Goal: Transaction & Acquisition: Purchase product/service

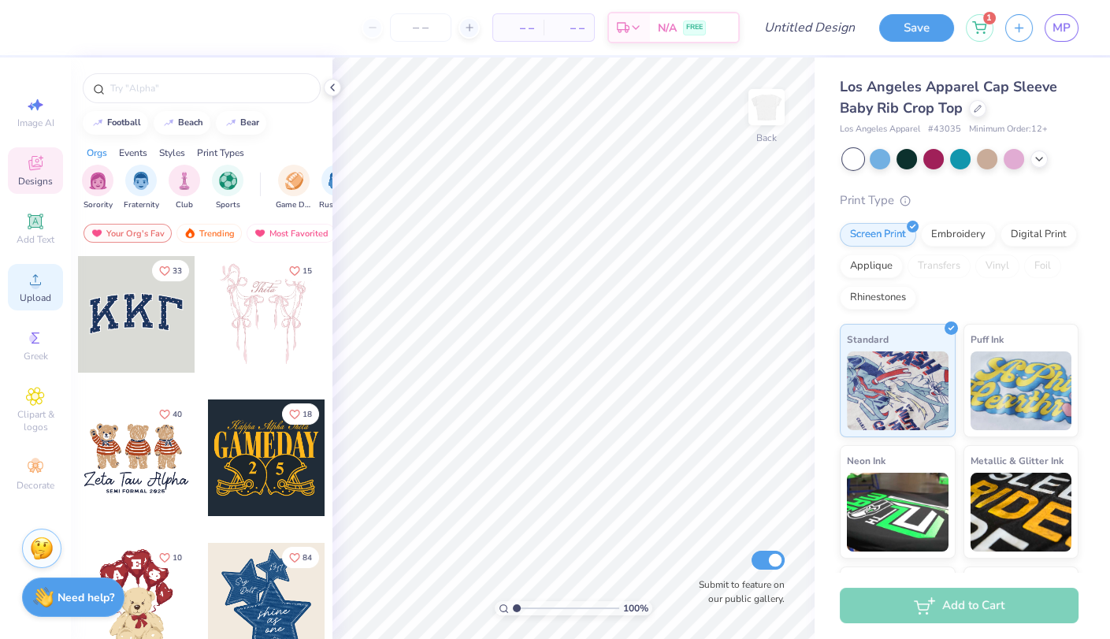
click at [26, 277] on icon at bounding box center [35, 279] width 19 height 19
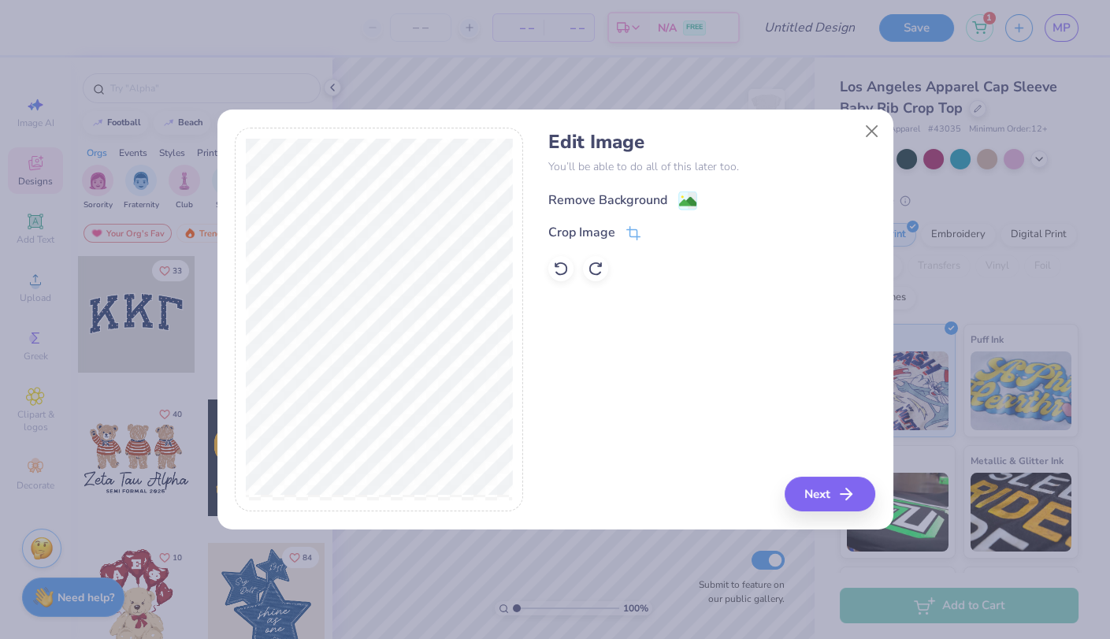
click at [670, 196] on div "Remove Background" at bounding box center [622, 201] width 149 height 20
click at [807, 499] on button "Next" at bounding box center [832, 494] width 91 height 35
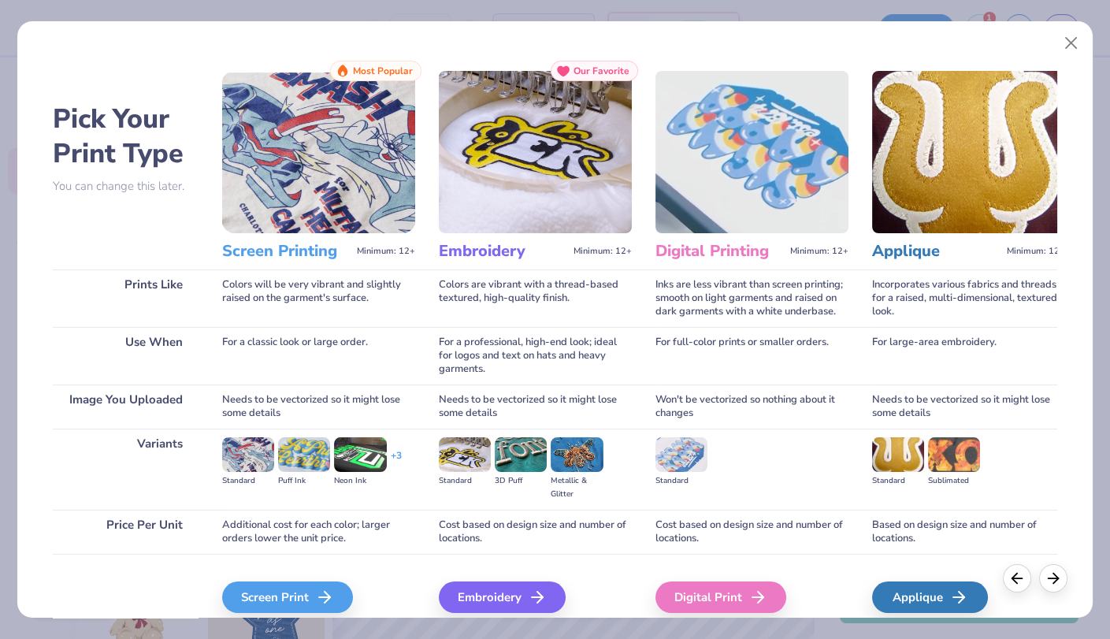
scroll to position [67, 0]
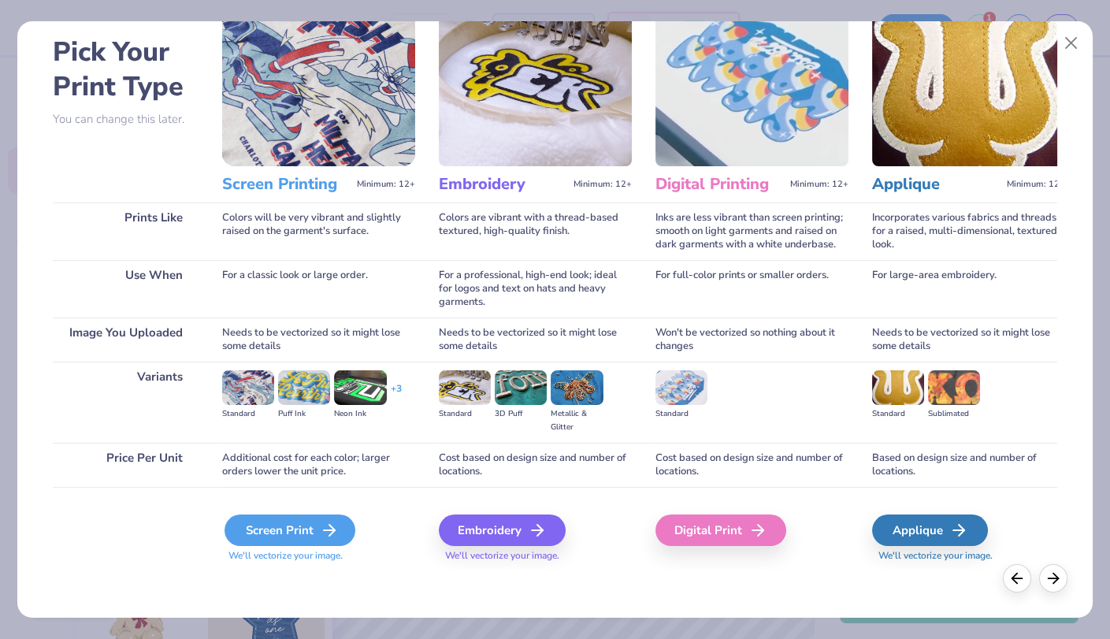
click at [280, 527] on div "Screen Print" at bounding box center [289, 530] width 131 height 32
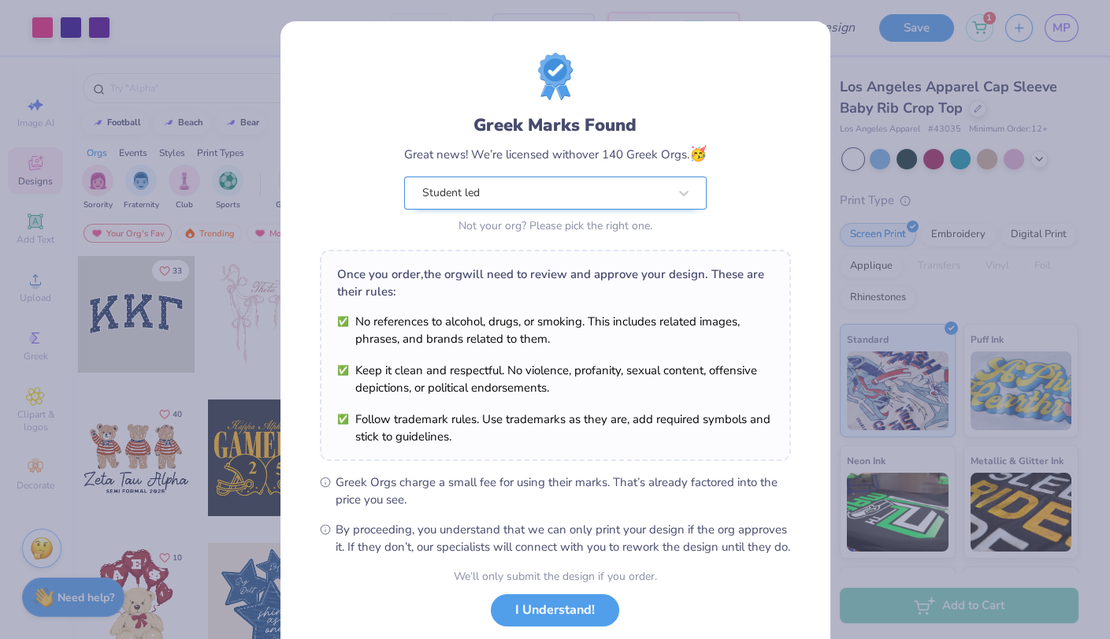
click at [506, 206] on div "Student led" at bounding box center [545, 193] width 249 height 32
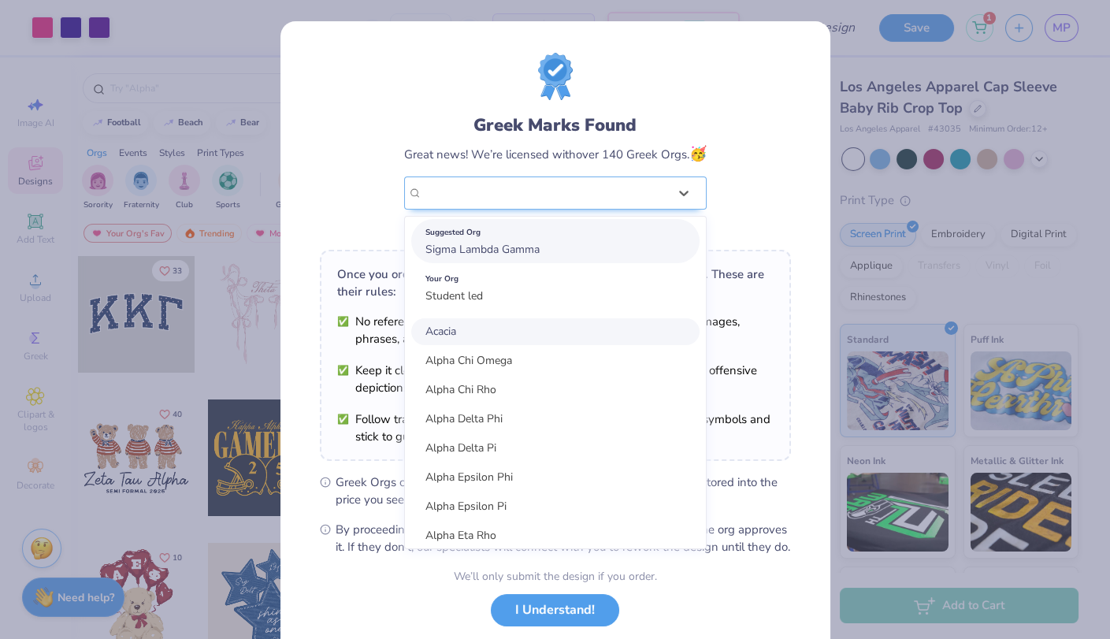
click at [500, 247] on span "Sigma Lambda Gamma" at bounding box center [482, 249] width 114 height 15
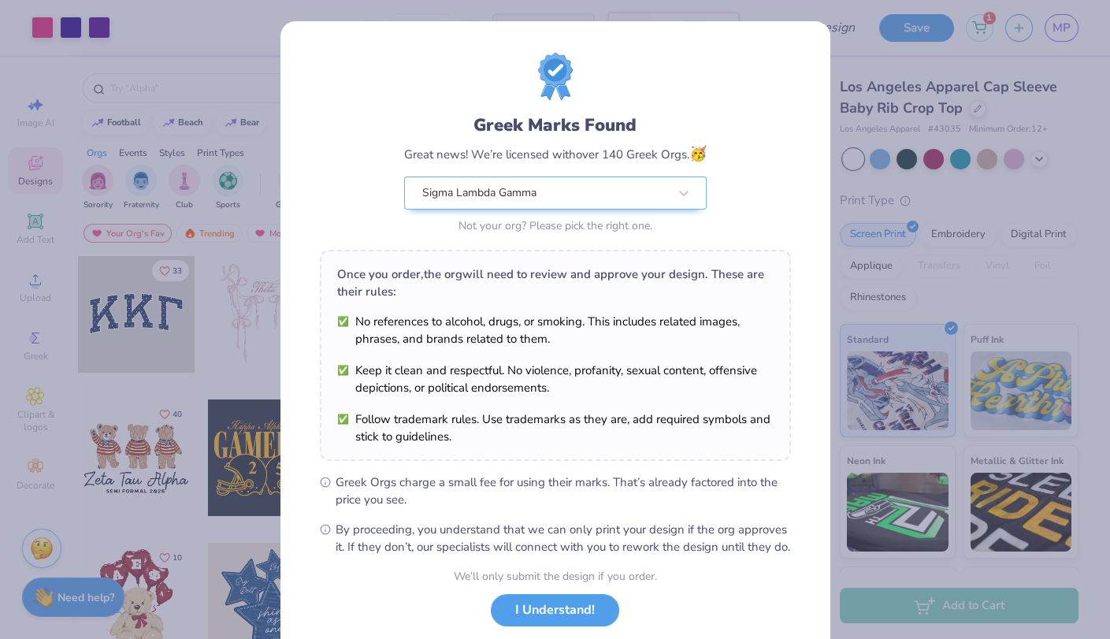
scroll to position [95, 0]
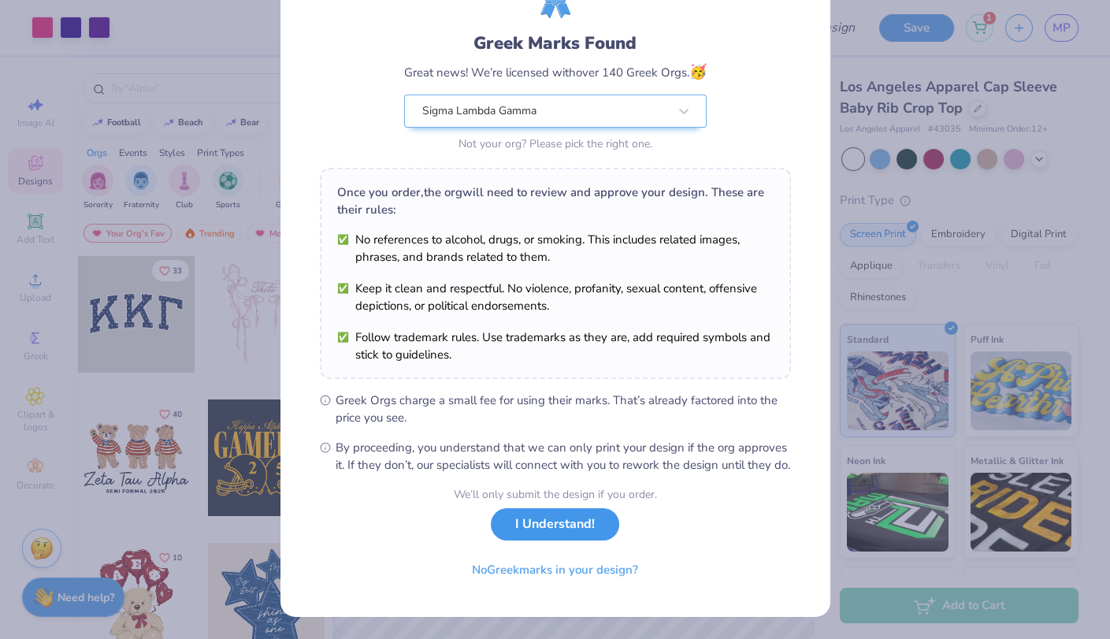
click at [520, 532] on button "I Understand!" at bounding box center [555, 524] width 128 height 32
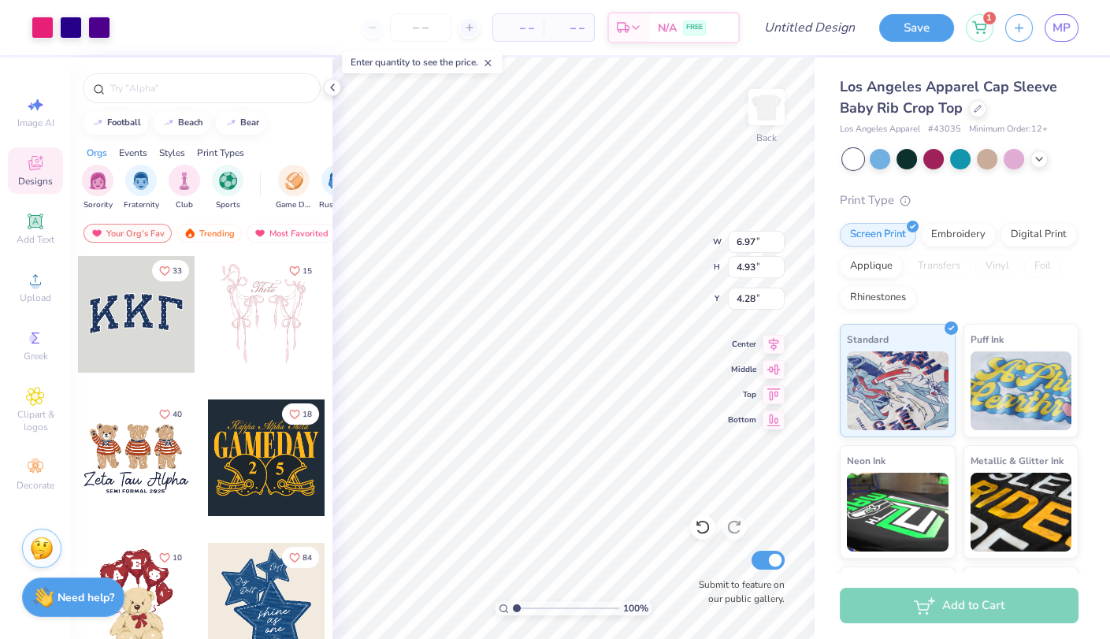
scroll to position [0, 0]
click at [431, 29] on input "number" at bounding box center [420, 27] width 61 height 28
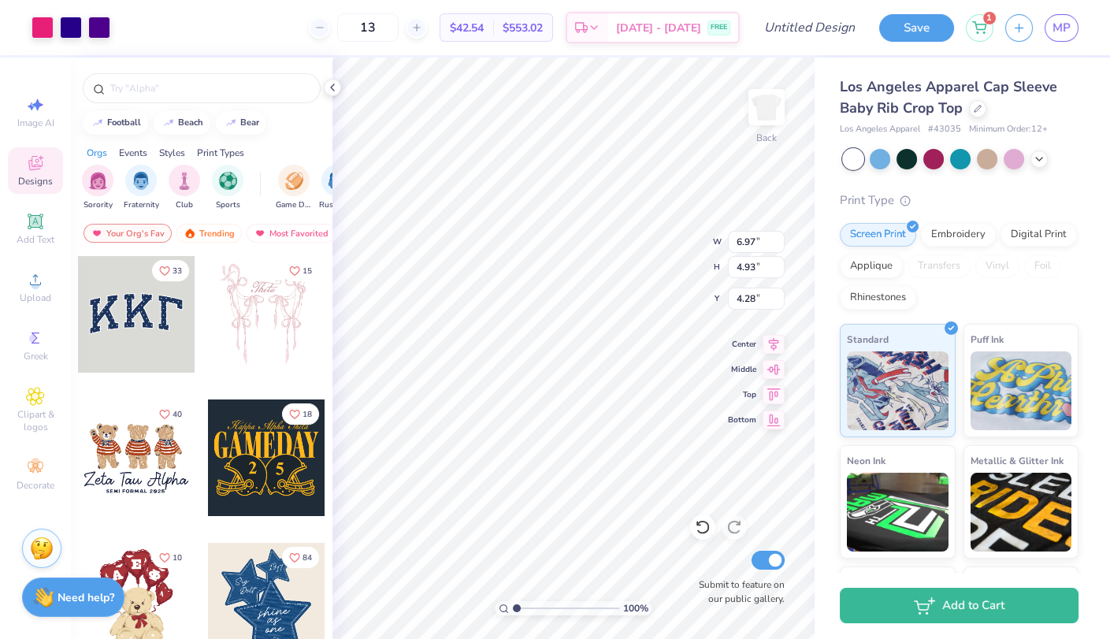
type input "13"
type input "2.68"
click at [73, 59] on div at bounding box center [202, 85] width 262 height 54
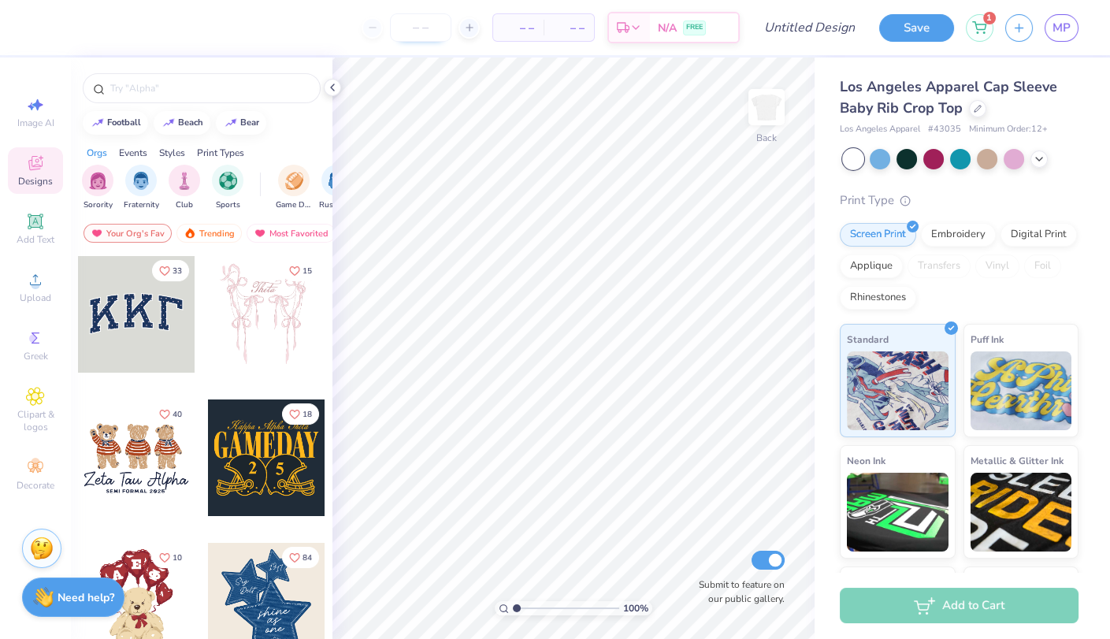
click at [418, 22] on input "number" at bounding box center [420, 27] width 61 height 28
click at [418, 21] on input "13" at bounding box center [420, 27] width 61 height 28
type input "13"
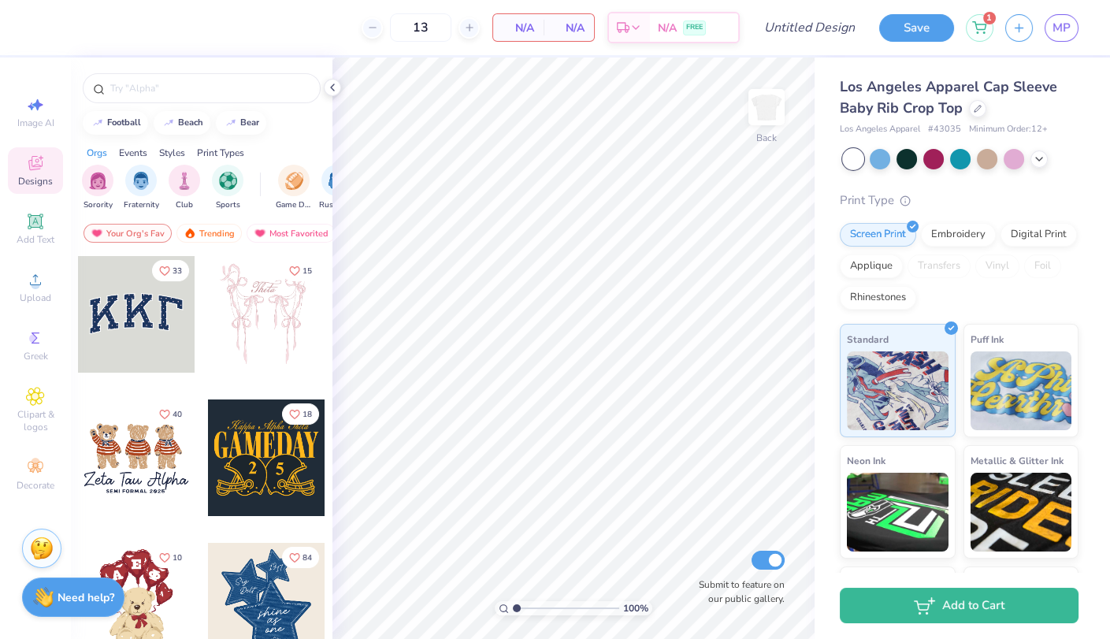
click at [58, 252] on div "Image AI Designs Add Text Upload Greek Clipart & logos Decorate" at bounding box center [35, 293] width 55 height 409
click at [56, 273] on div "Upload" at bounding box center [35, 287] width 55 height 46
click at [50, 291] on div "Upload" at bounding box center [35, 287] width 55 height 46
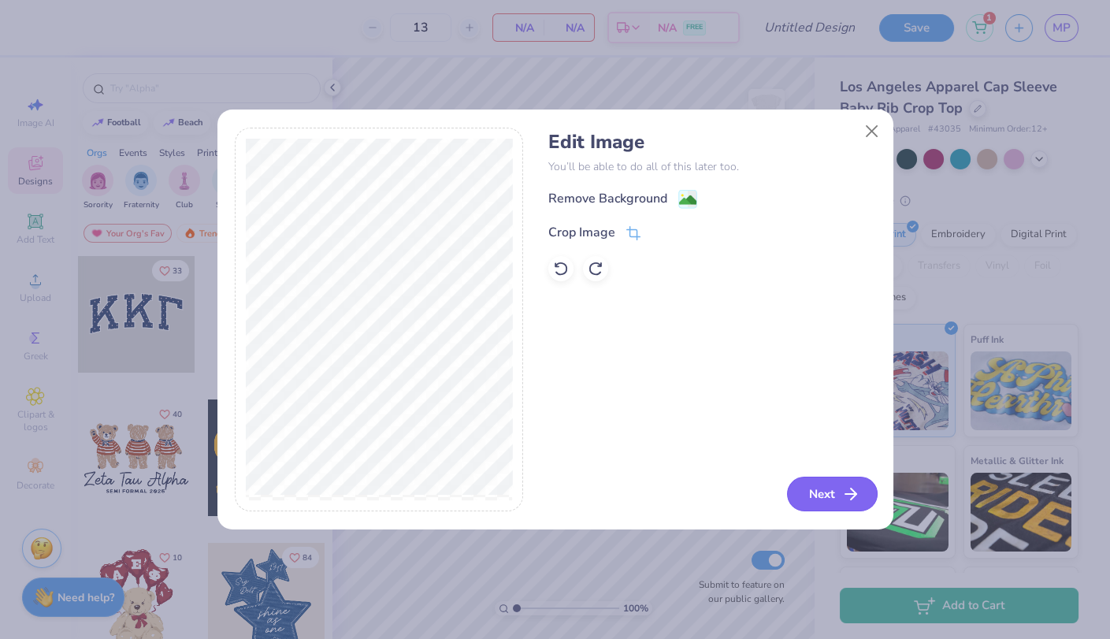
click at [806, 479] on button "Next" at bounding box center [832, 494] width 91 height 35
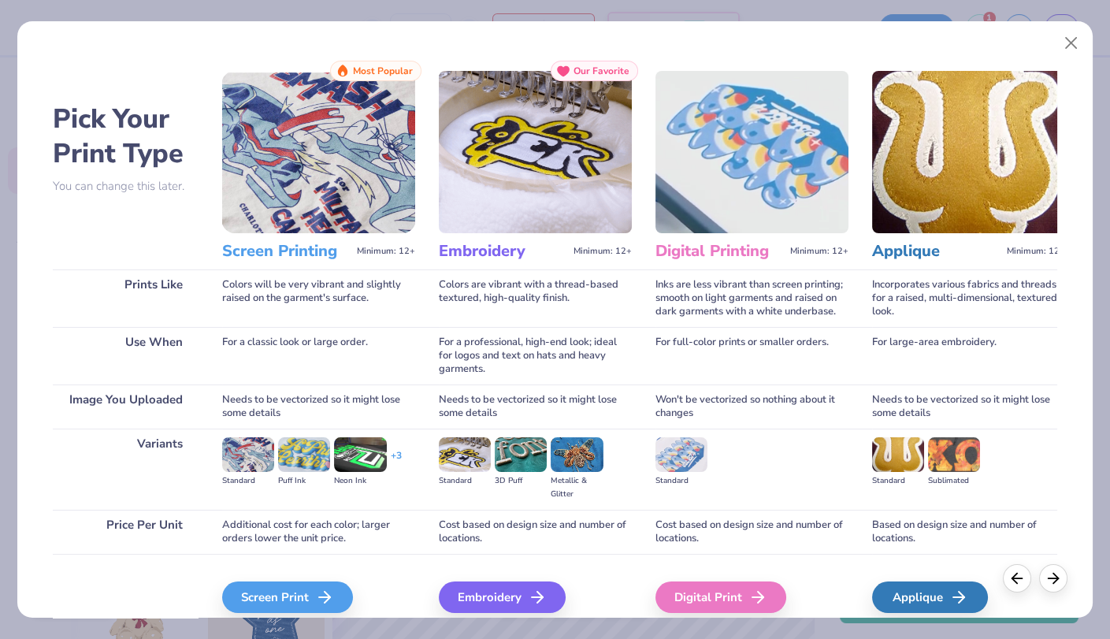
scroll to position [67, 0]
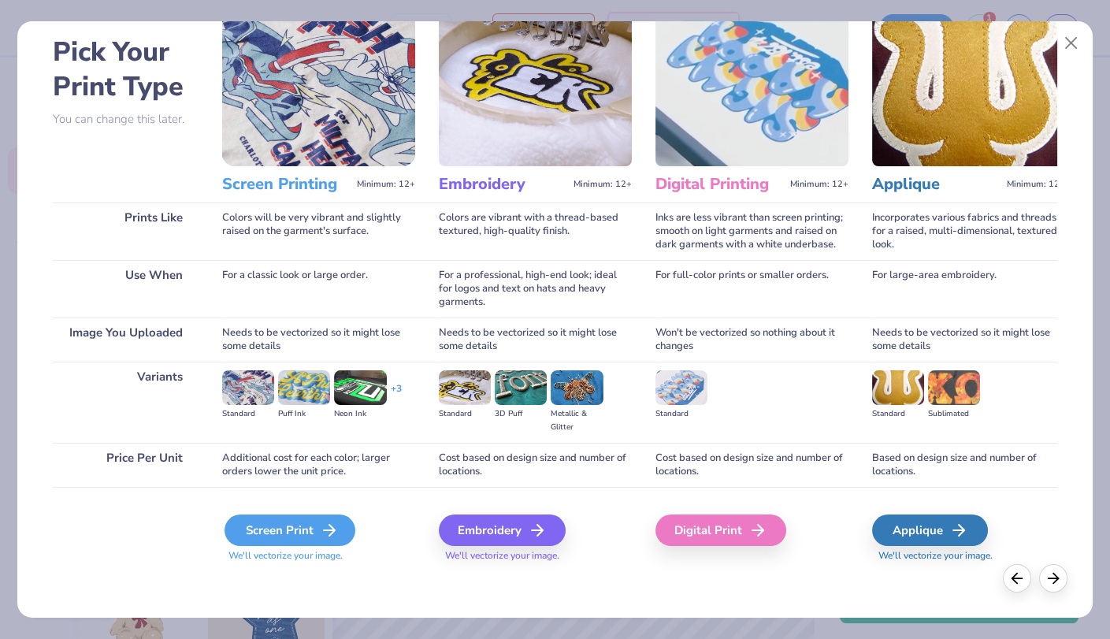
click at [254, 528] on div "Screen Print" at bounding box center [289, 530] width 131 height 32
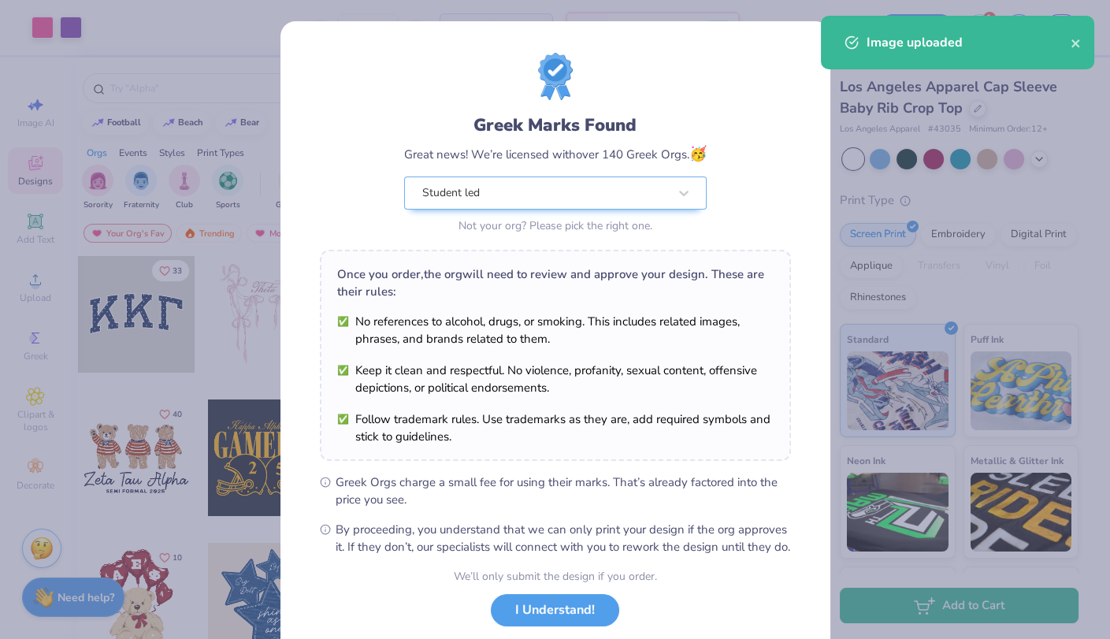
click at [573, 362] on body "Art colors 13 $32.70 Per Item $425.10 Total Est. Delivery Sep 6 - 9 FREE Design…" at bounding box center [555, 319] width 1110 height 639
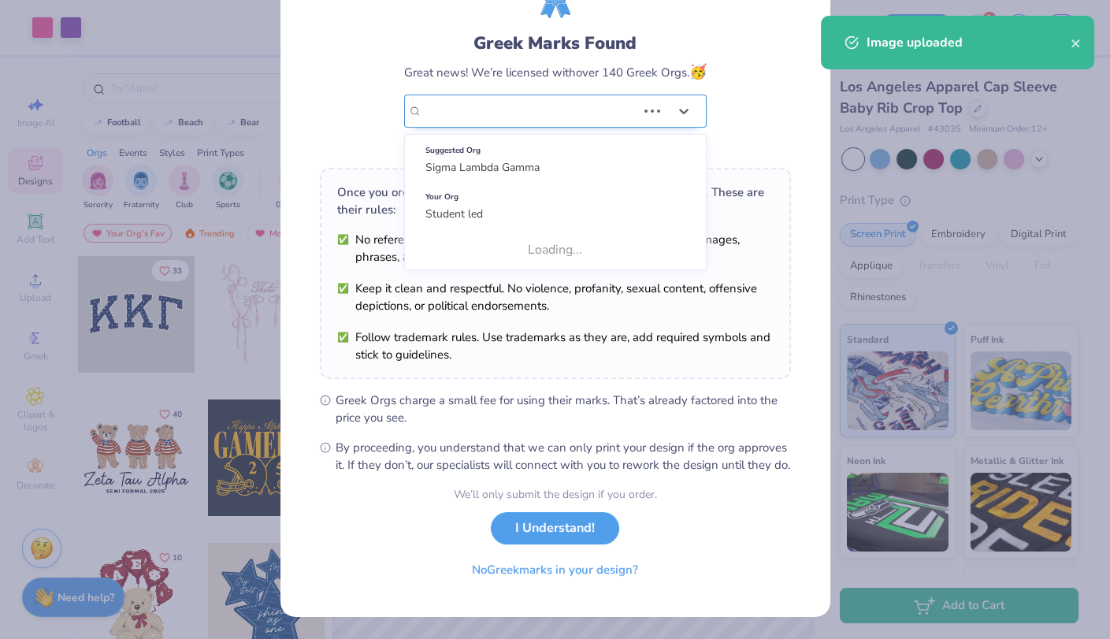
click at [544, 95] on div "Student led" at bounding box center [529, 111] width 217 height 32
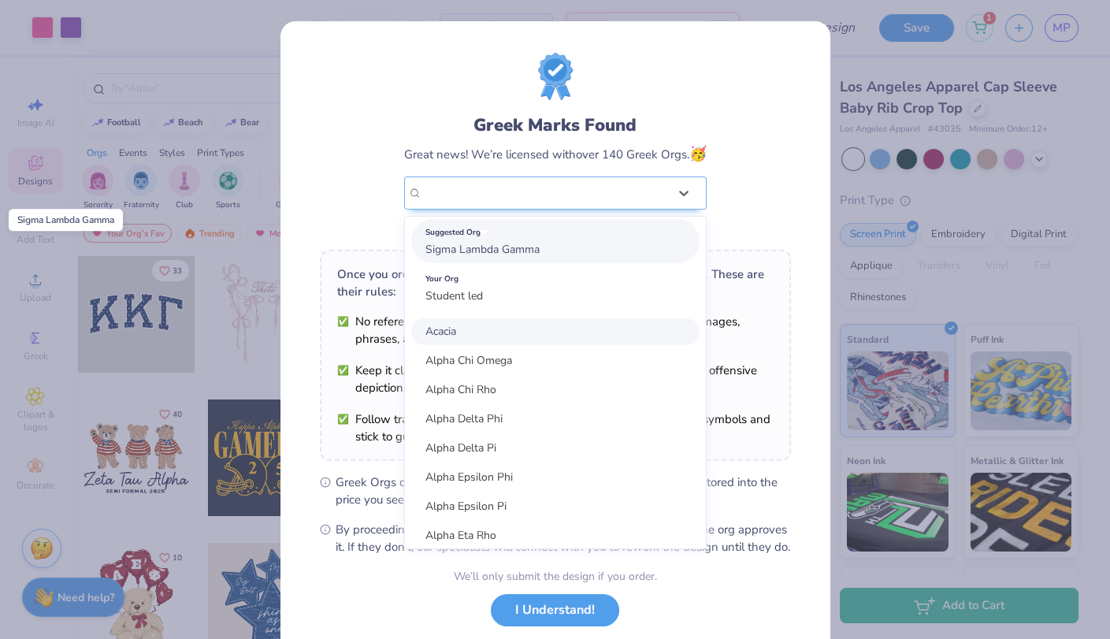
click at [521, 255] on span "Sigma Lambda Gamma" at bounding box center [482, 249] width 114 height 15
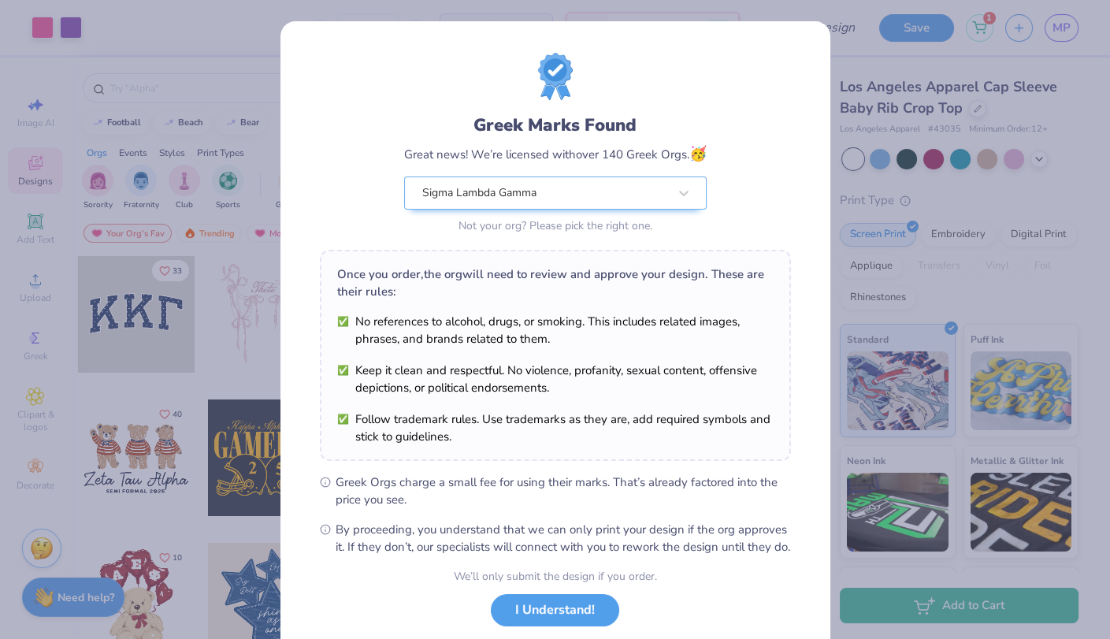
scroll to position [95, 0]
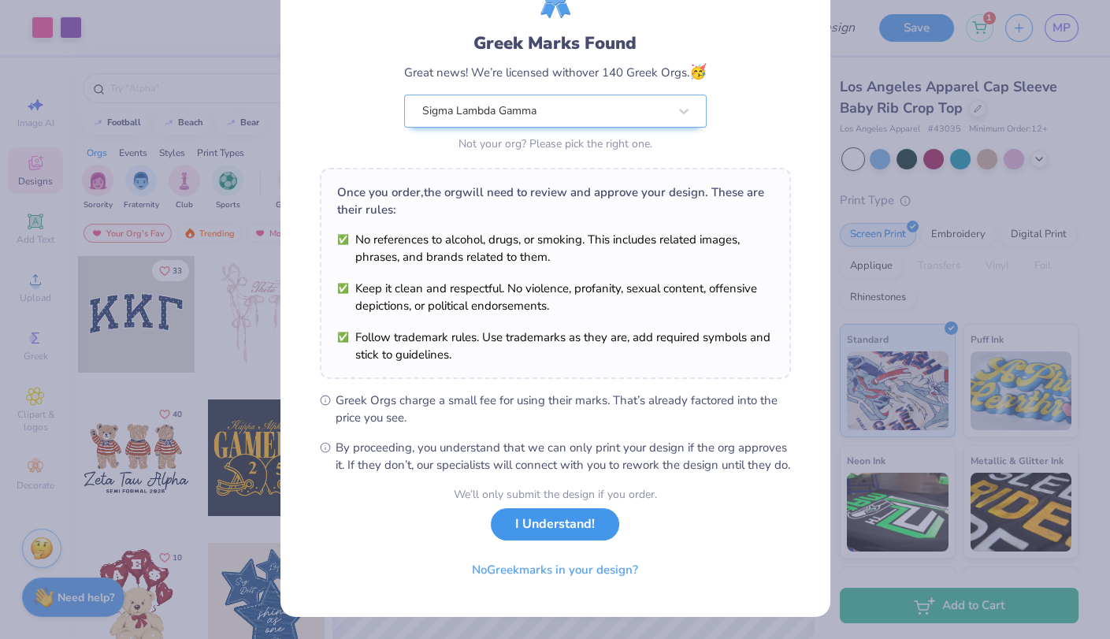
click at [532, 524] on button "I Understand!" at bounding box center [555, 524] width 128 height 32
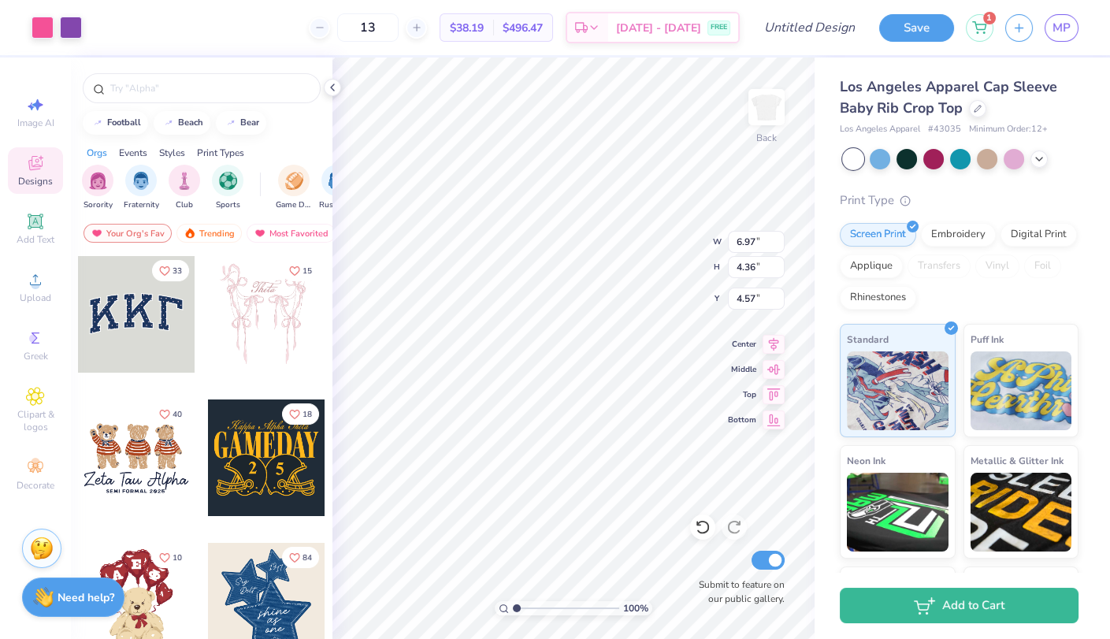
type input "3.00"
click at [328, 83] on icon at bounding box center [332, 87] width 13 height 13
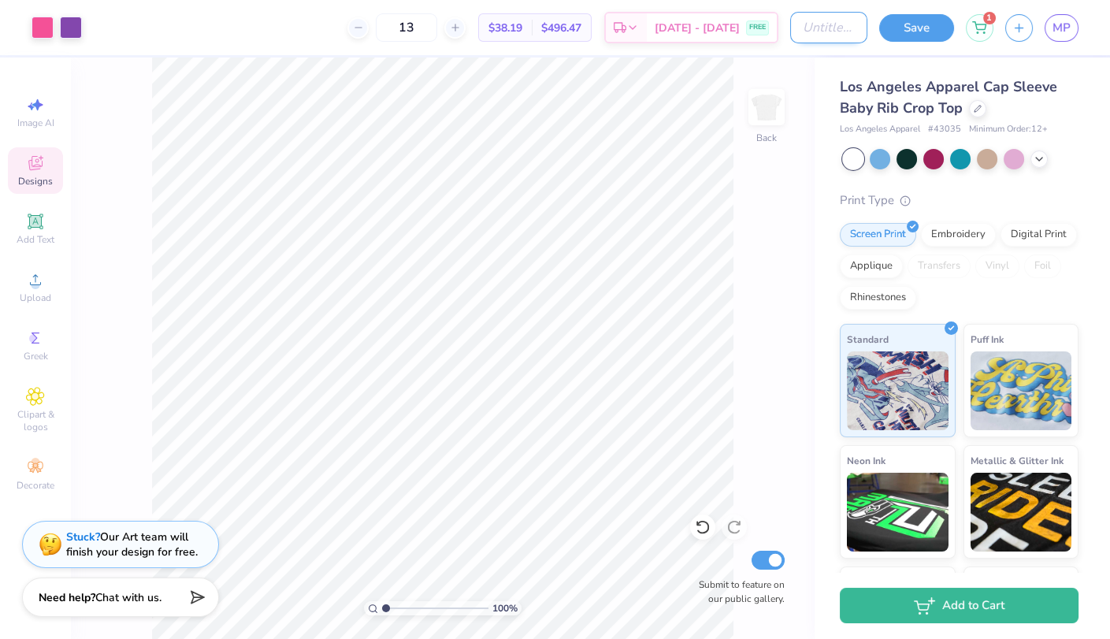
click at [810, 26] on input "Design Title" at bounding box center [828, 28] width 77 height 32
type input "Design 1: I sailed into SLG"
click at [902, 29] on button "Save" at bounding box center [916, 26] width 75 height 28
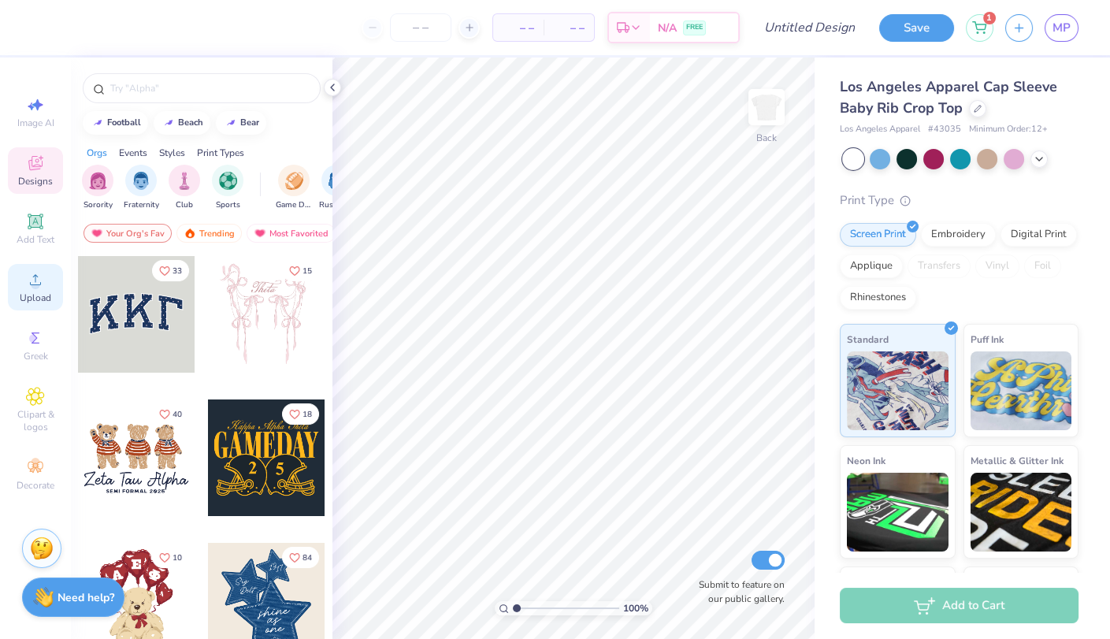
click at [37, 294] on span "Upload" at bounding box center [36, 297] width 32 height 13
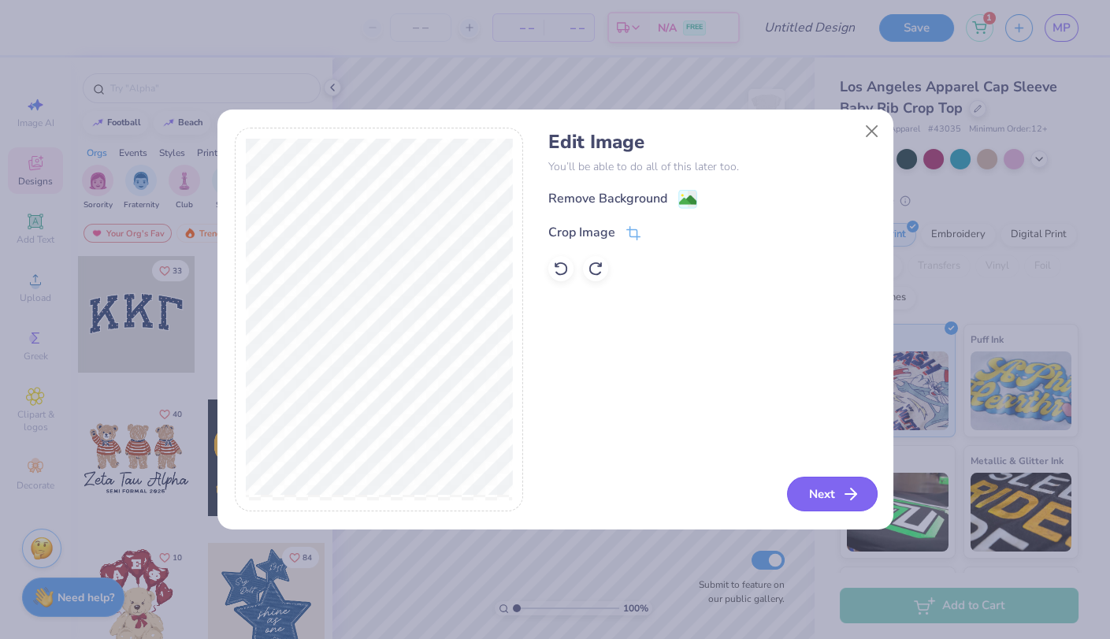
click at [803, 505] on button "Next" at bounding box center [832, 494] width 91 height 35
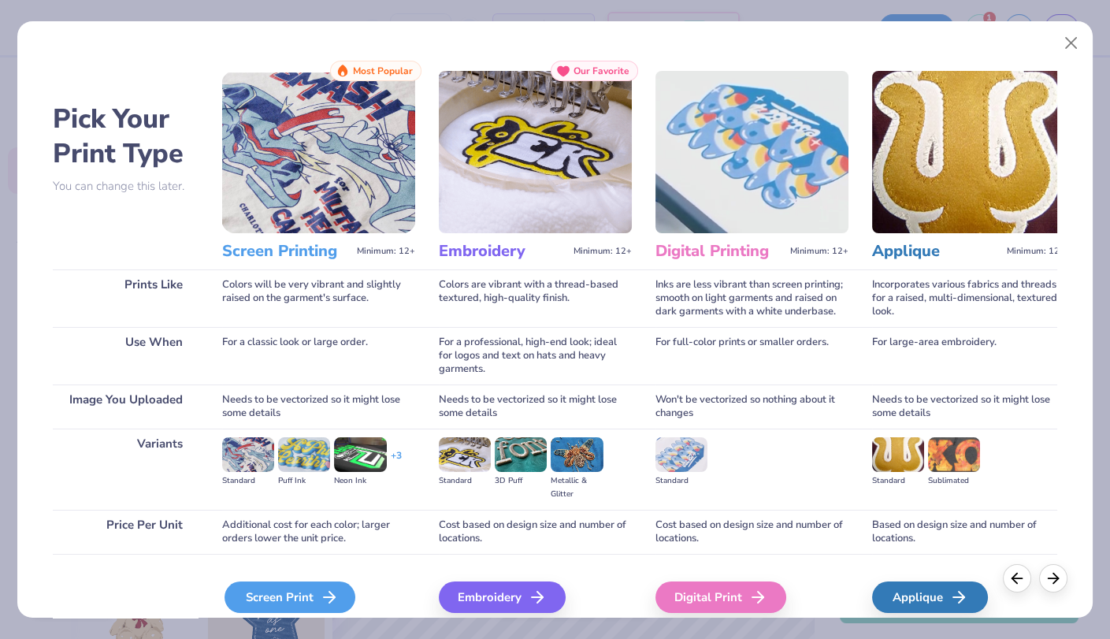
click at [306, 595] on div "Screen Print" at bounding box center [289, 597] width 131 height 32
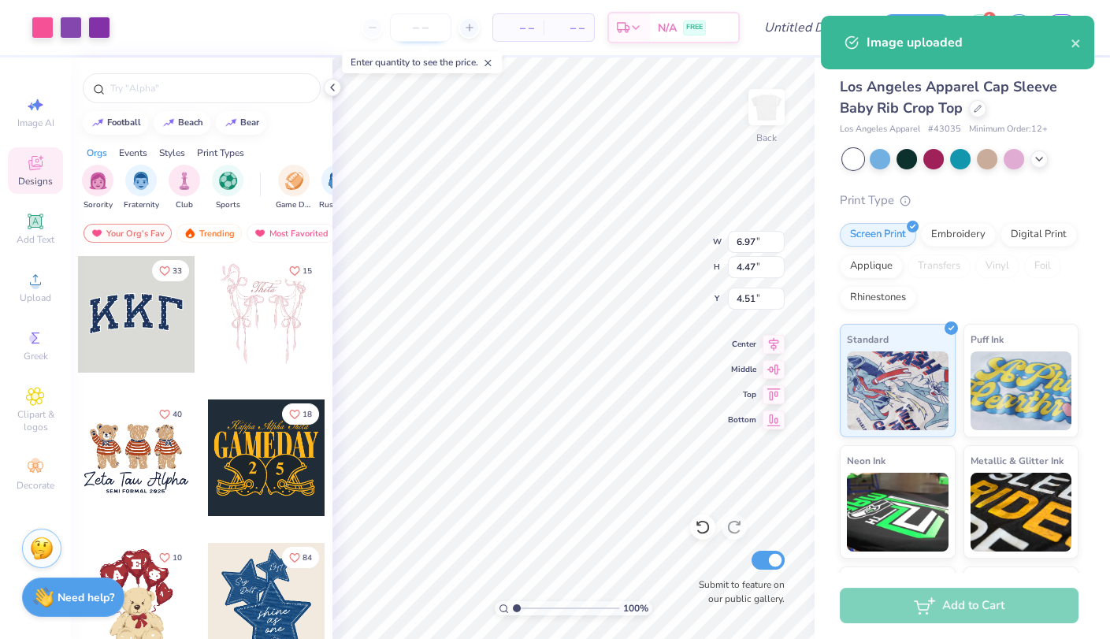
click at [425, 31] on input "number" at bounding box center [420, 27] width 61 height 28
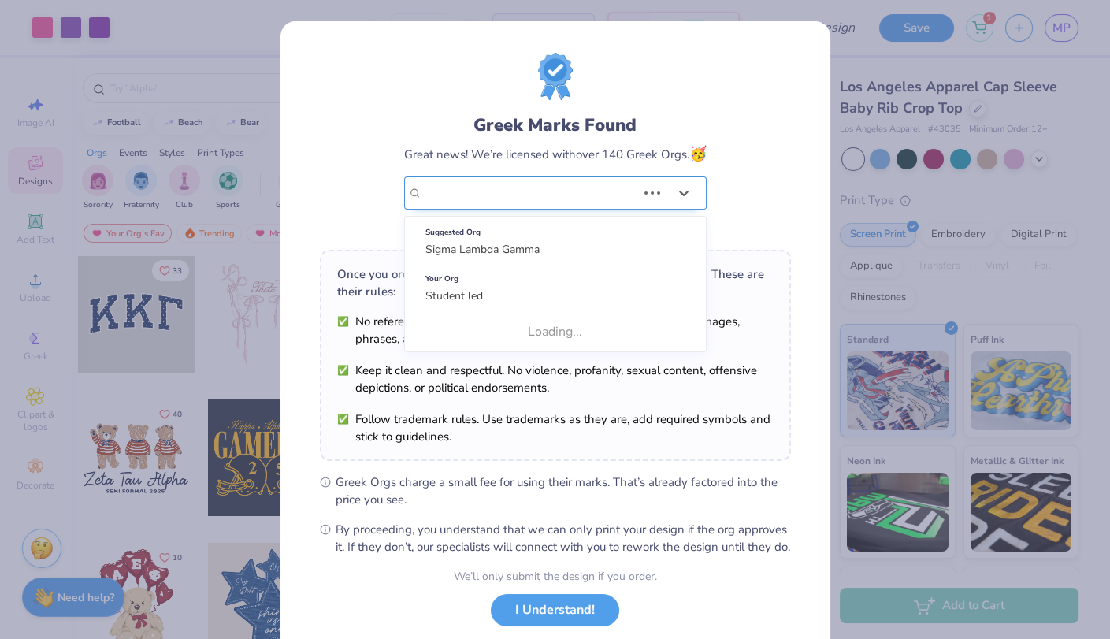
click at [501, 185] on div "Student led" at bounding box center [529, 193] width 217 height 32
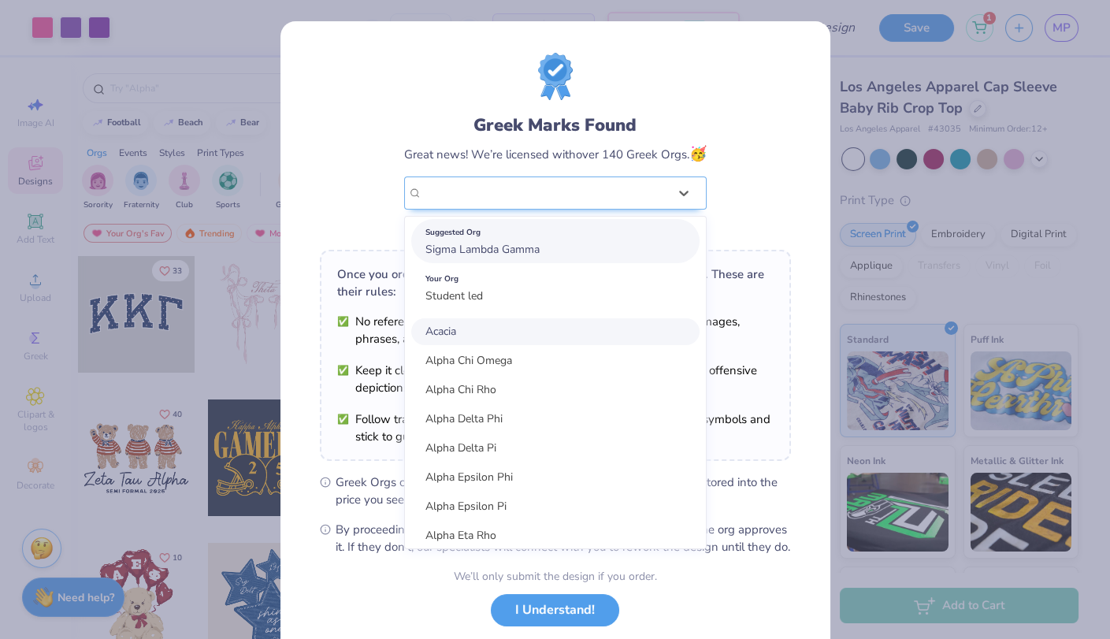
click at [488, 255] on div "Suggested Org Sigma Lambda Gamma" at bounding box center [555, 241] width 288 height 44
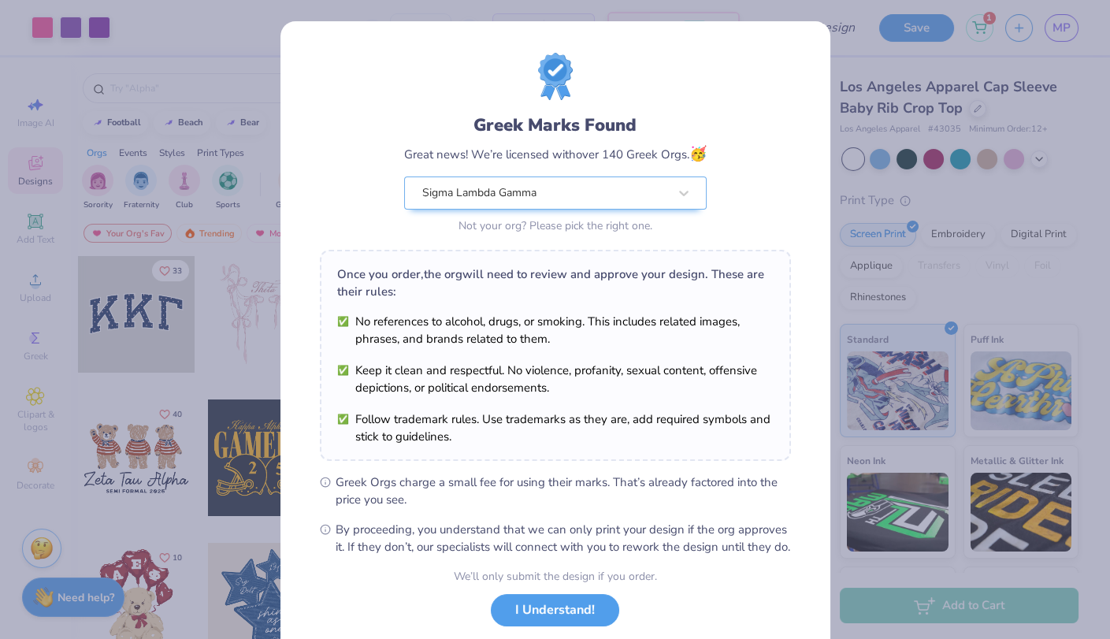
click at [518, 208] on div "Sigma Lambda Gamma Not your org? Please pick the right one." at bounding box center [555, 206] width 302 height 61
click at [583, 615] on button "I Understand!" at bounding box center [555, 606] width 128 height 32
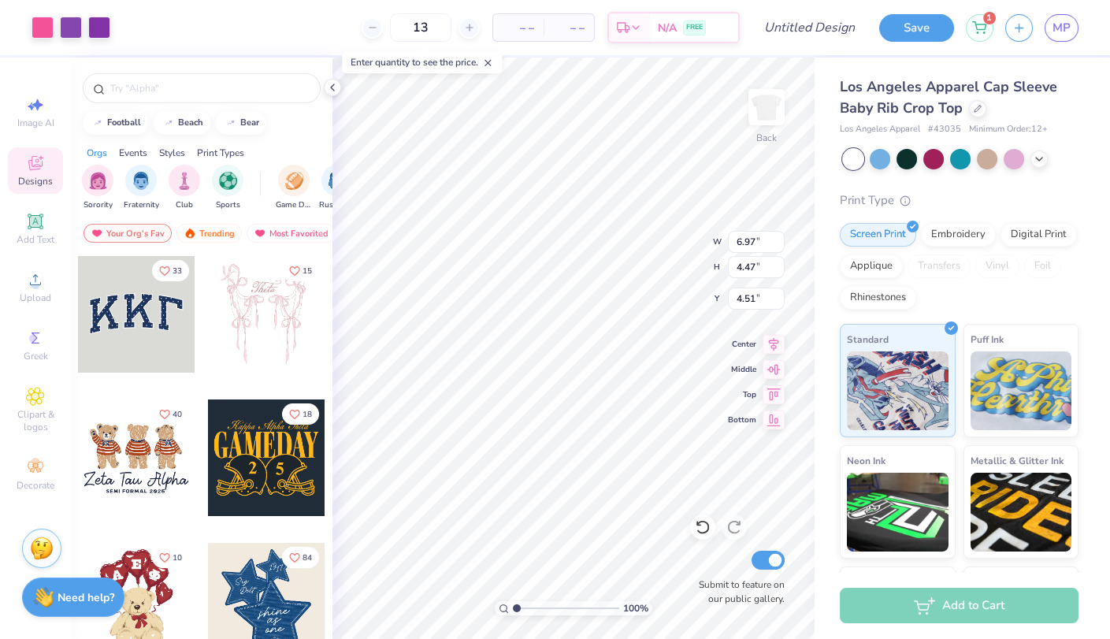
type input "13"
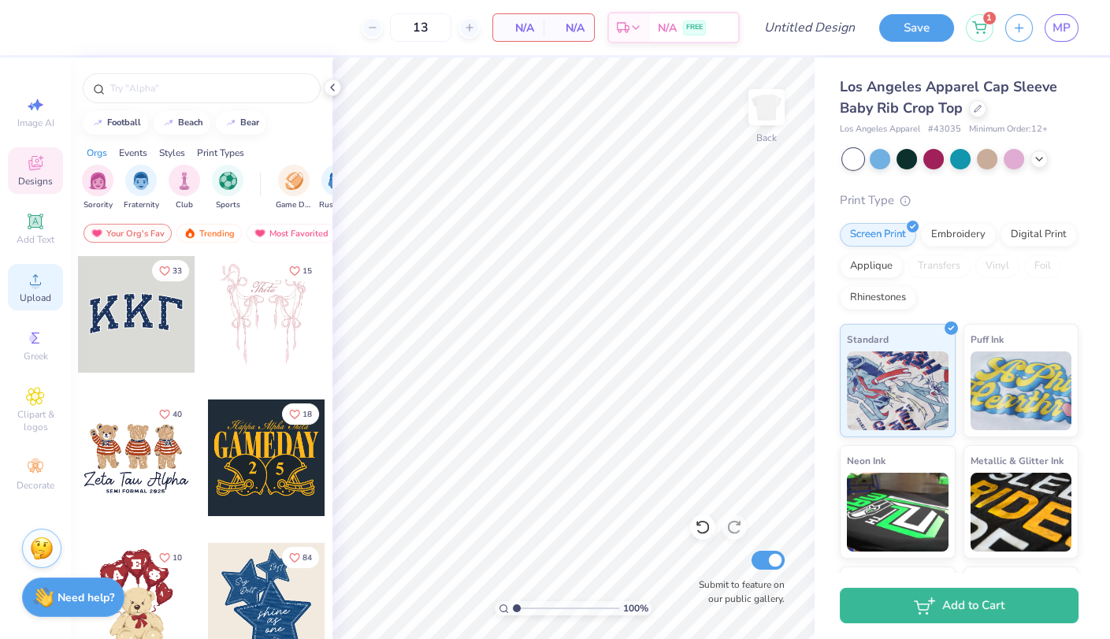
click at [32, 307] on div "Upload" at bounding box center [35, 287] width 55 height 46
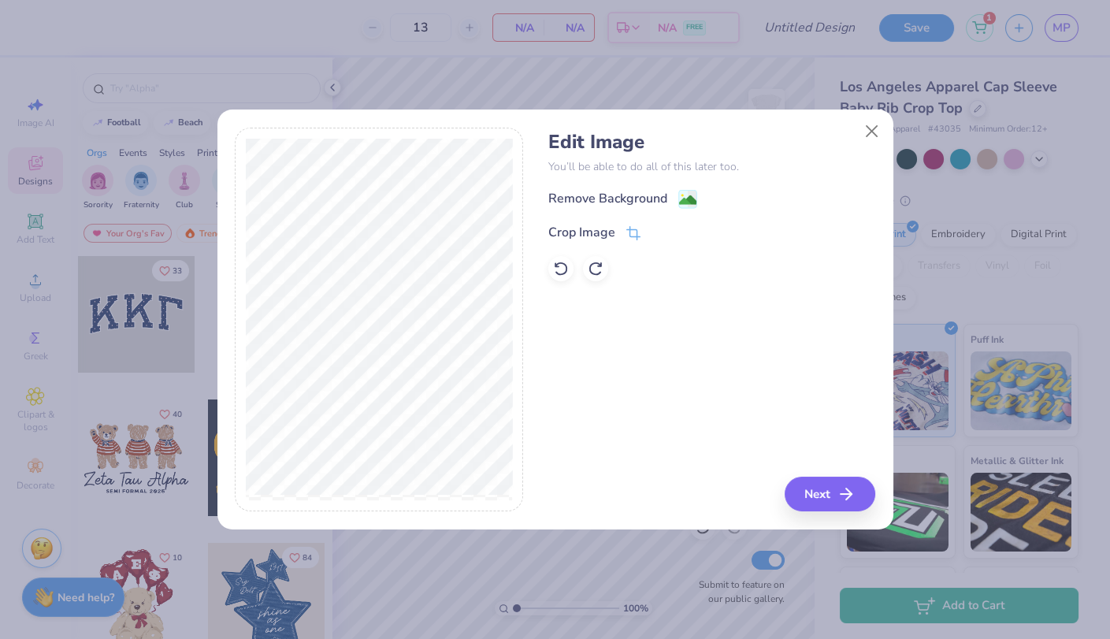
click at [850, 473] on div "Edit Image You’ll be able to do all of this later too. Remove Background Crop I…" at bounding box center [711, 320] width 327 height 384
click at [855, 506] on button "Next" at bounding box center [832, 494] width 91 height 35
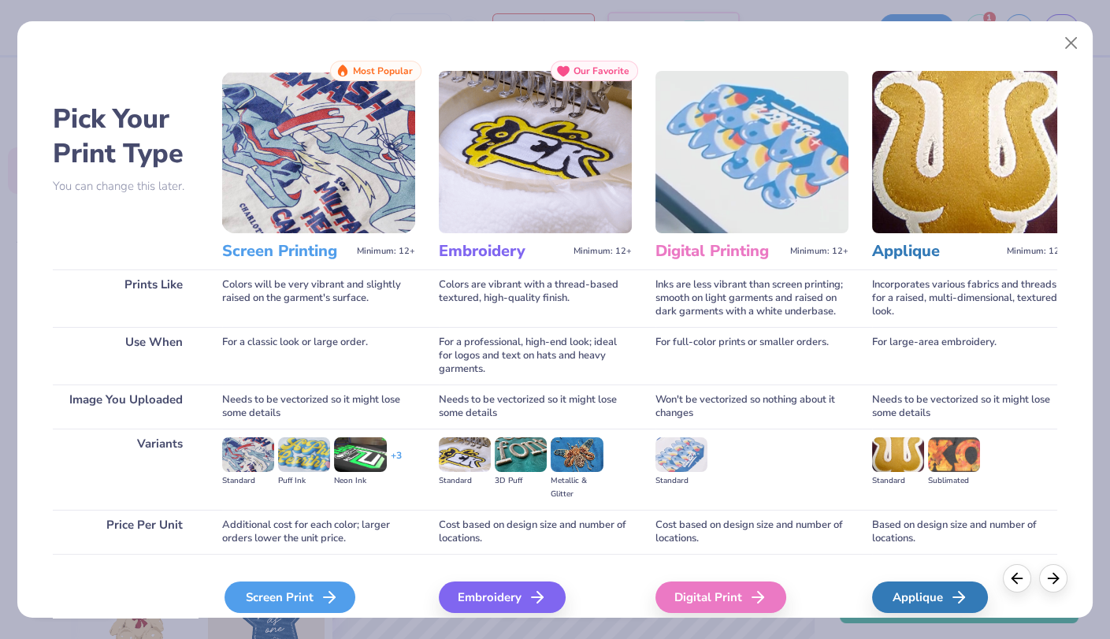
click at [261, 599] on div "Screen Print" at bounding box center [289, 597] width 131 height 32
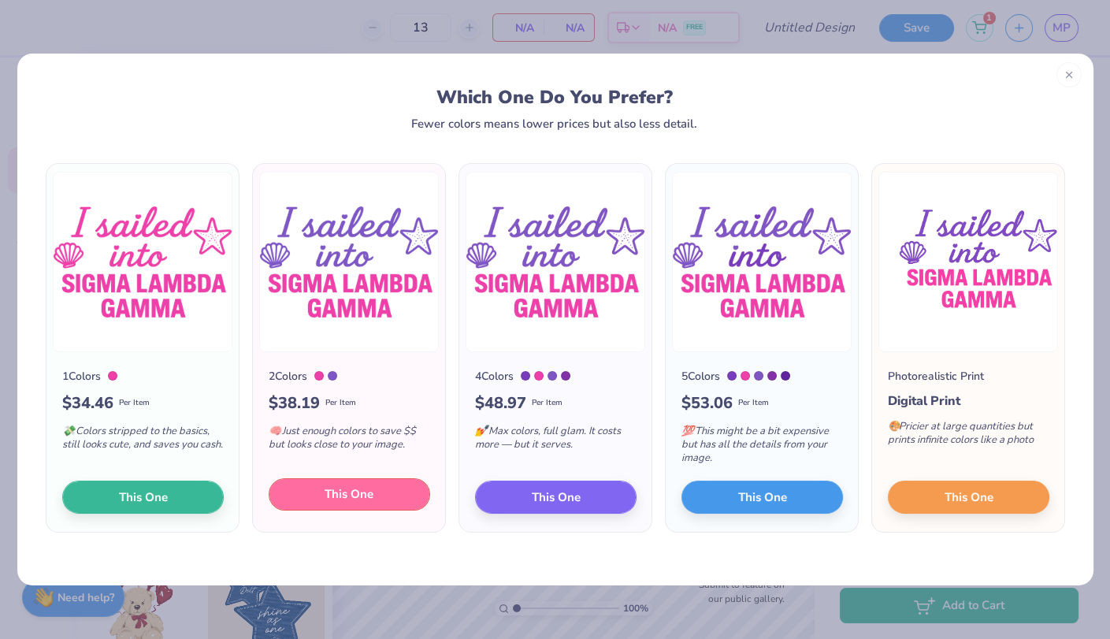
click at [277, 483] on button "This One" at bounding box center [349, 494] width 161 height 33
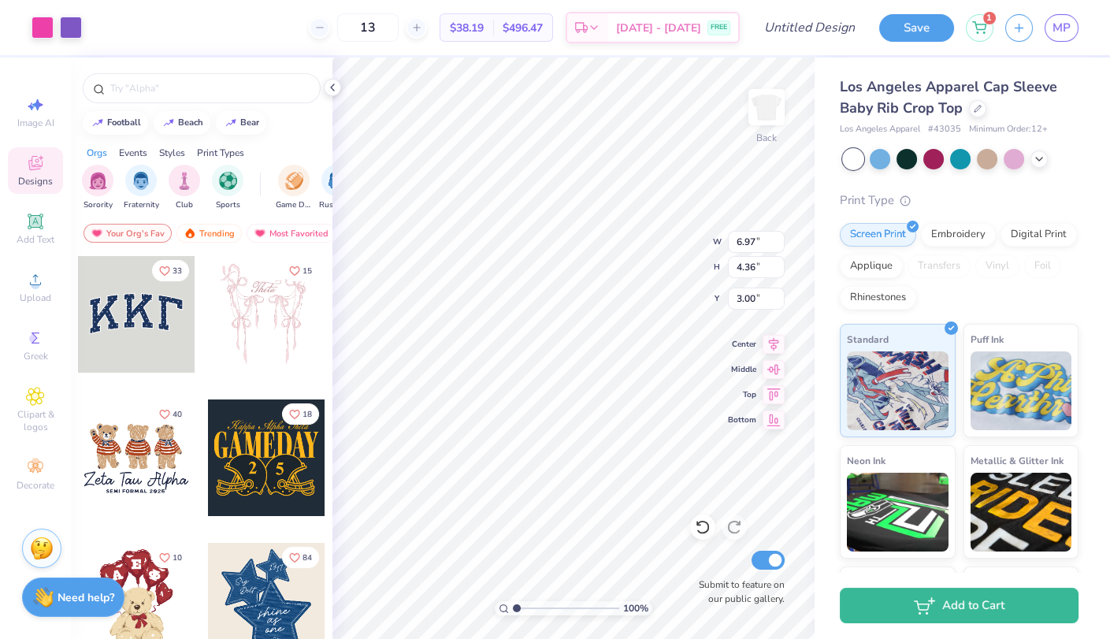
type input "3.00"
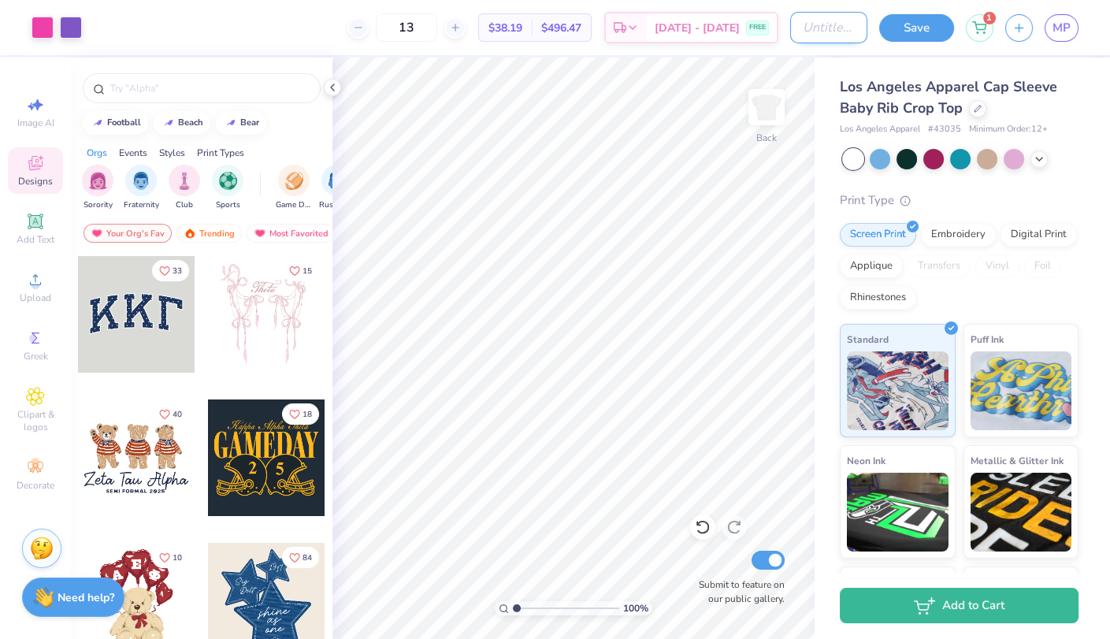
click at [790, 35] on input "Design Title" at bounding box center [828, 28] width 77 height 32
click at [807, 15] on input "dE" at bounding box center [828, 28] width 77 height 32
click at [807, 16] on input "dE" at bounding box center [828, 28] width 77 height 32
type input "Design 2: I sailed into slg"
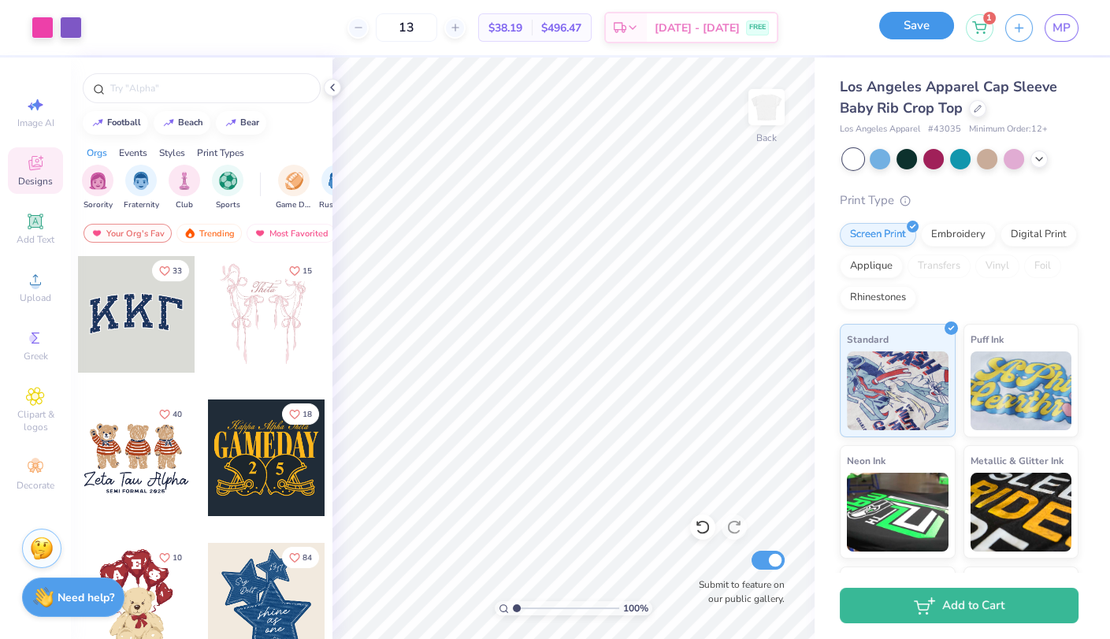
click at [890, 30] on button "Save" at bounding box center [916, 26] width 75 height 28
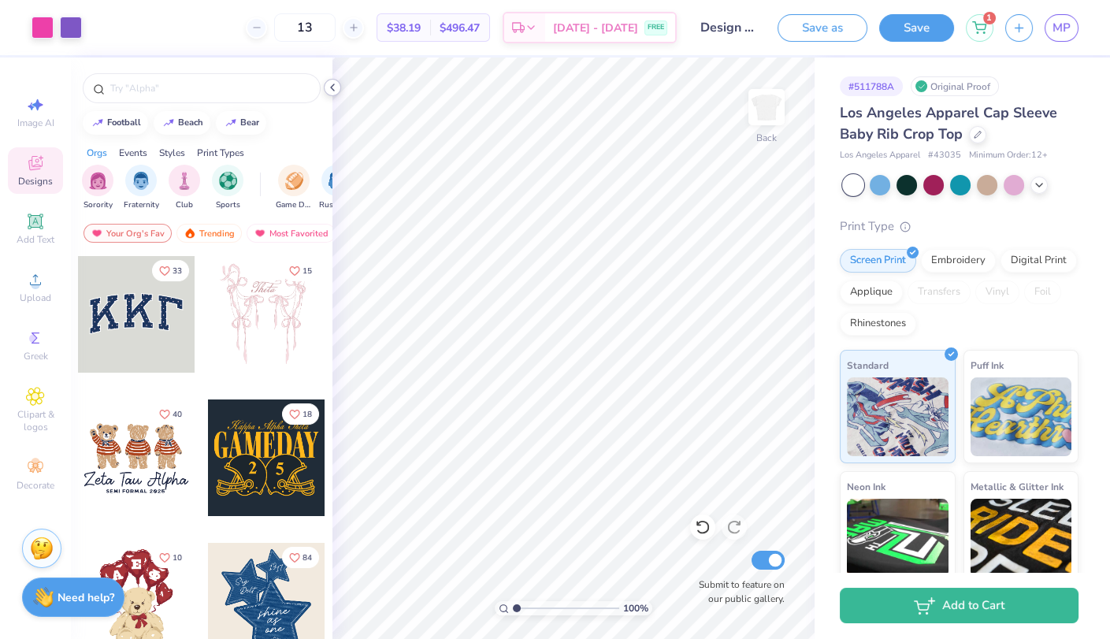
click at [335, 87] on icon at bounding box center [332, 87] width 13 height 13
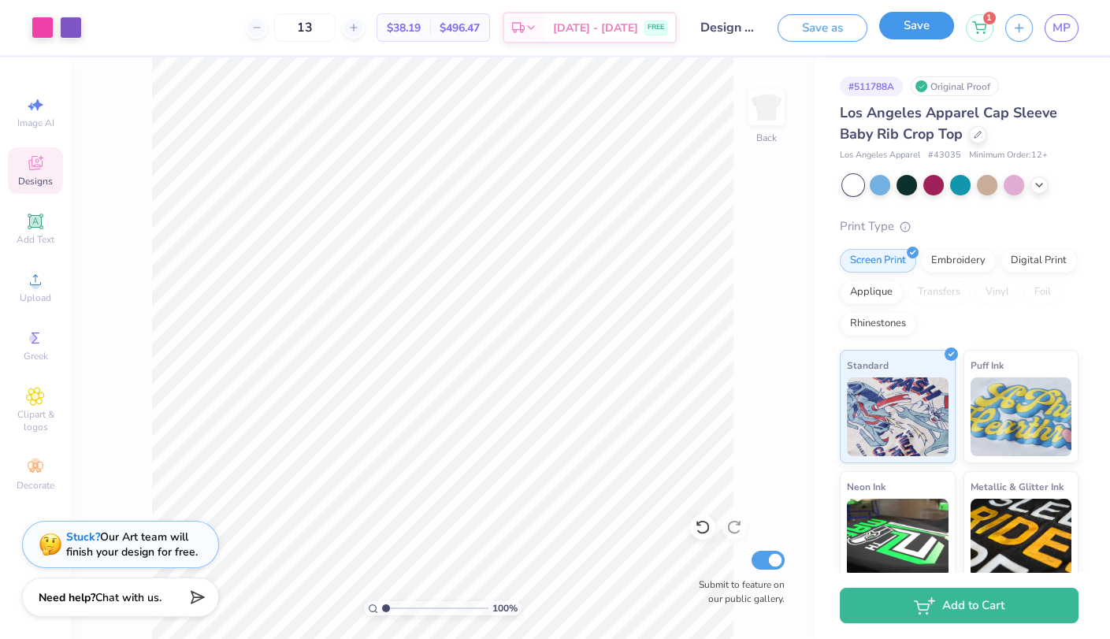
click at [901, 25] on button "Save" at bounding box center [916, 26] width 75 height 28
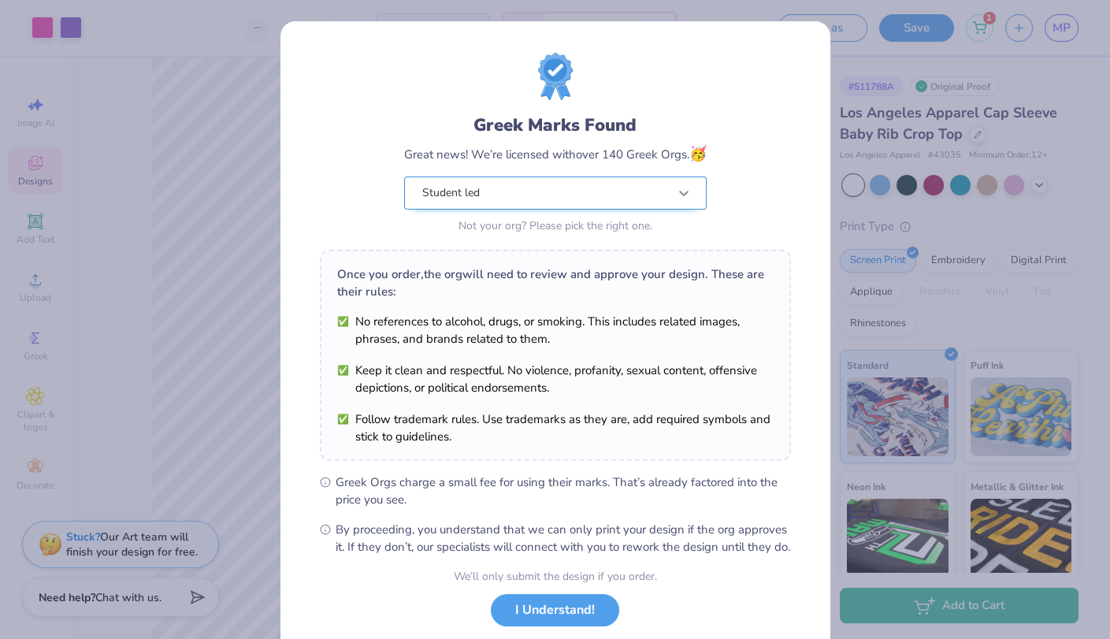
click at [677, 182] on div at bounding box center [684, 193] width 28 height 28
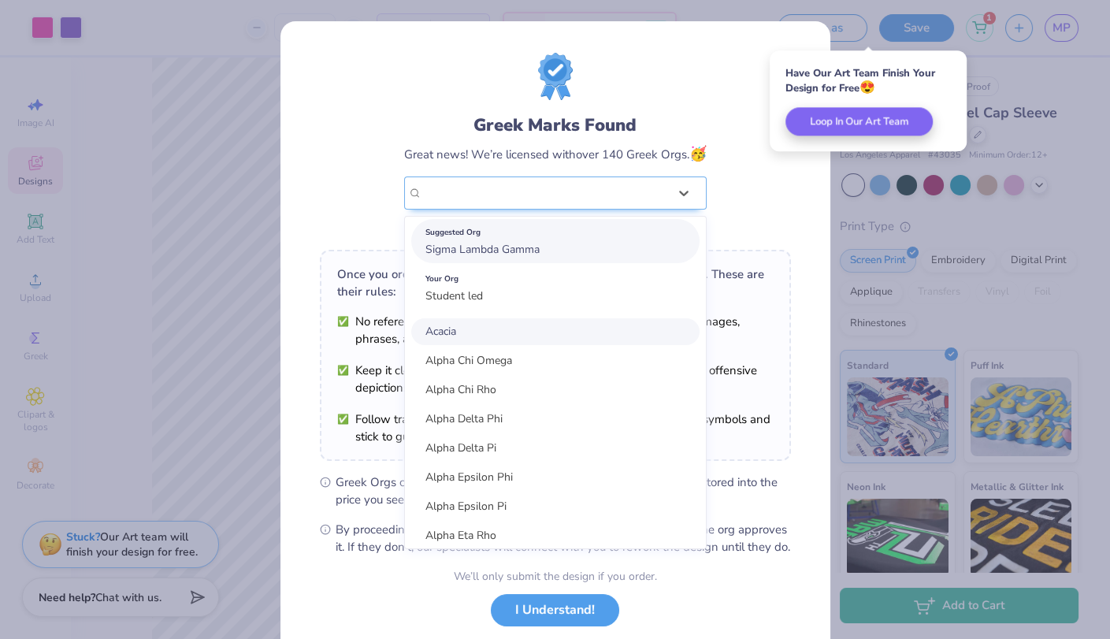
click at [633, 258] on div "Suggested Org Sigma Lambda Gamma" at bounding box center [555, 241] width 288 height 44
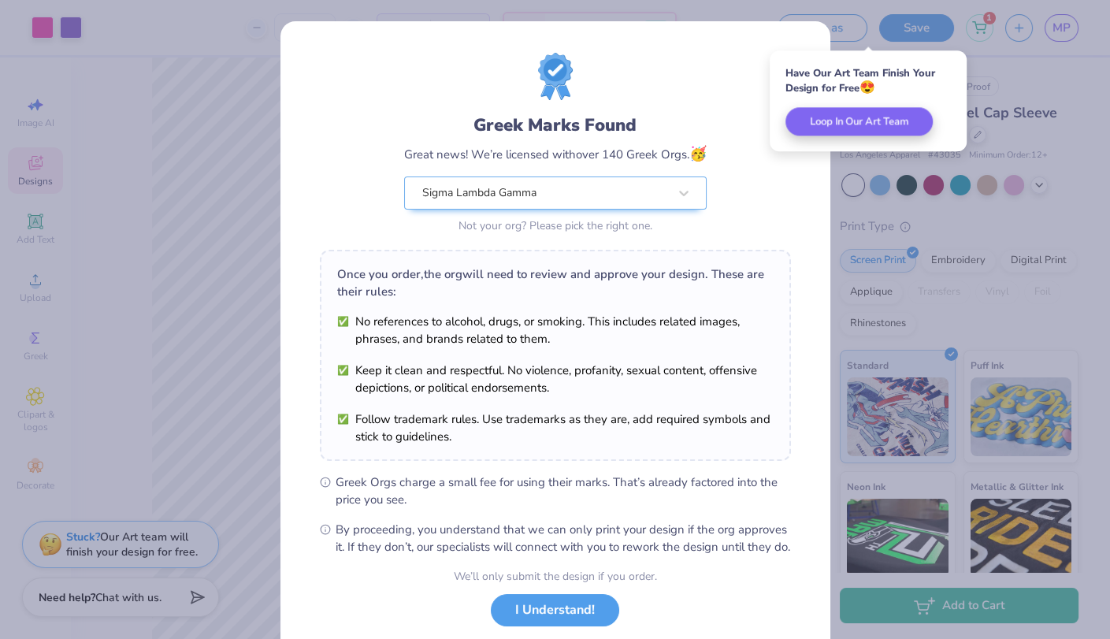
scroll to position [95, 0]
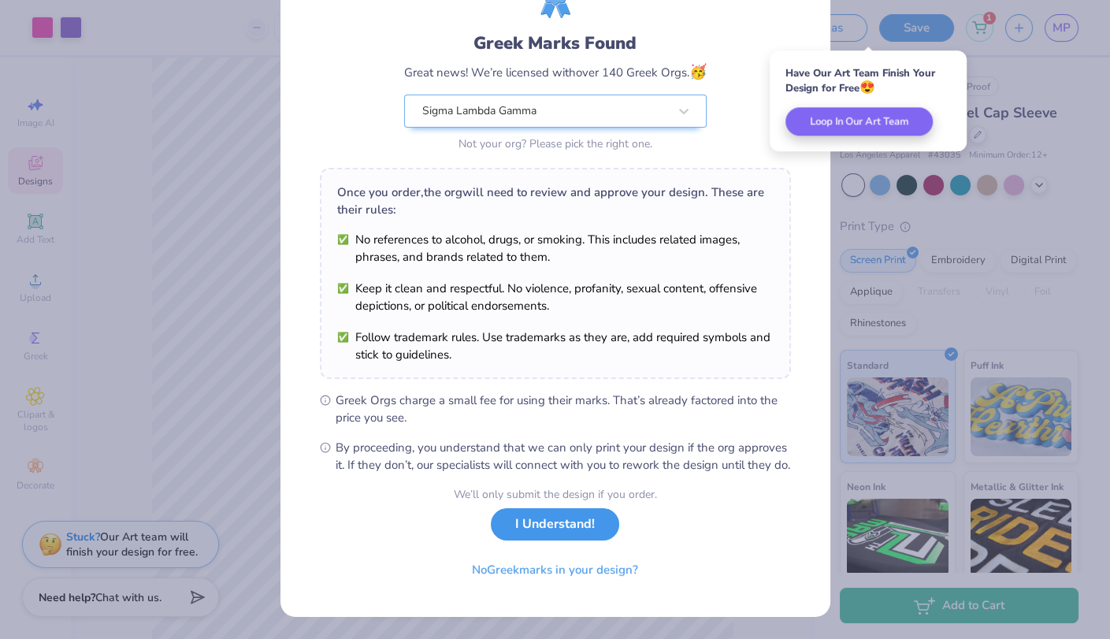
click at [551, 519] on button "I Understand!" at bounding box center [555, 524] width 128 height 32
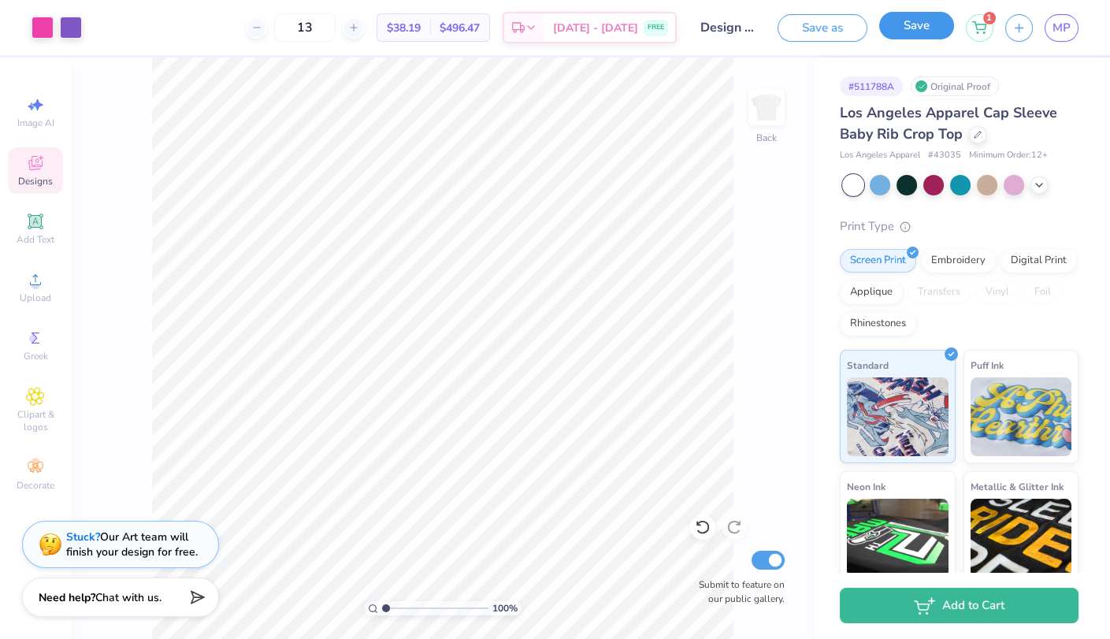
click at [924, 26] on button "Save" at bounding box center [916, 26] width 75 height 28
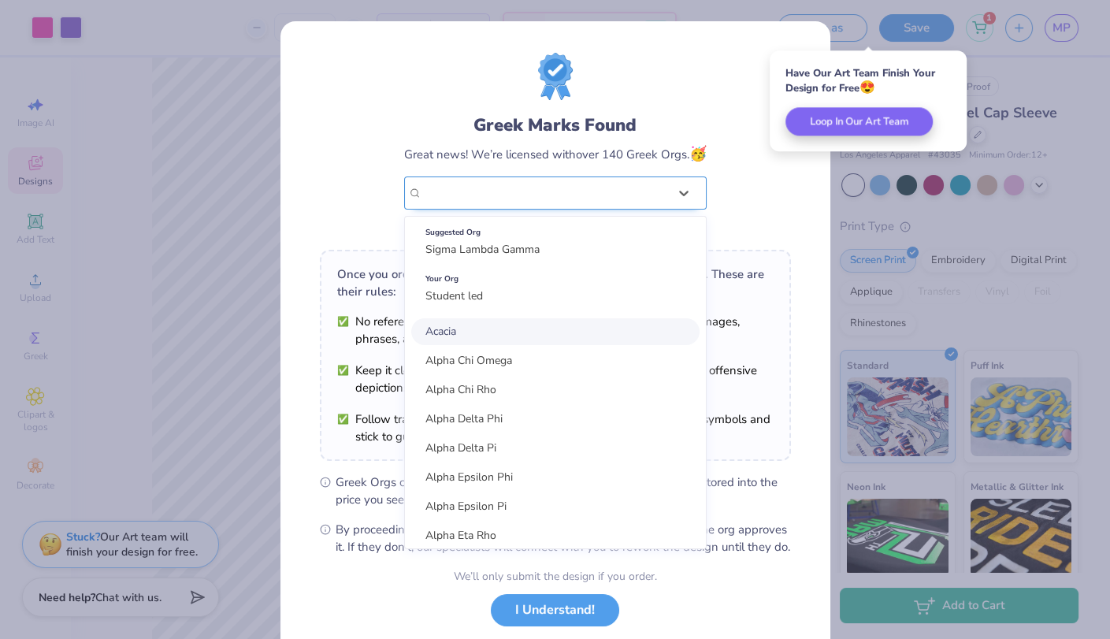
click at [651, 202] on div at bounding box center [545, 193] width 246 height 20
click at [630, 246] on div "Suggested Org Sigma Lambda Gamma" at bounding box center [555, 241] width 288 height 44
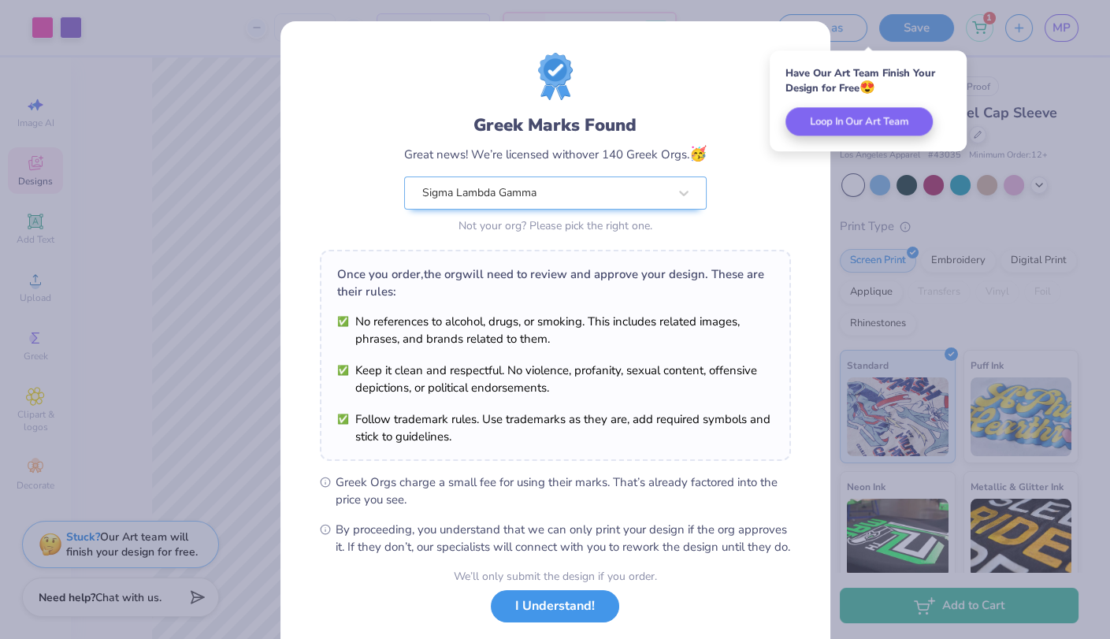
click at [525, 610] on button "I Understand!" at bounding box center [555, 606] width 128 height 32
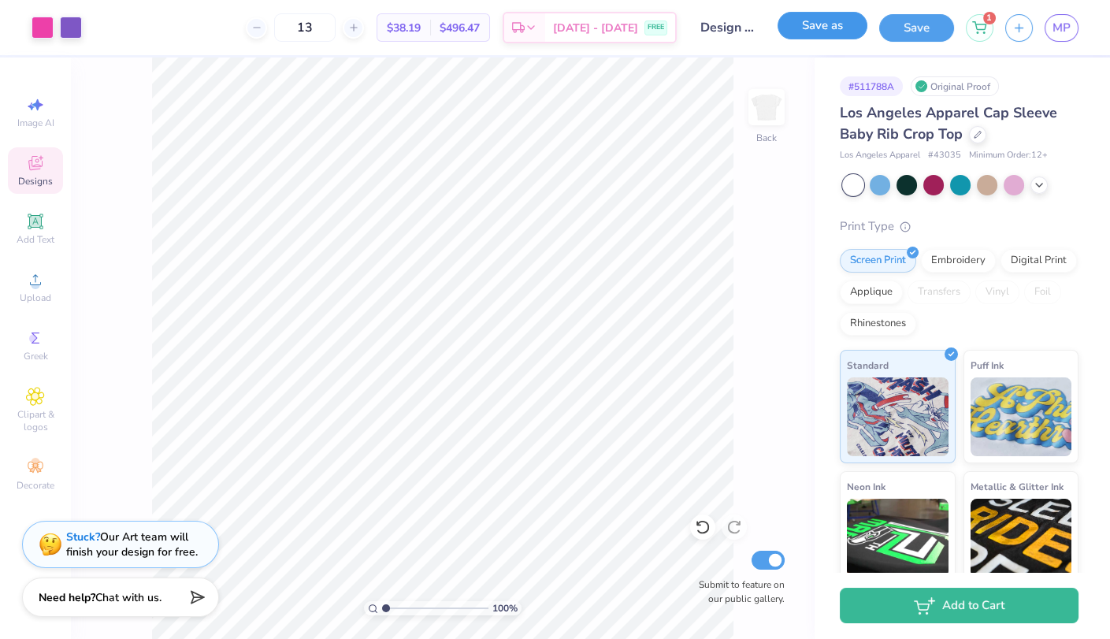
click at [810, 38] on button "Save as" at bounding box center [822, 26] width 90 height 28
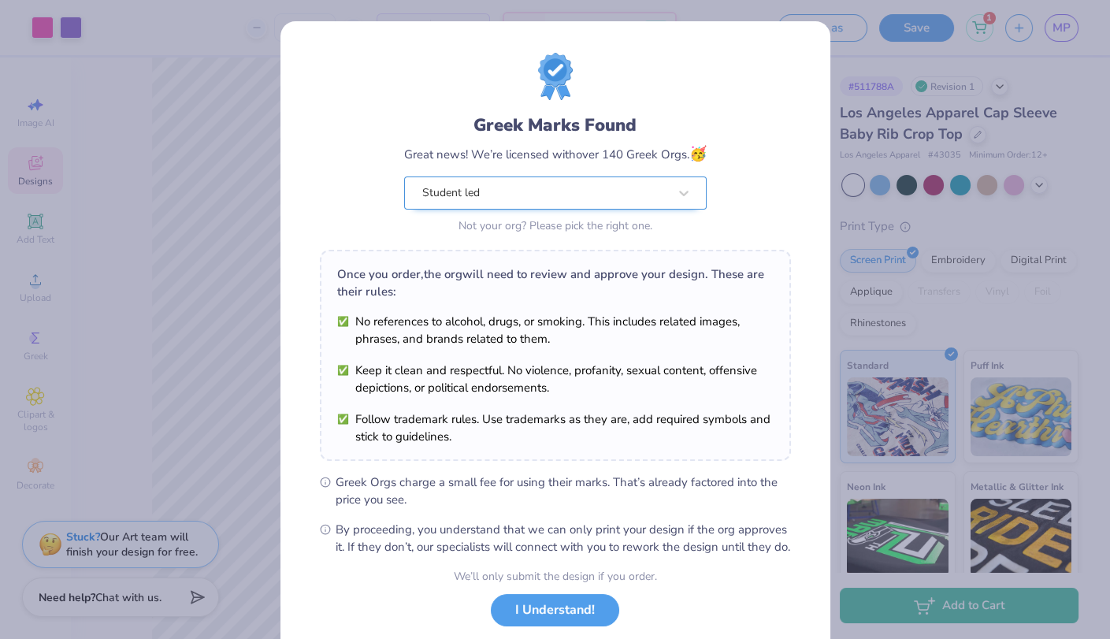
click at [625, 189] on div "Student led" at bounding box center [545, 193] width 249 height 32
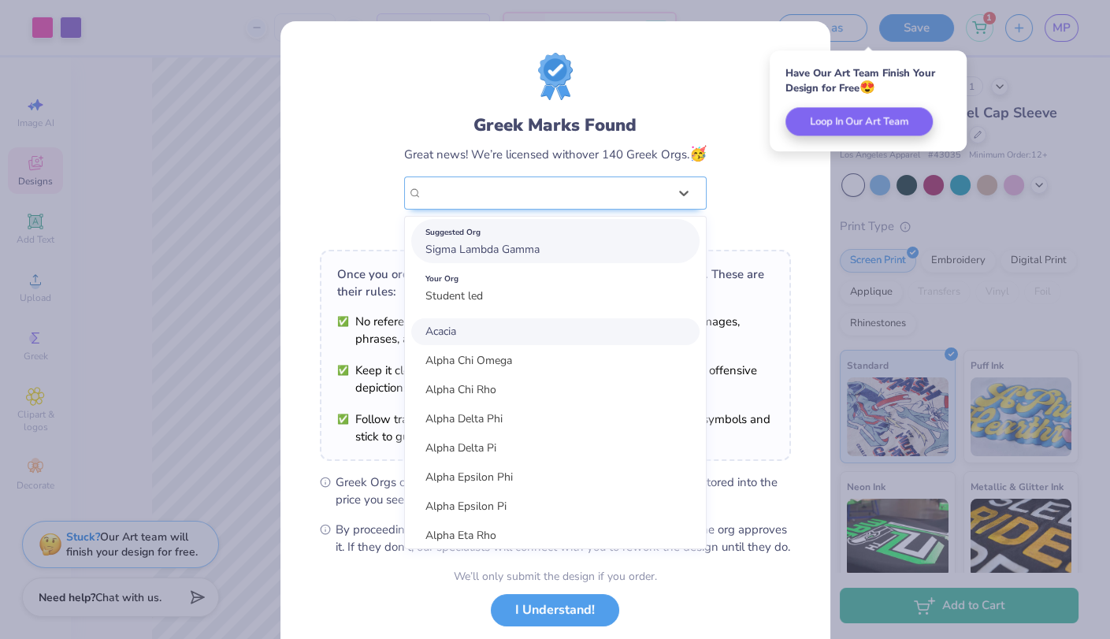
click at [632, 234] on div "Suggested Org" at bounding box center [555, 232] width 260 height 17
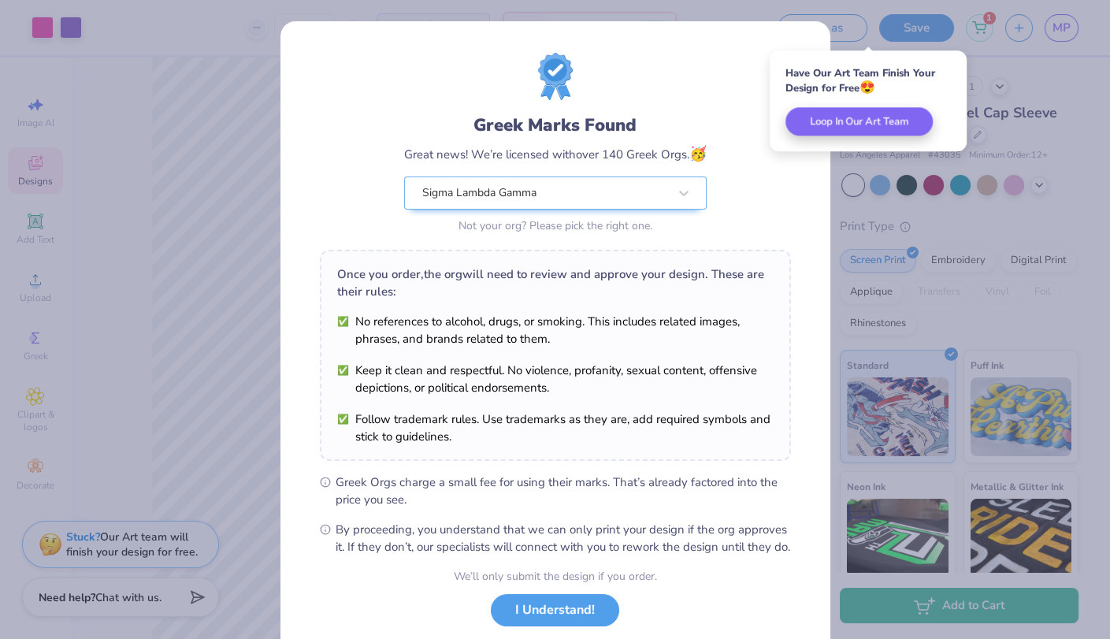
scroll to position [95, 0]
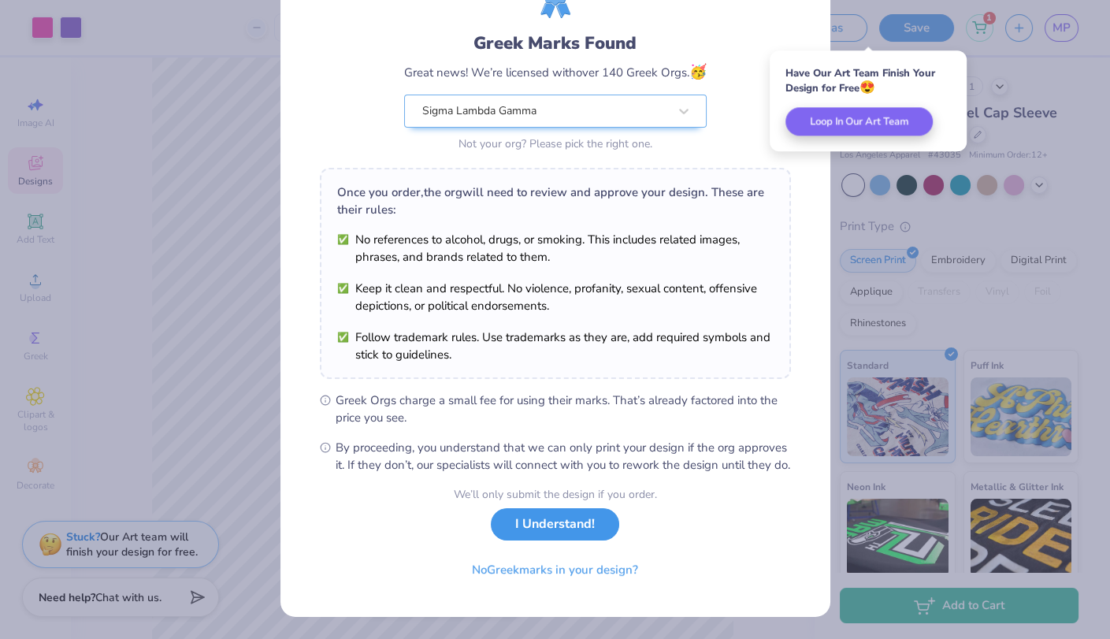
click at [551, 531] on button "I Understand!" at bounding box center [555, 524] width 128 height 32
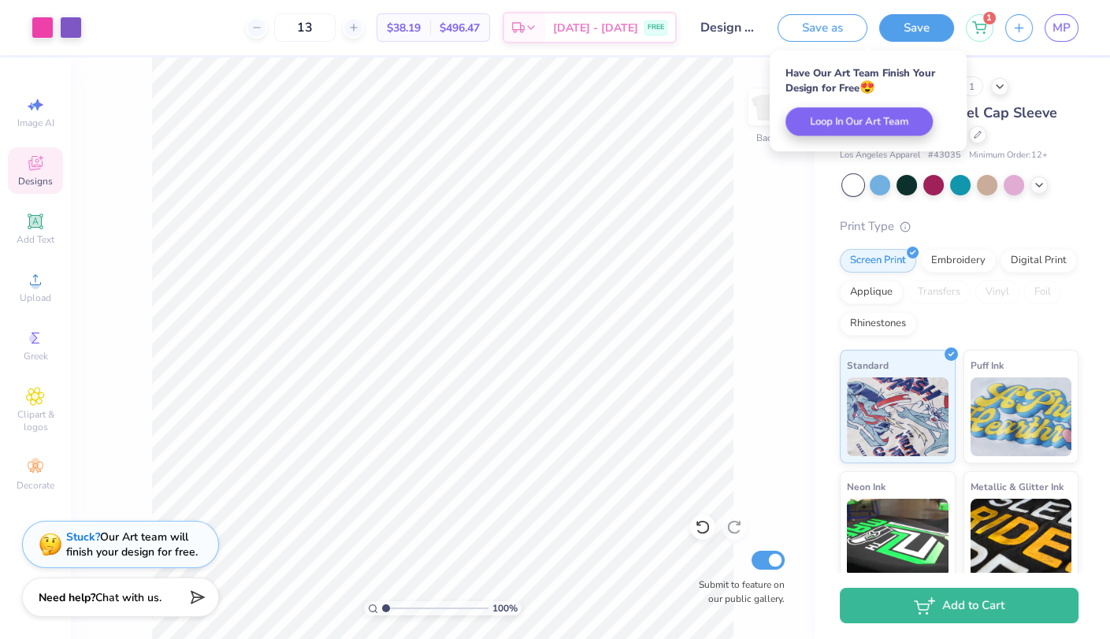
scroll to position [0, 0]
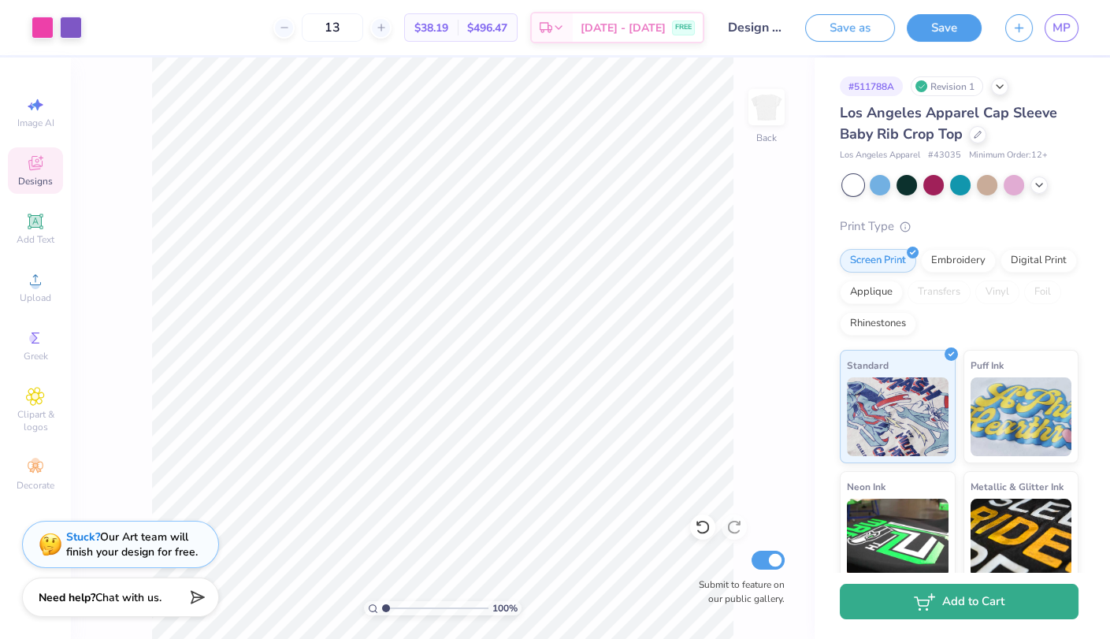
click at [992, 592] on button "Add to Cart" at bounding box center [959, 601] width 239 height 35
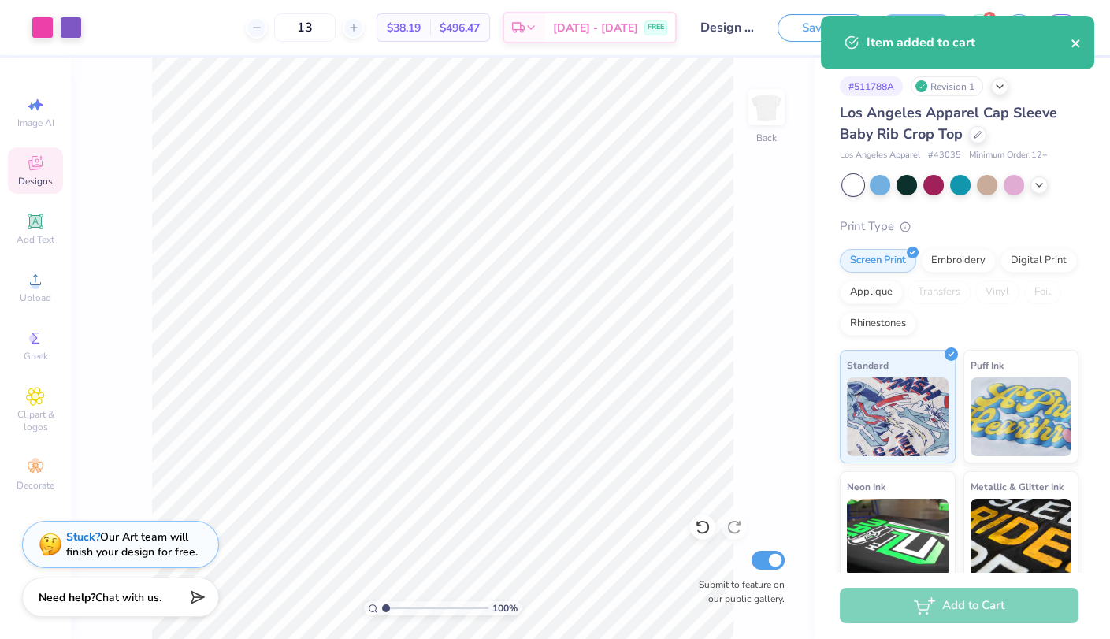
click at [1074, 50] on button "close" at bounding box center [1075, 42] width 11 height 19
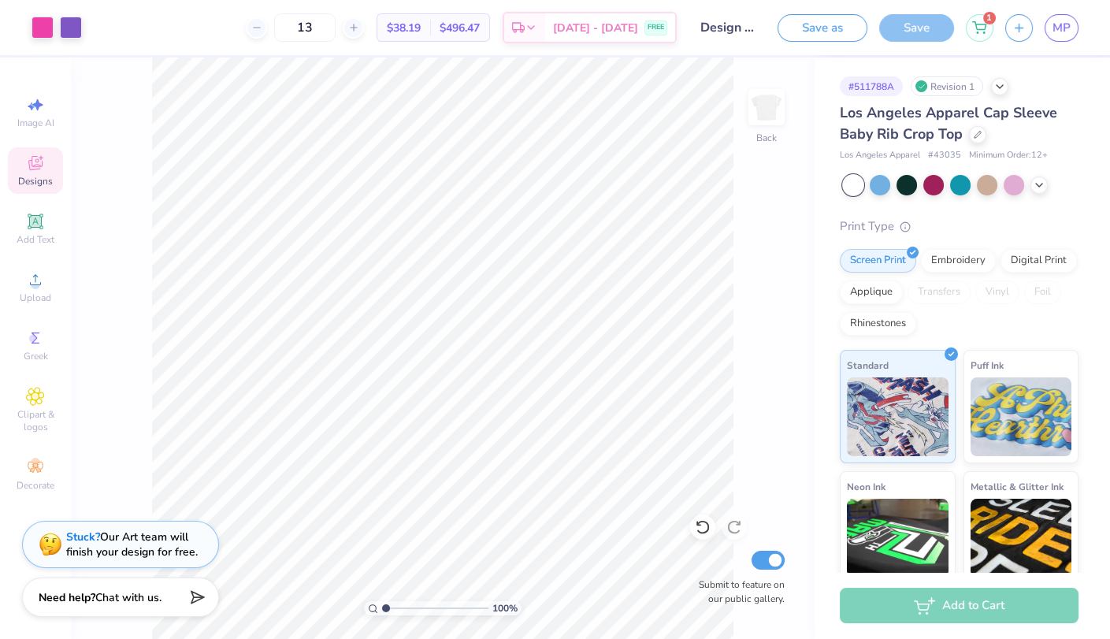
click at [972, 33] on div "Art colors 13 $38.19 Per Item $496.47 Total Est. Delivery Sep 6 - 9 FREE Design…" at bounding box center [555, 319] width 1110 height 639
click at [972, 26] on div "1" at bounding box center [980, 26] width 28 height 28
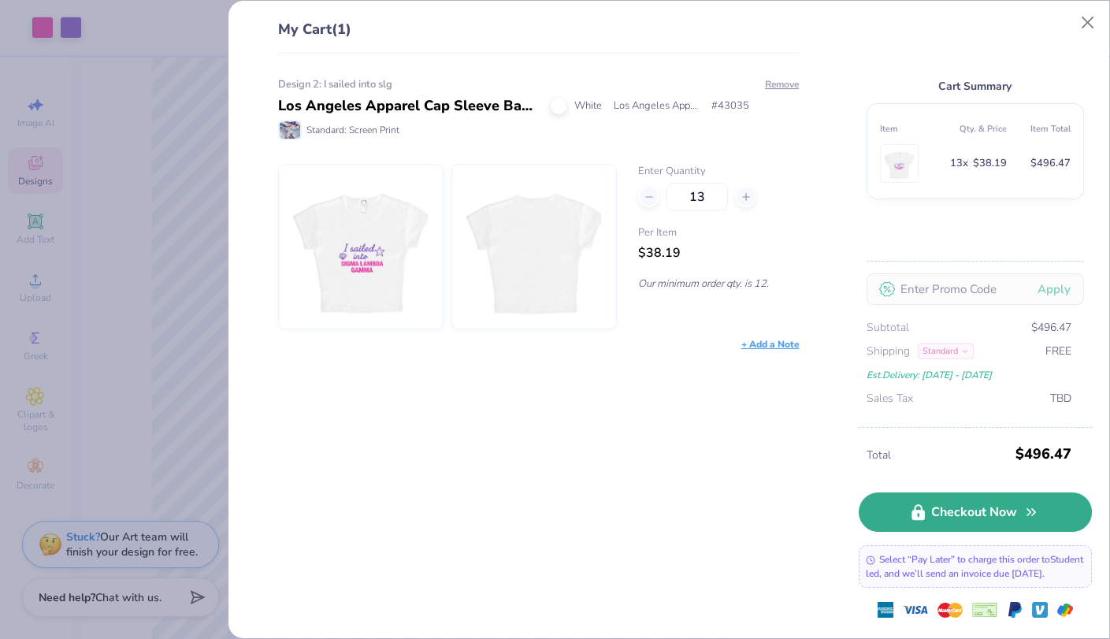
click at [956, 492] on link "Checkout Now" at bounding box center [975, 511] width 233 height 39
click at [989, 505] on link "Checkout Now" at bounding box center [975, 511] width 233 height 39
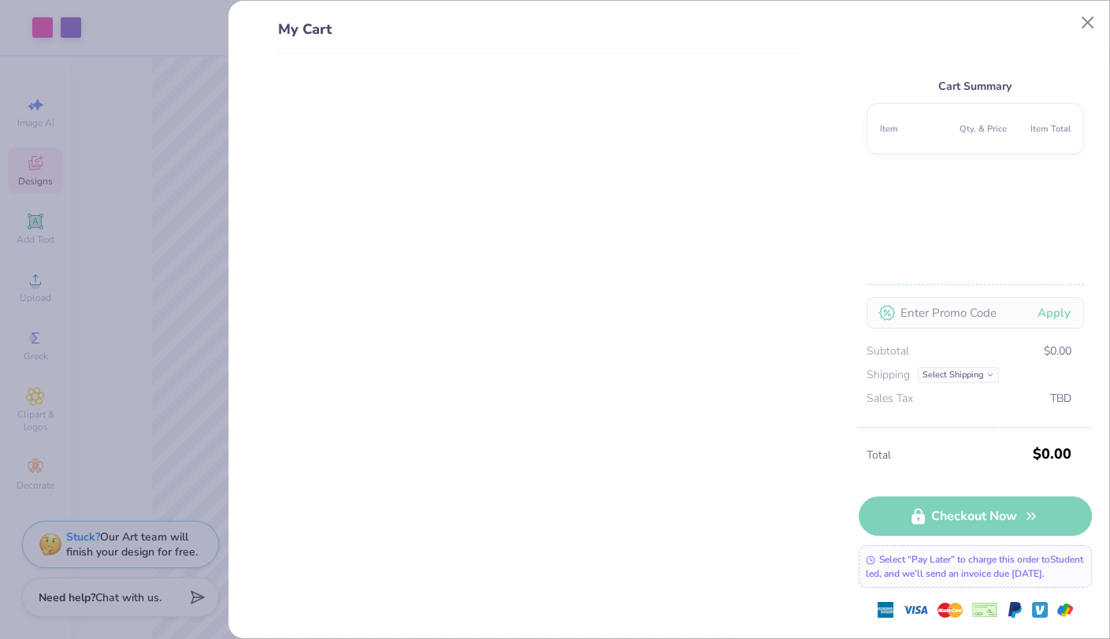
click at [173, 165] on div "My Cart Cart Summary Item Qty. & Price Item Total Apply Subtotal $0.00 Shipping…" at bounding box center [555, 319] width 1110 height 639
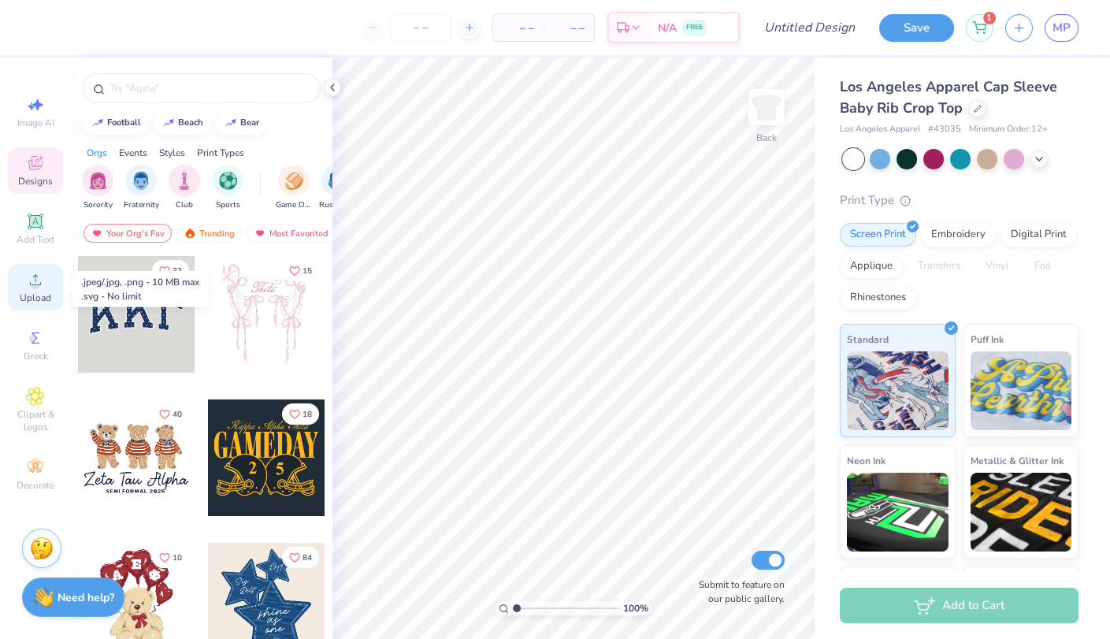
click at [30, 281] on icon at bounding box center [35, 279] width 19 height 19
click at [24, 281] on div "Upload" at bounding box center [35, 287] width 55 height 46
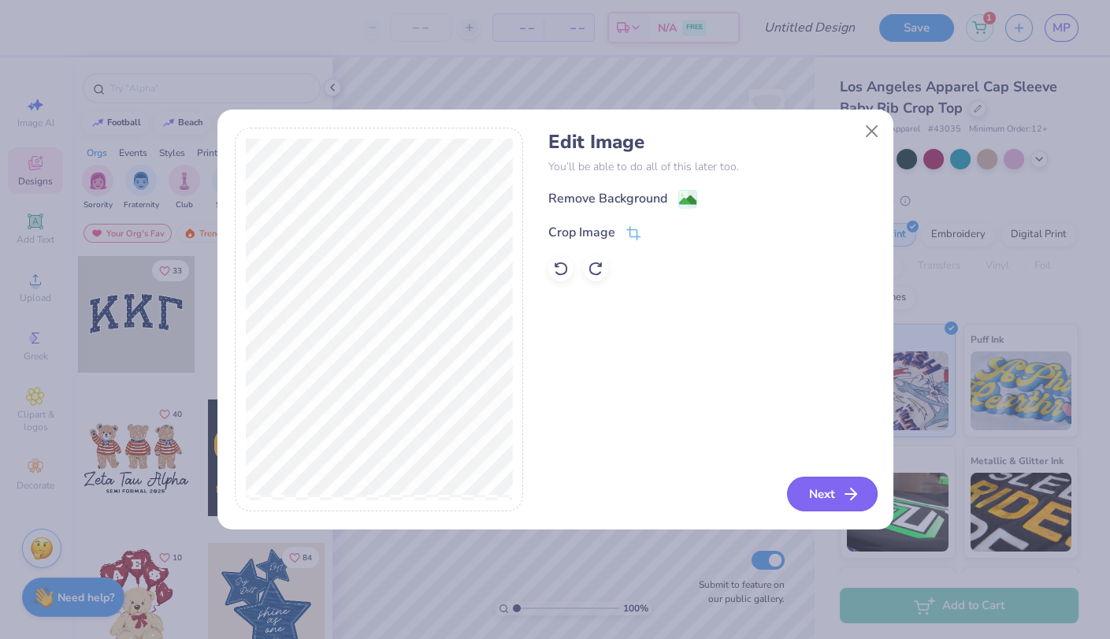
click at [825, 492] on button "Next" at bounding box center [832, 494] width 91 height 35
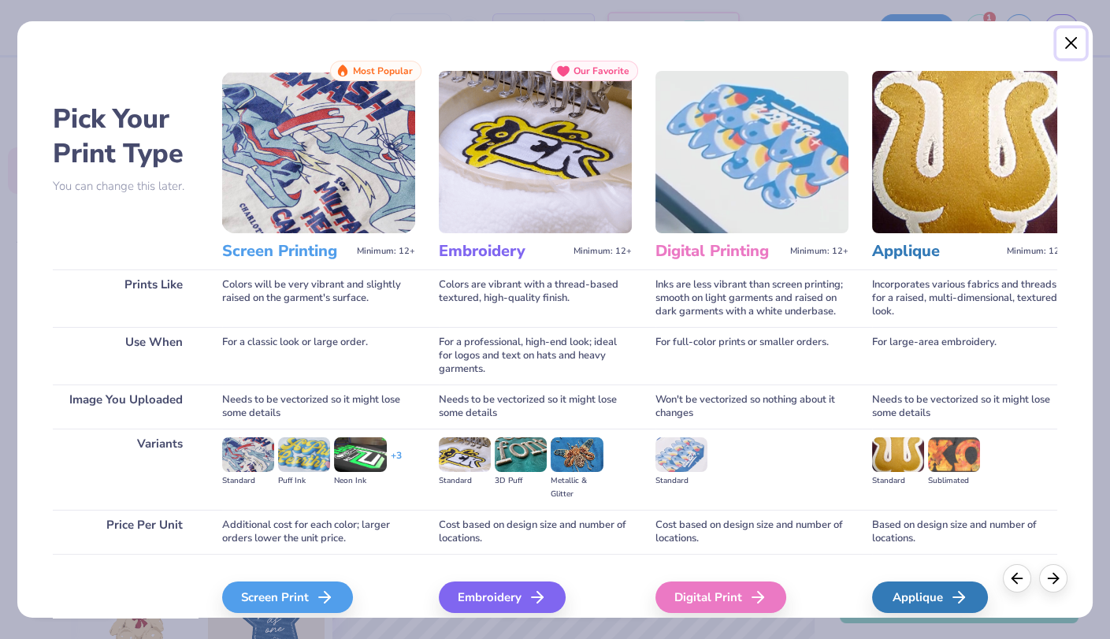
click at [1079, 45] on button "Close" at bounding box center [1071, 43] width 30 height 30
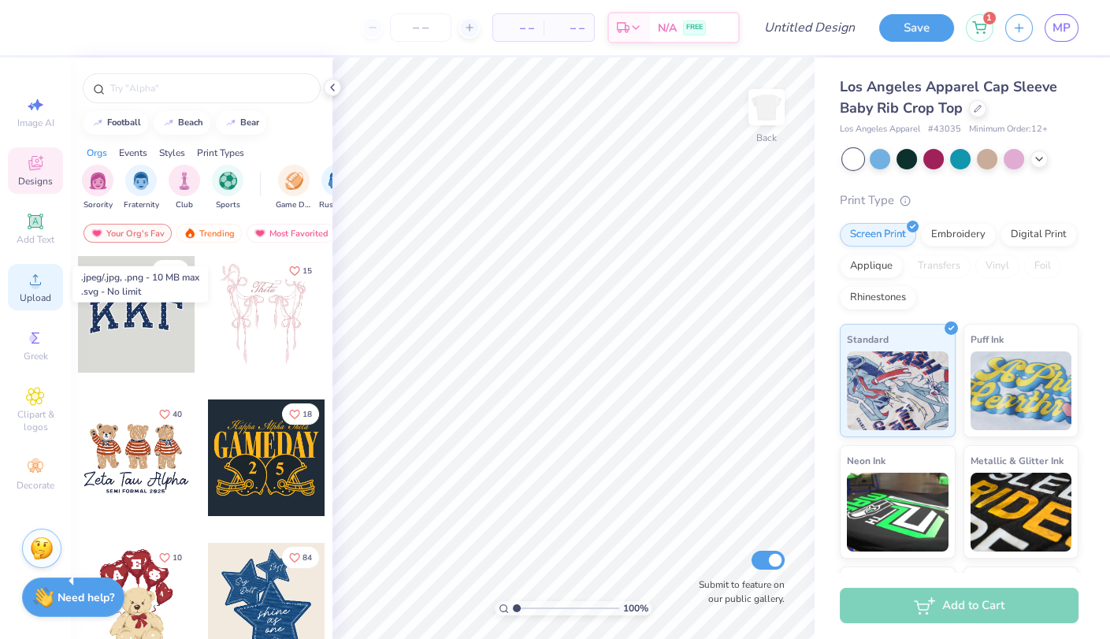
click at [36, 276] on icon at bounding box center [35, 279] width 19 height 19
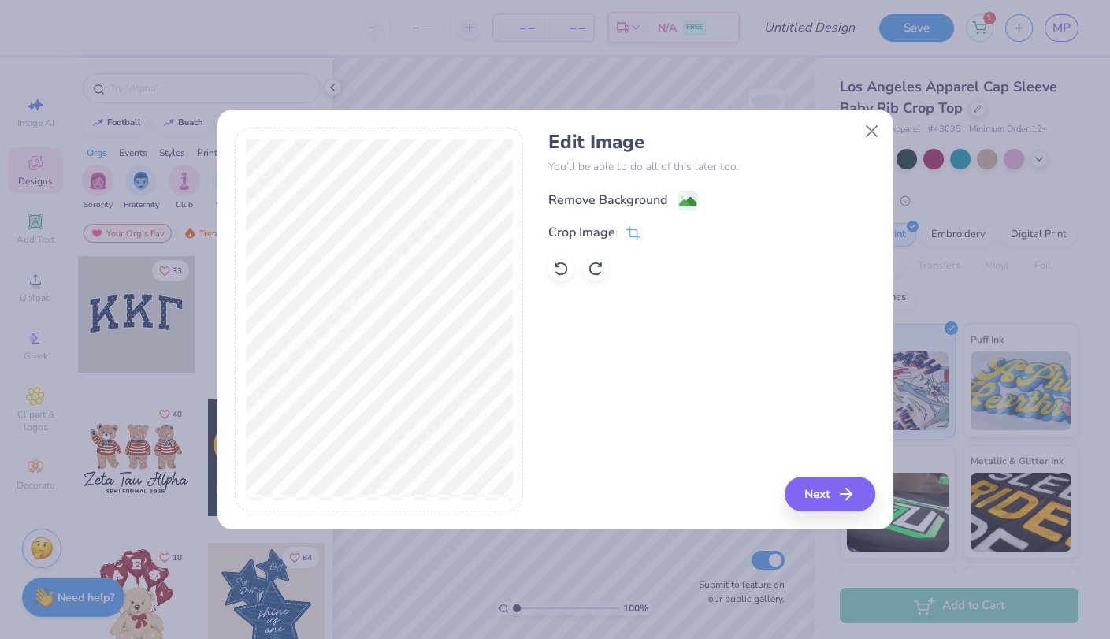
click at [678, 200] on icon at bounding box center [687, 200] width 19 height 19
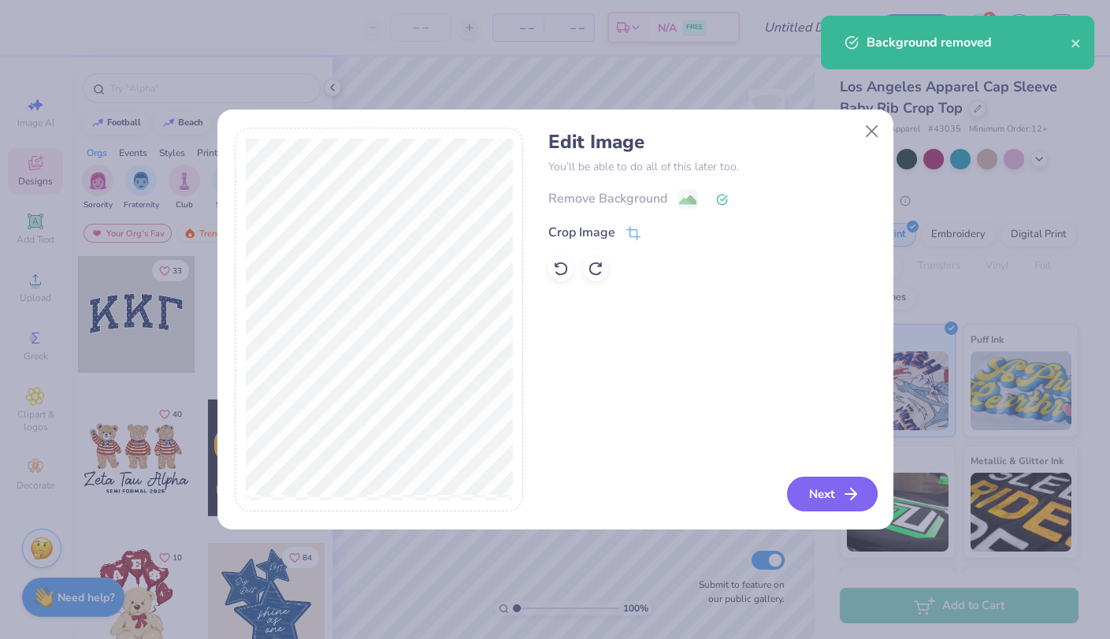
click at [809, 489] on button "Next" at bounding box center [832, 494] width 91 height 35
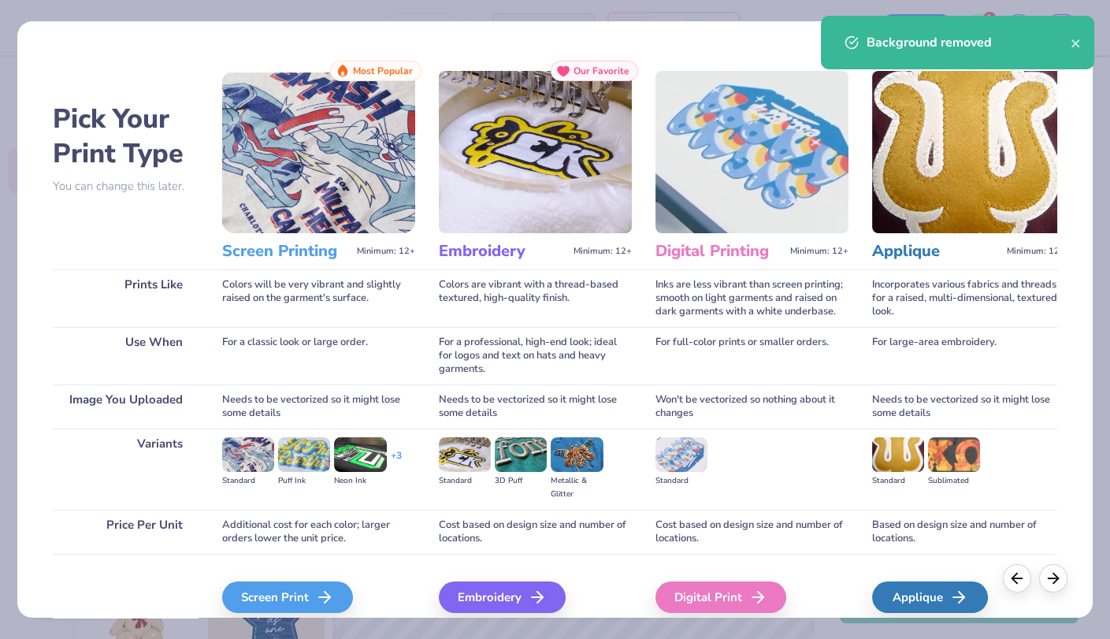
scroll to position [67, 0]
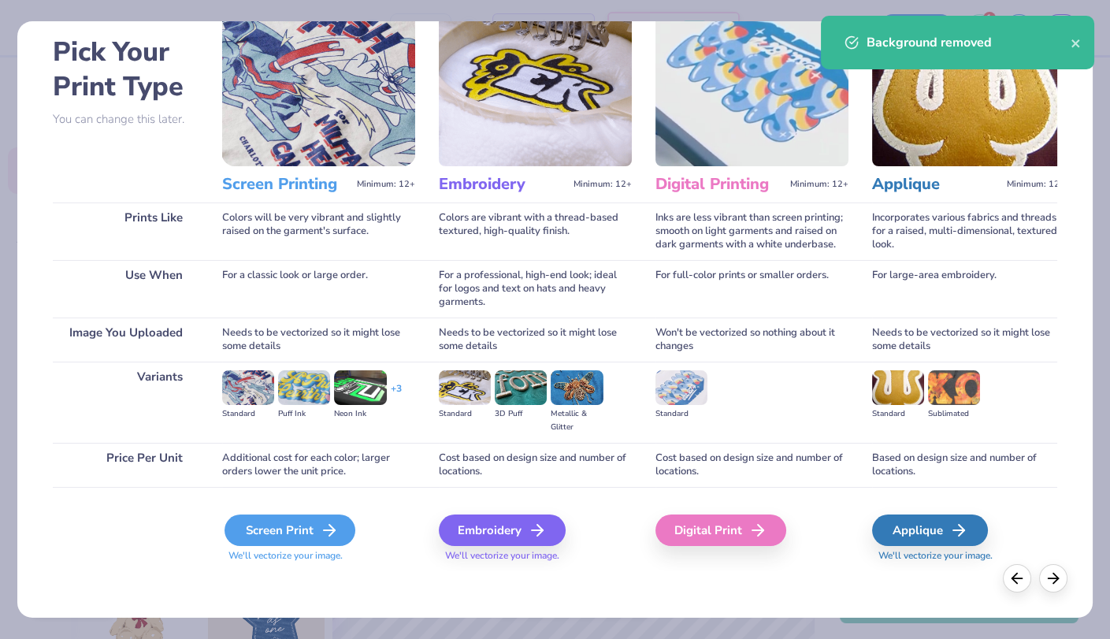
click at [324, 533] on icon at bounding box center [329, 530] width 19 height 19
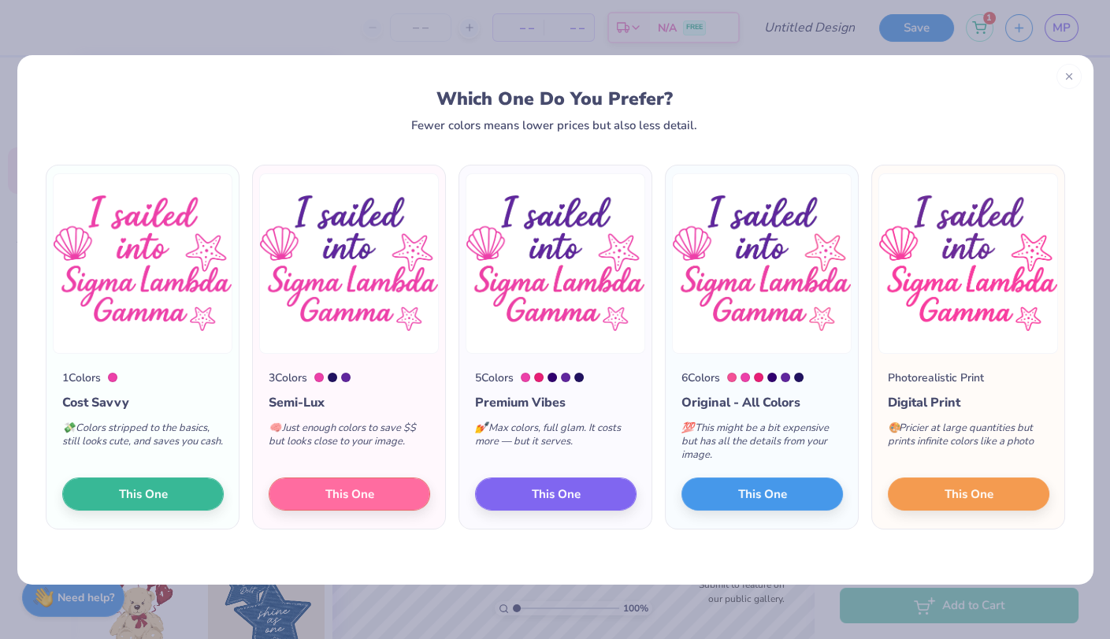
click at [1063, 64] on div "Which One Do You Prefer? Fewer colors means lower prices but also less detail." at bounding box center [555, 93] width 1076 height 76
click at [1071, 73] on icon at bounding box center [1068, 74] width 11 height 11
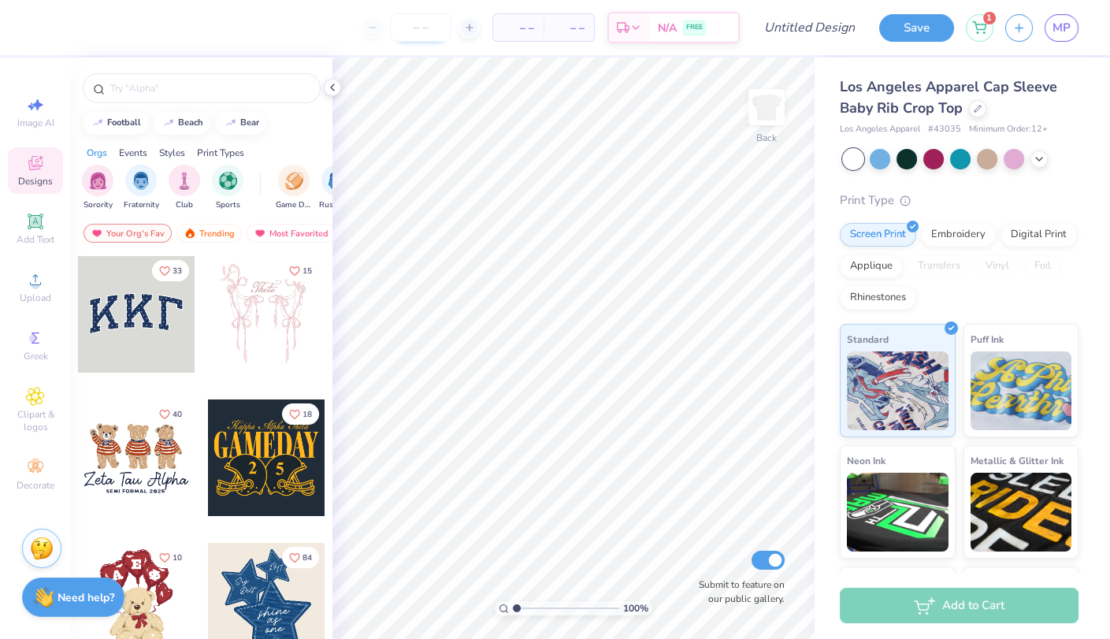
click at [446, 23] on input "number" at bounding box center [420, 27] width 61 height 28
type input "13"
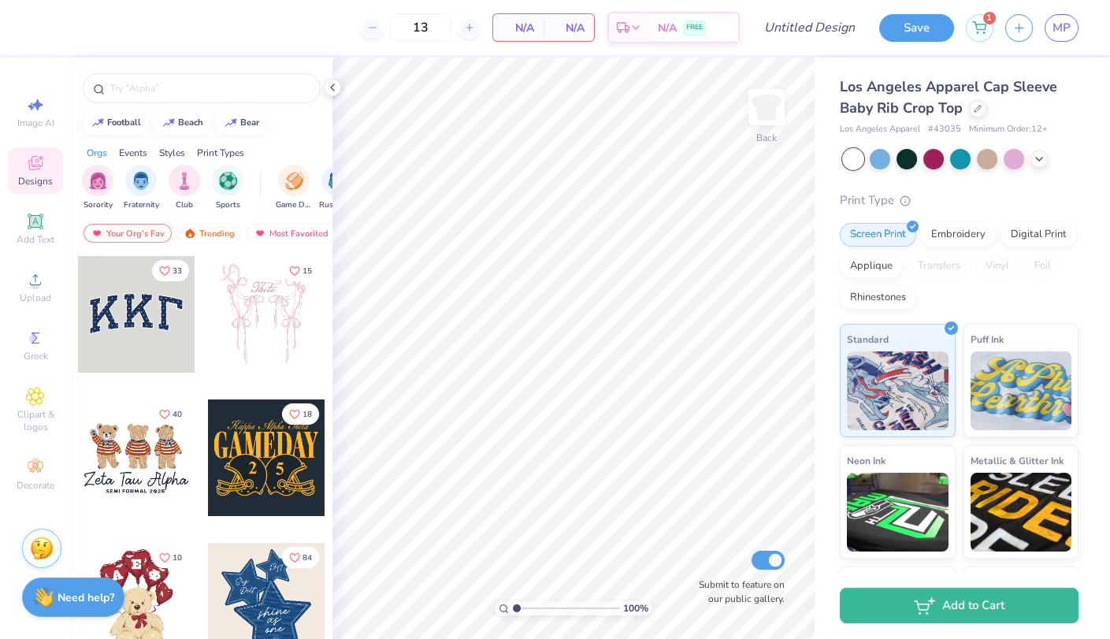
click at [518, 27] on span "N/A" at bounding box center [519, 28] width 32 height 17
click at [50, 293] on span "Upload" at bounding box center [36, 297] width 32 height 13
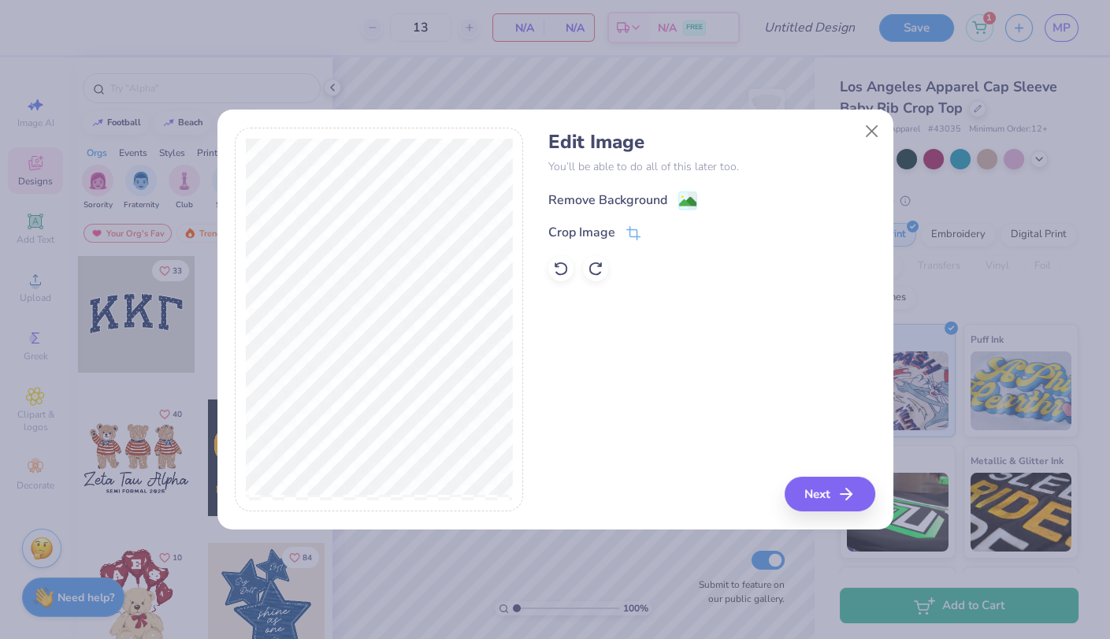
click at [679, 203] on image at bounding box center [687, 201] width 17 height 17
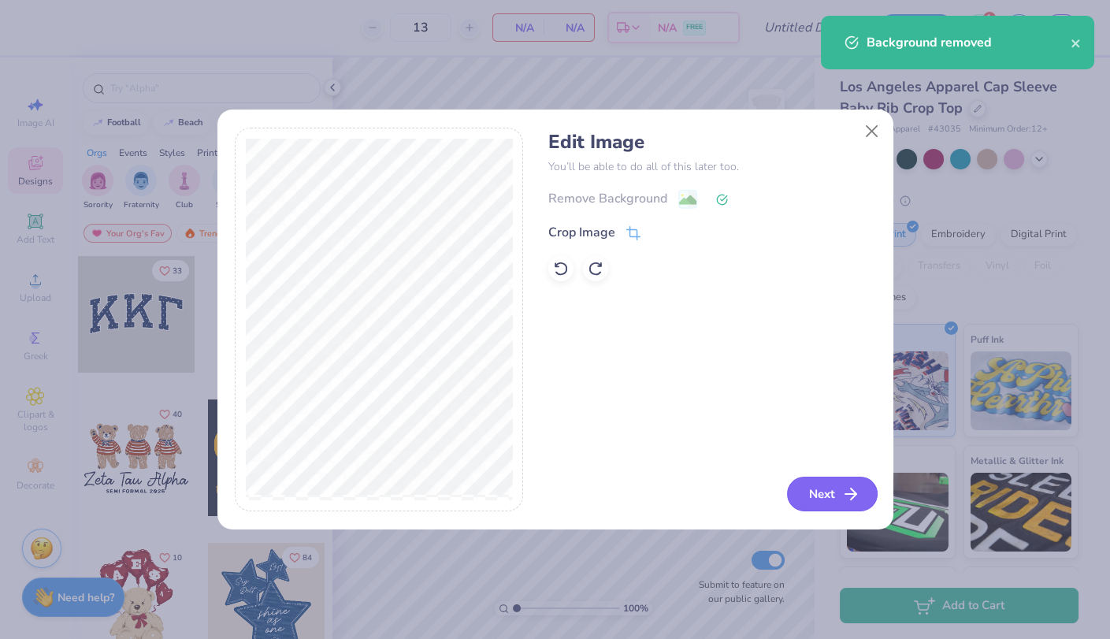
click at [822, 503] on button "Next" at bounding box center [832, 494] width 91 height 35
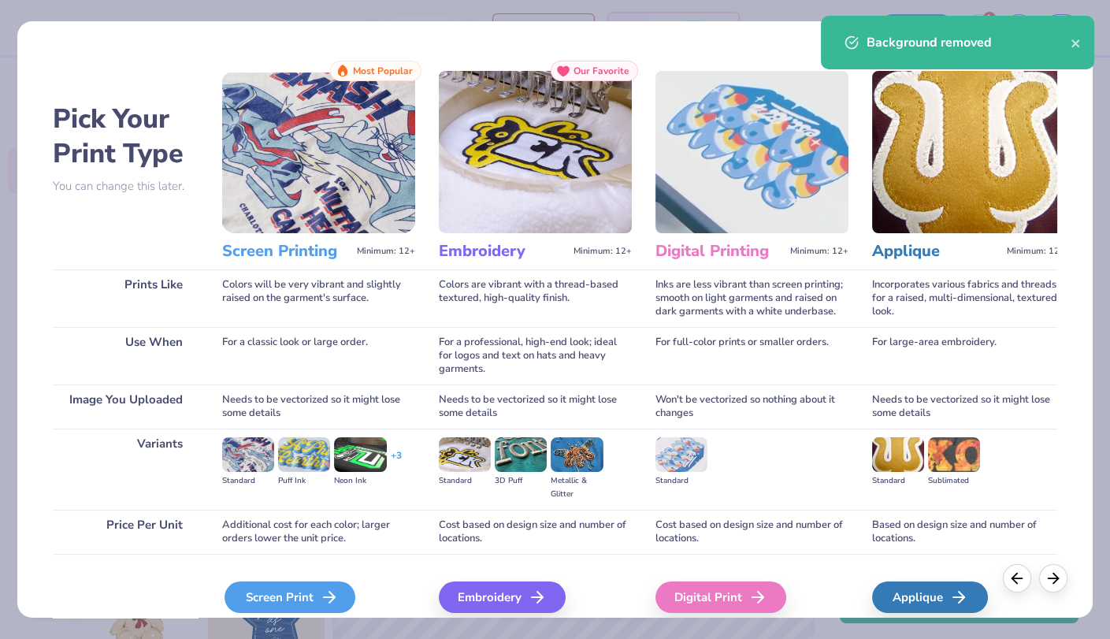
click at [239, 612] on div "Screen Print" at bounding box center [289, 597] width 131 height 32
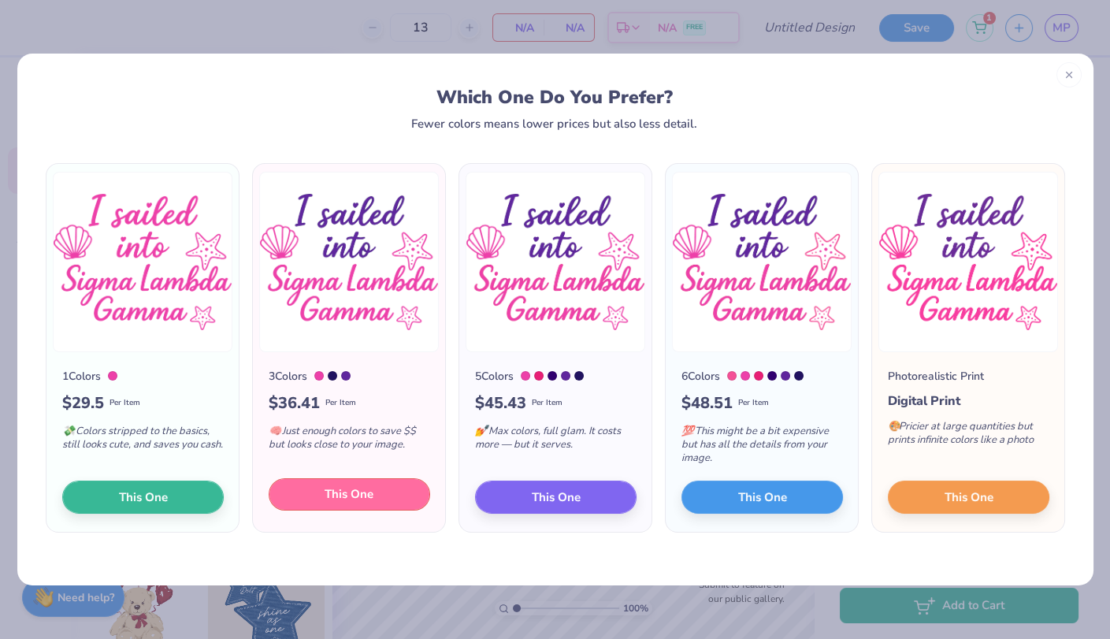
click at [325, 485] on button "This One" at bounding box center [349, 494] width 161 height 33
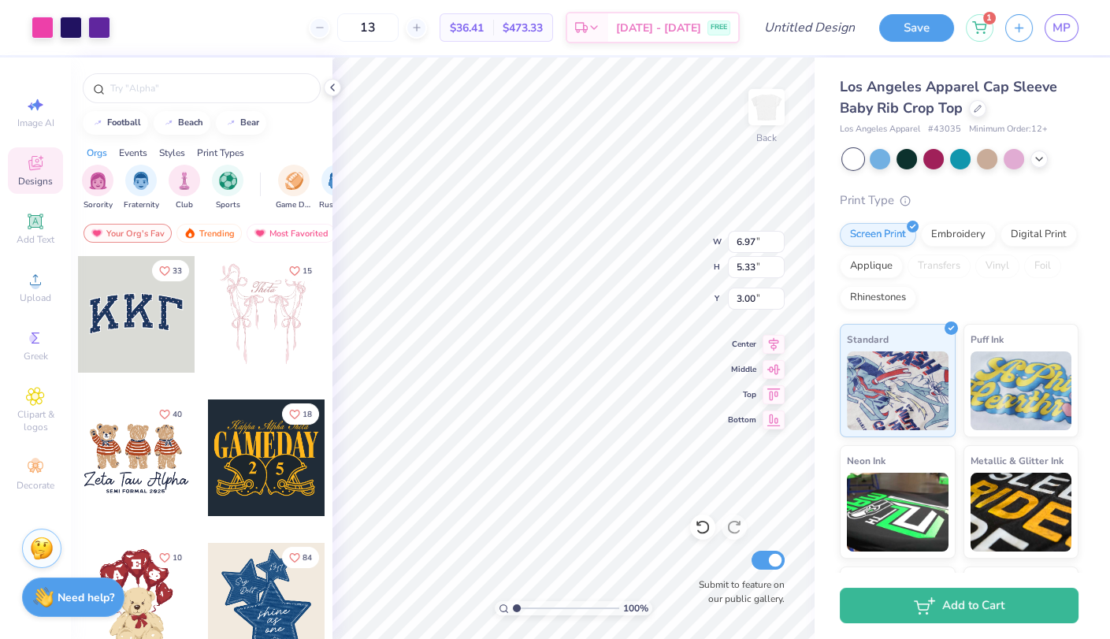
type input "3.00"
type input "1.43"
type input "1.38"
type input "4.39"
type input "1.25"
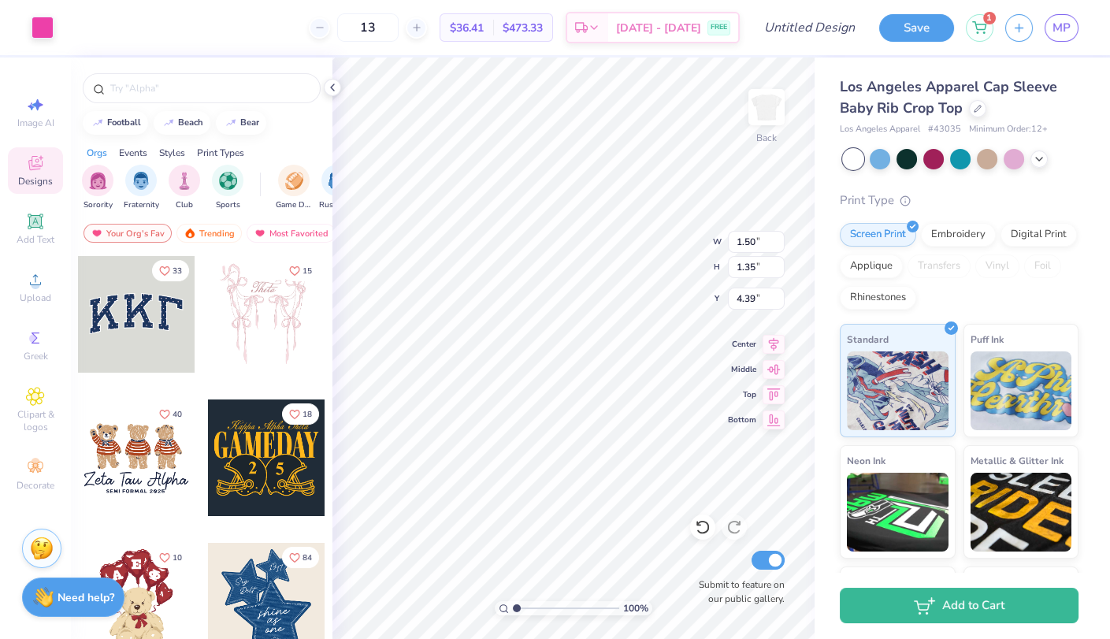
type input "1.12"
type input "4.61"
type input "1.16"
type input "4.54"
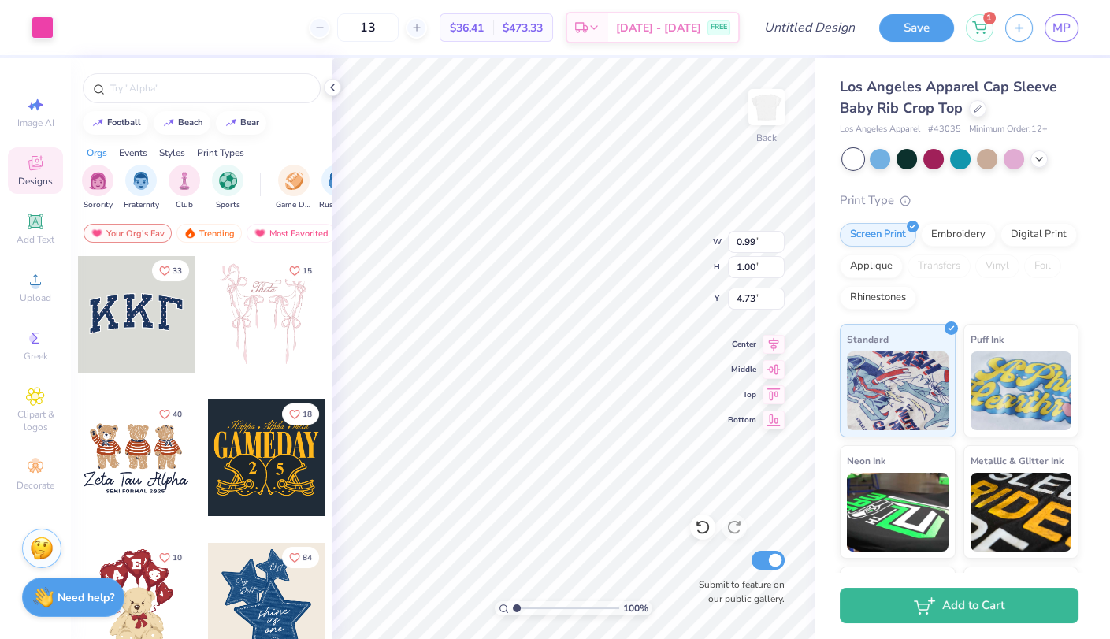
type input "0.99"
type input "1.00"
type input "4.73"
type input "4.71"
click at [660, 244] on div "100 % Back W 1.59 H 1.49 Y 4.50 Center Middle Top Bottom Submit to feature on o…" at bounding box center [573, 348] width 482 height 581
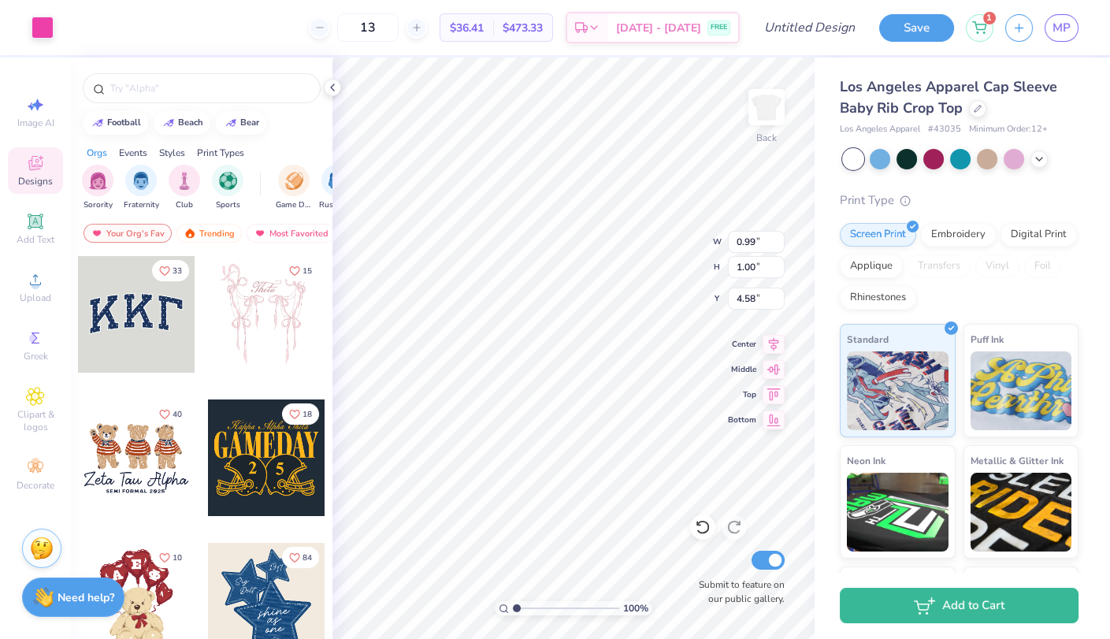
type input "4.58"
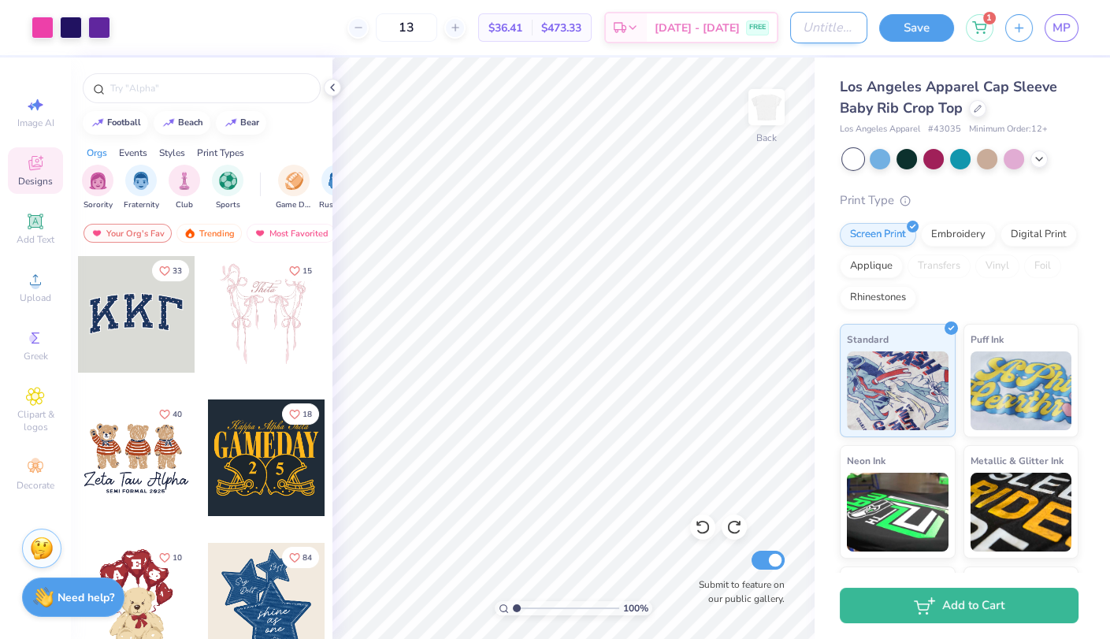
click at [821, 30] on input "Design Title" at bounding box center [828, 28] width 77 height 32
type input "Design 3: I sailed into slg"
click at [938, 29] on button "Save" at bounding box center [916, 26] width 75 height 28
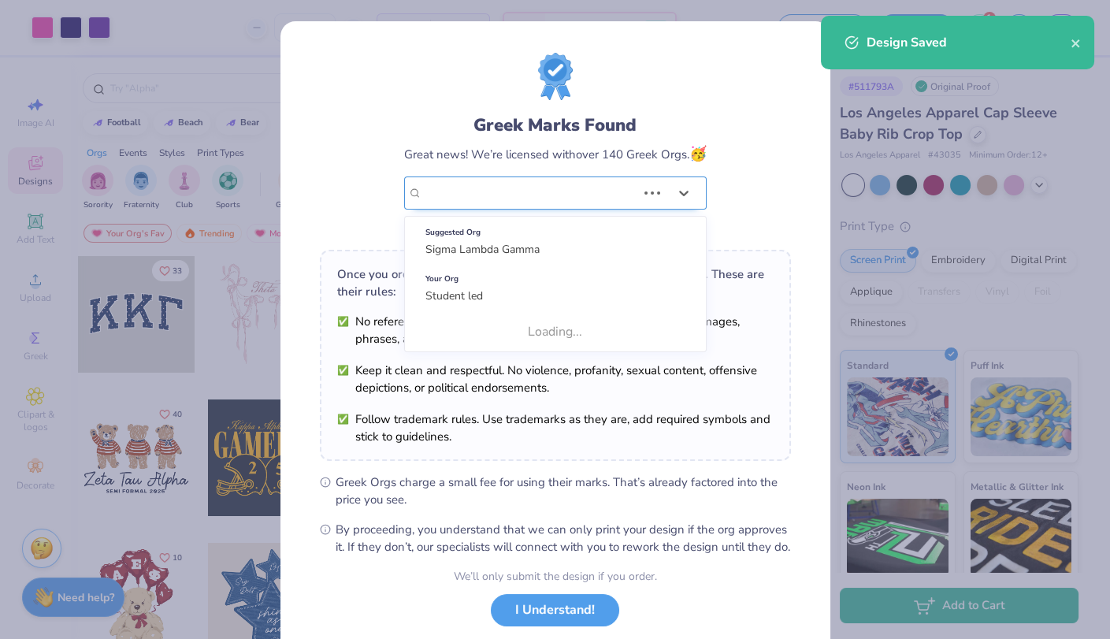
click at [623, 193] on div "Student led" at bounding box center [529, 193] width 217 height 32
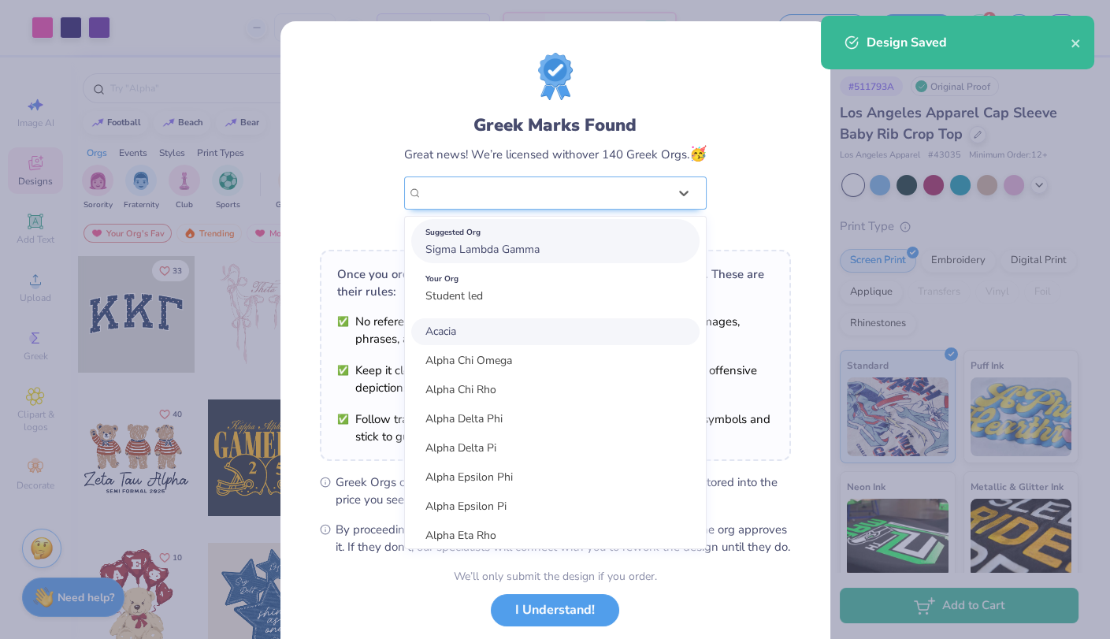
click at [621, 241] on div "Suggested Org Sigma Lambda Gamma" at bounding box center [555, 241] width 288 height 44
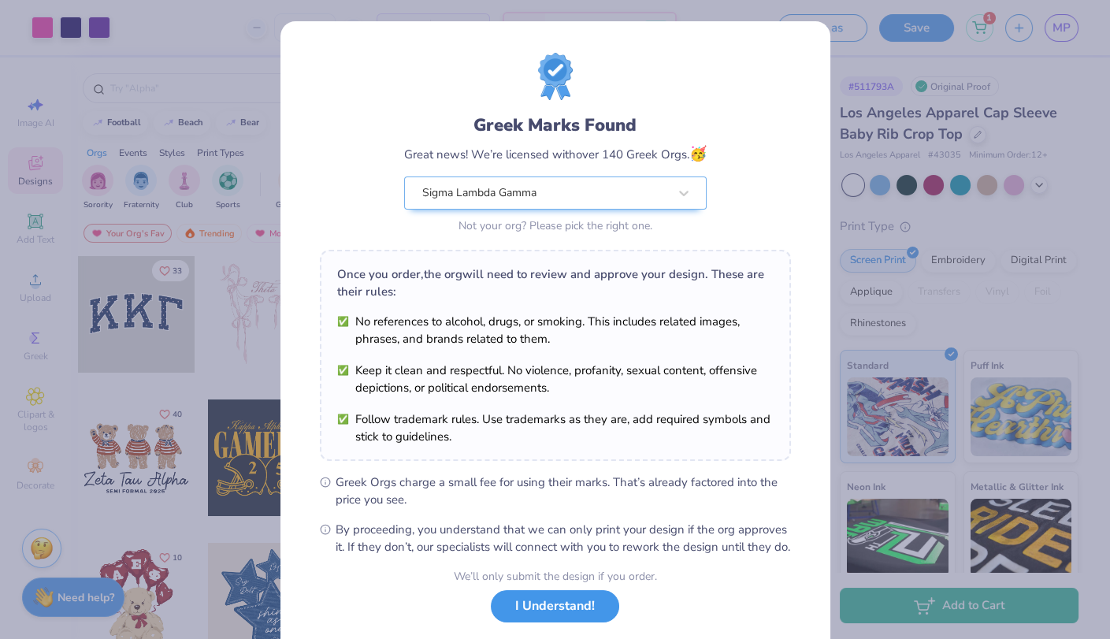
click at [544, 617] on button "I Understand!" at bounding box center [555, 606] width 128 height 32
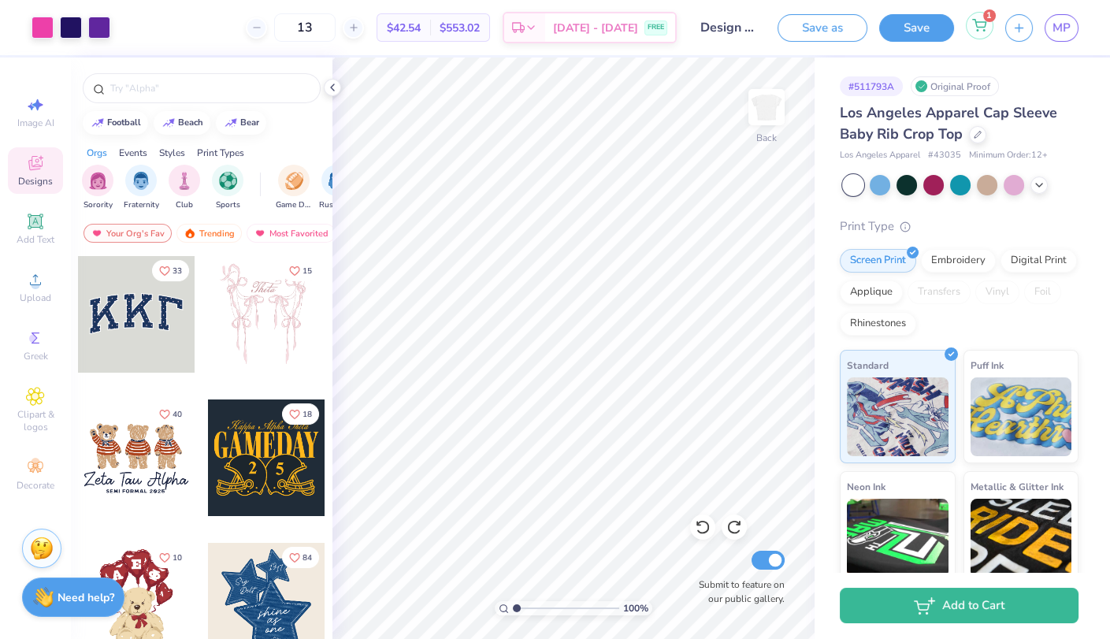
click at [986, 24] on icon at bounding box center [979, 24] width 13 height 8
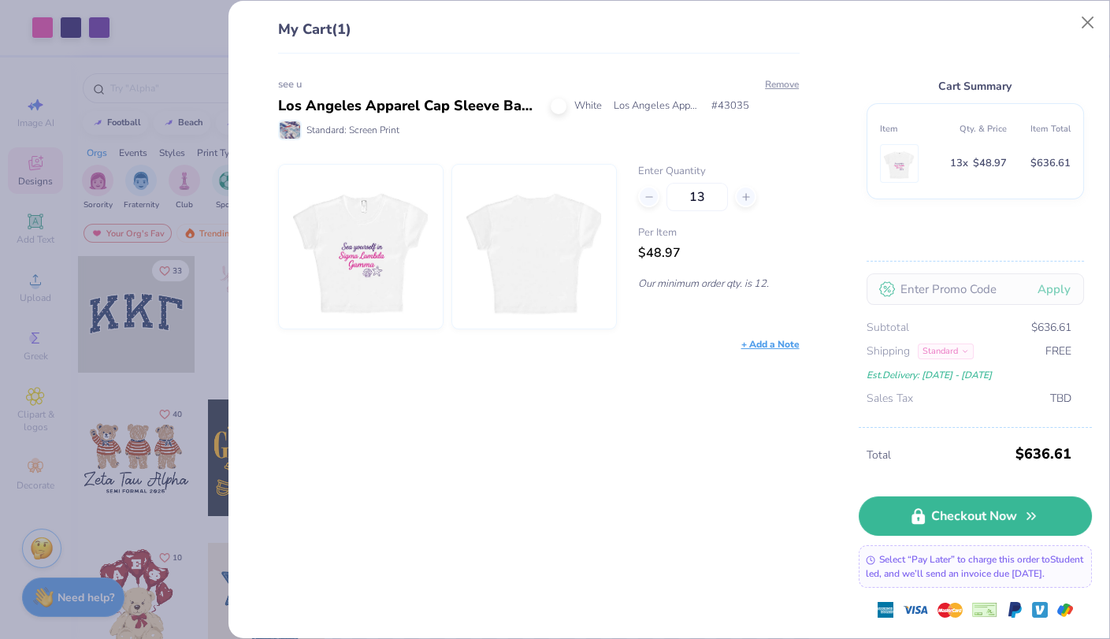
click at [784, 69] on div "see u Los Angeles Apparel Cap Sleeve Baby Rib Crop Top White Los Angeles Appare…" at bounding box center [533, 346] width 573 height 585
click at [785, 80] on button "Remove" at bounding box center [781, 84] width 35 height 14
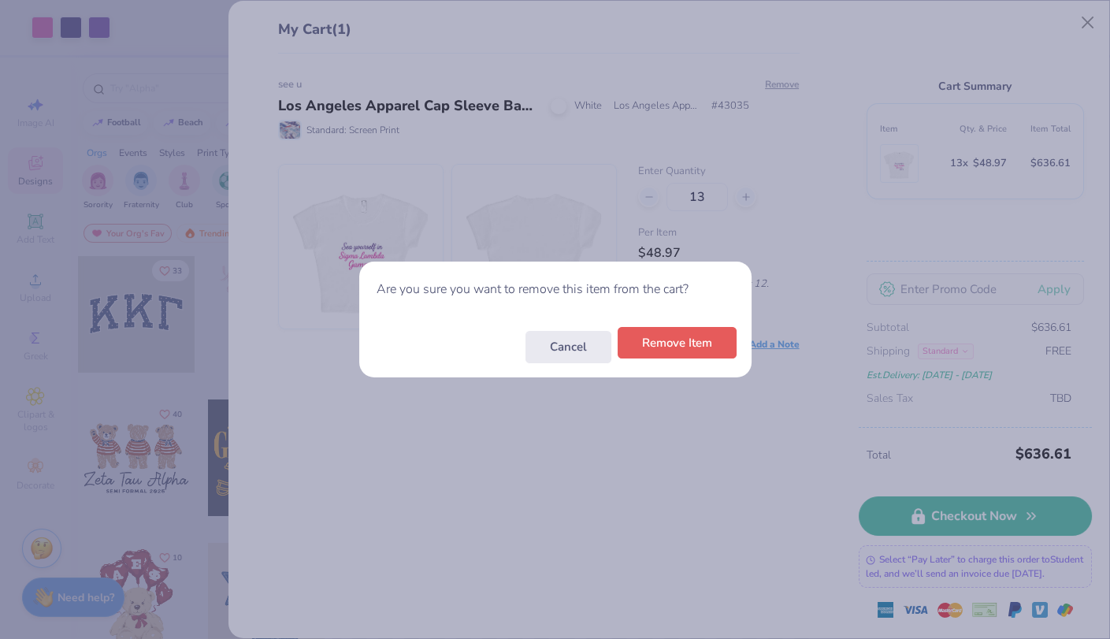
click at [660, 352] on button "Remove Item" at bounding box center [677, 343] width 119 height 32
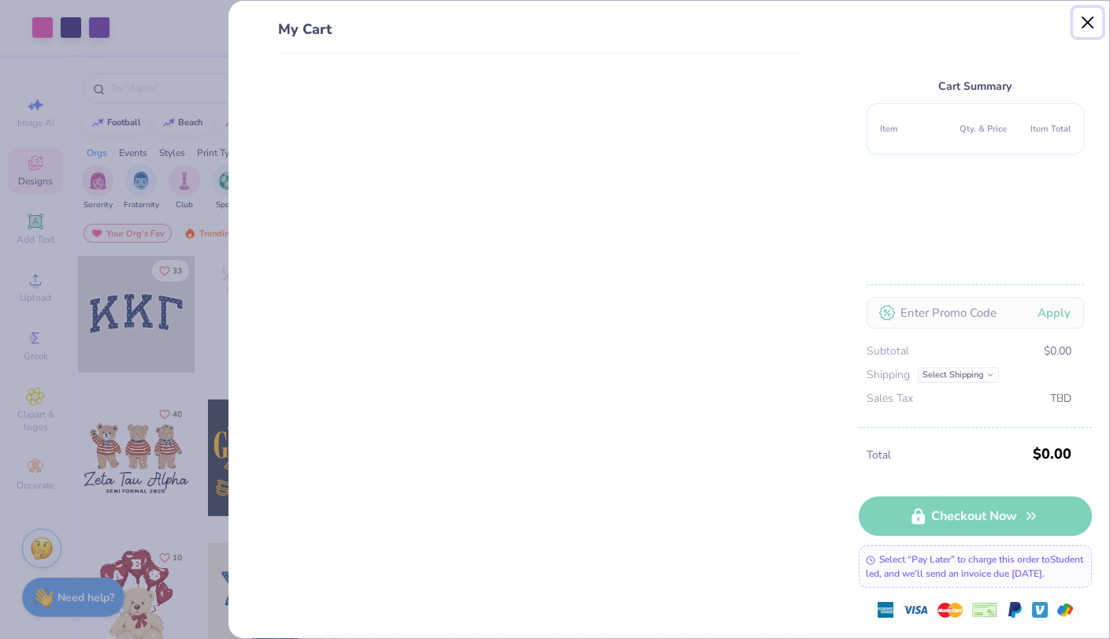
click at [1089, 21] on button "Close" at bounding box center [1088, 23] width 30 height 30
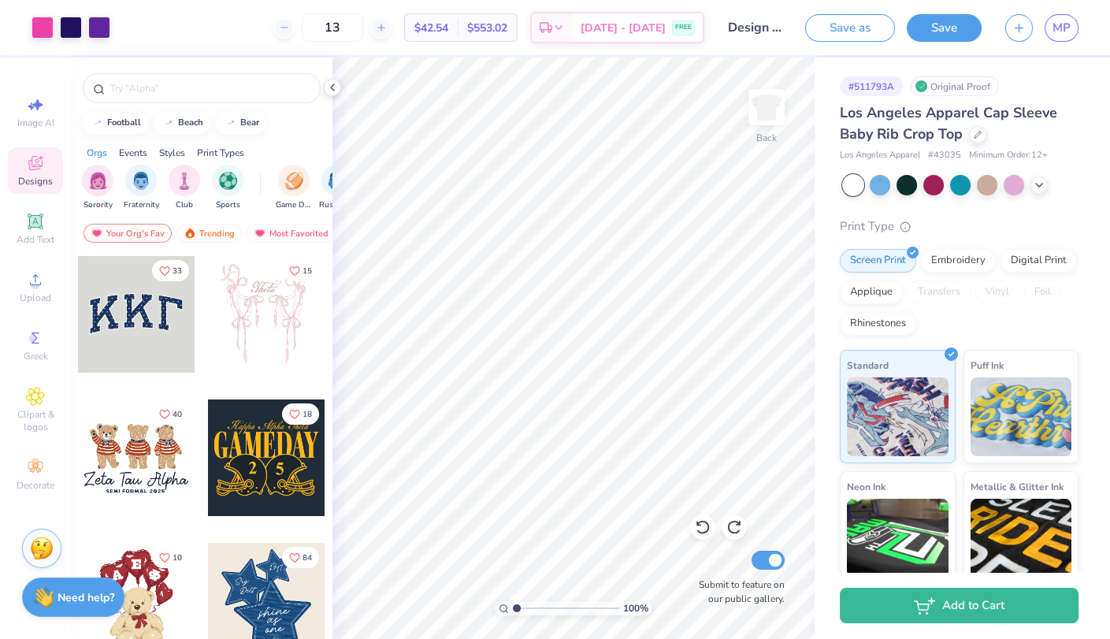
click at [777, 28] on input "Design 3: I sailed into slg" at bounding box center [754, 28] width 77 height 32
click at [333, 92] on icon at bounding box center [332, 87] width 13 height 13
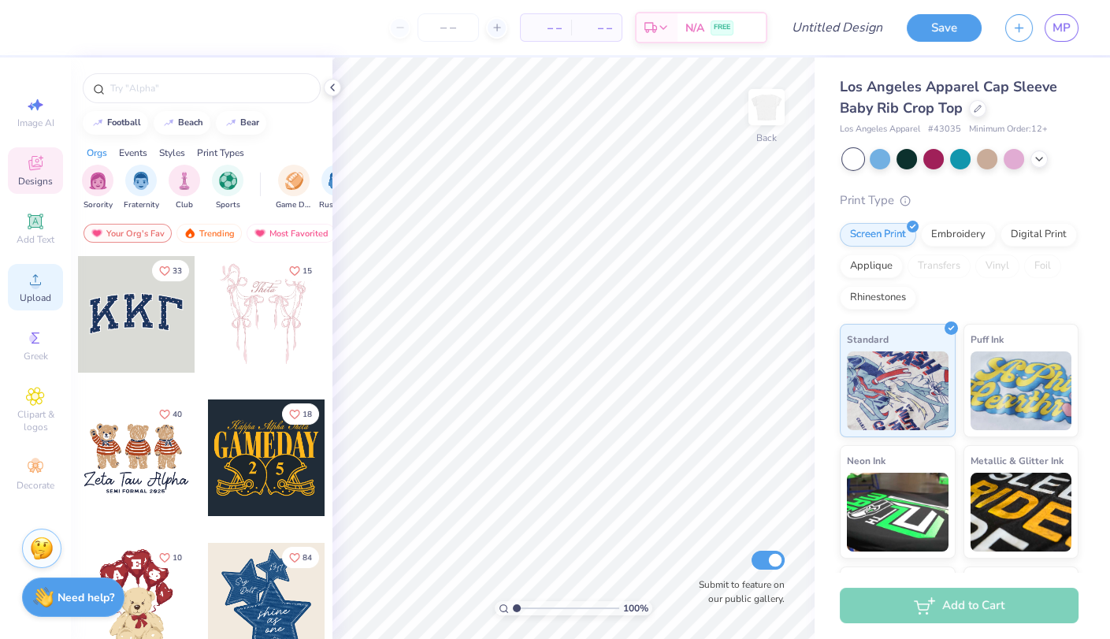
click at [20, 276] on div "Upload" at bounding box center [35, 287] width 55 height 46
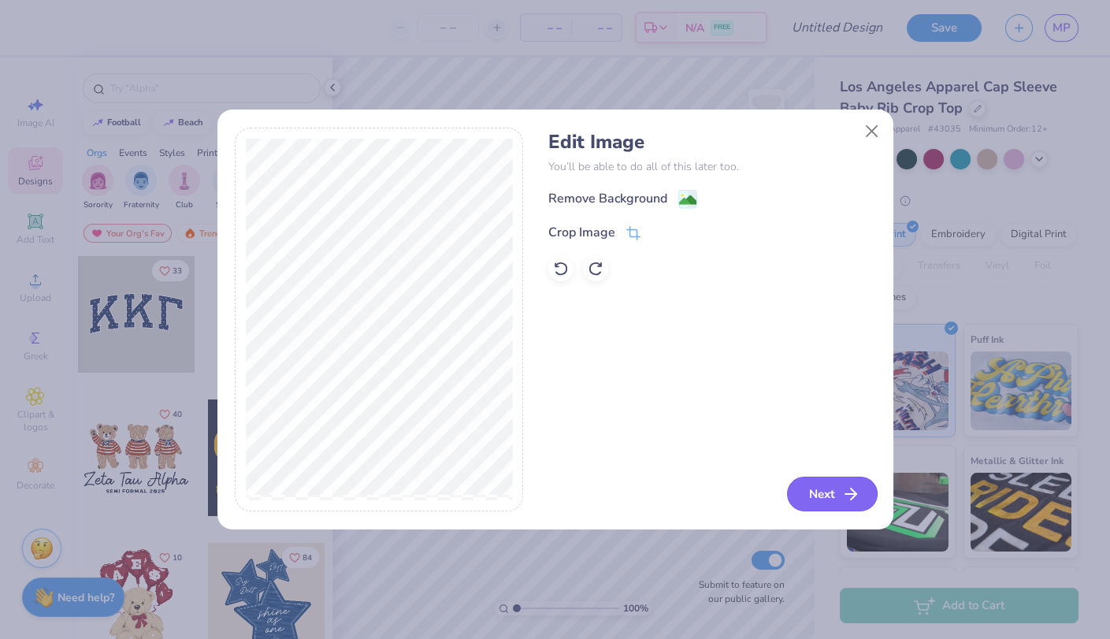
click at [825, 484] on button "Next" at bounding box center [832, 494] width 91 height 35
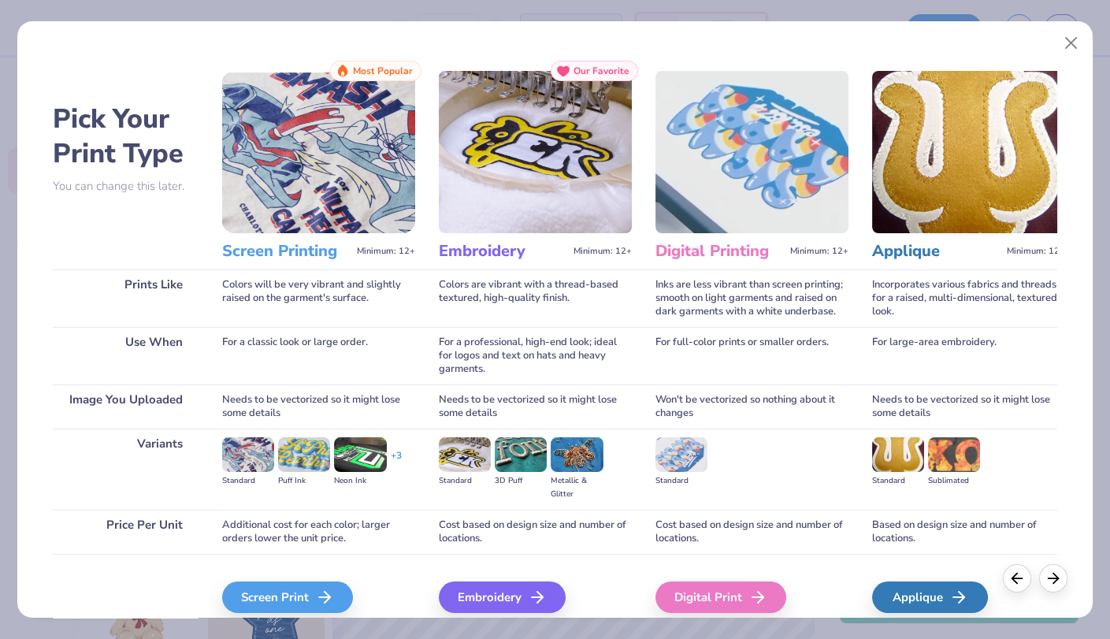
scroll to position [67, 0]
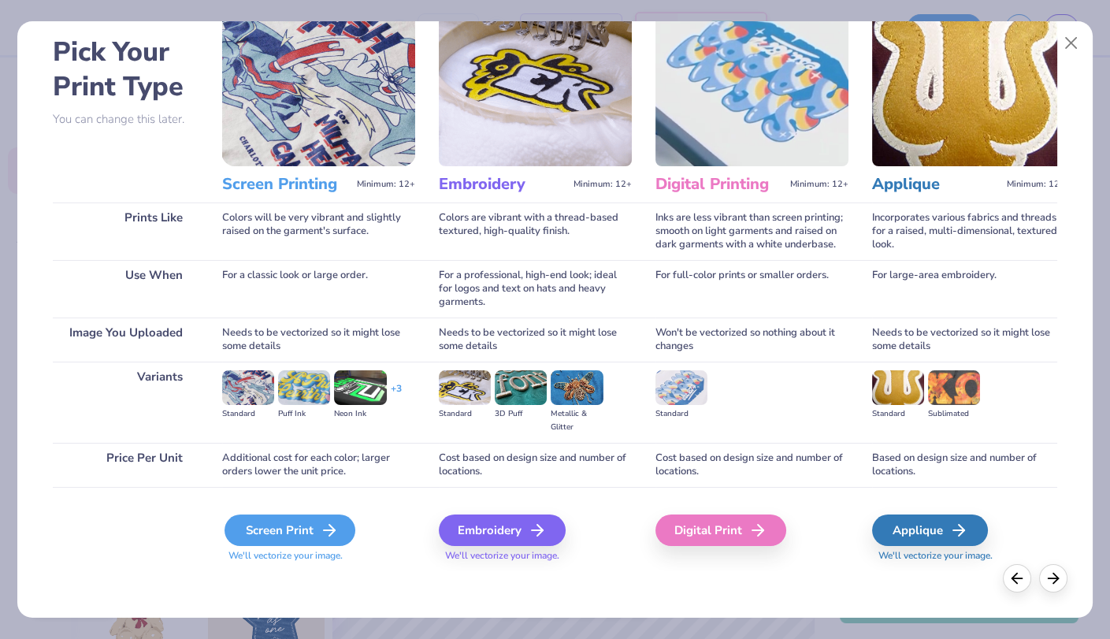
click at [269, 524] on div "Screen Print" at bounding box center [289, 530] width 131 height 32
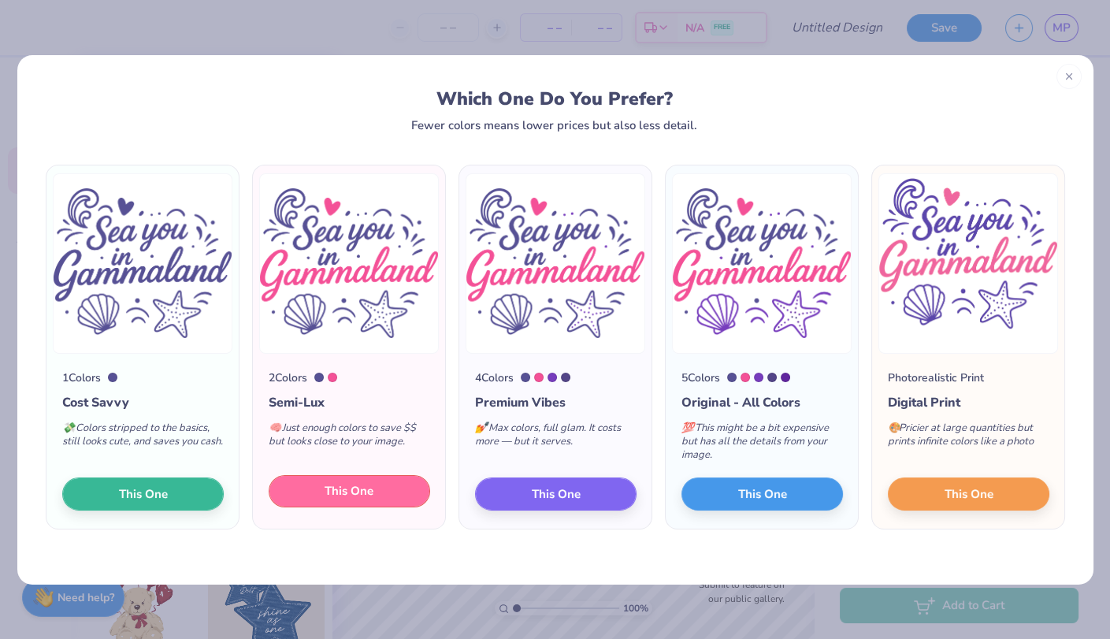
click at [310, 477] on button "This One" at bounding box center [349, 491] width 161 height 33
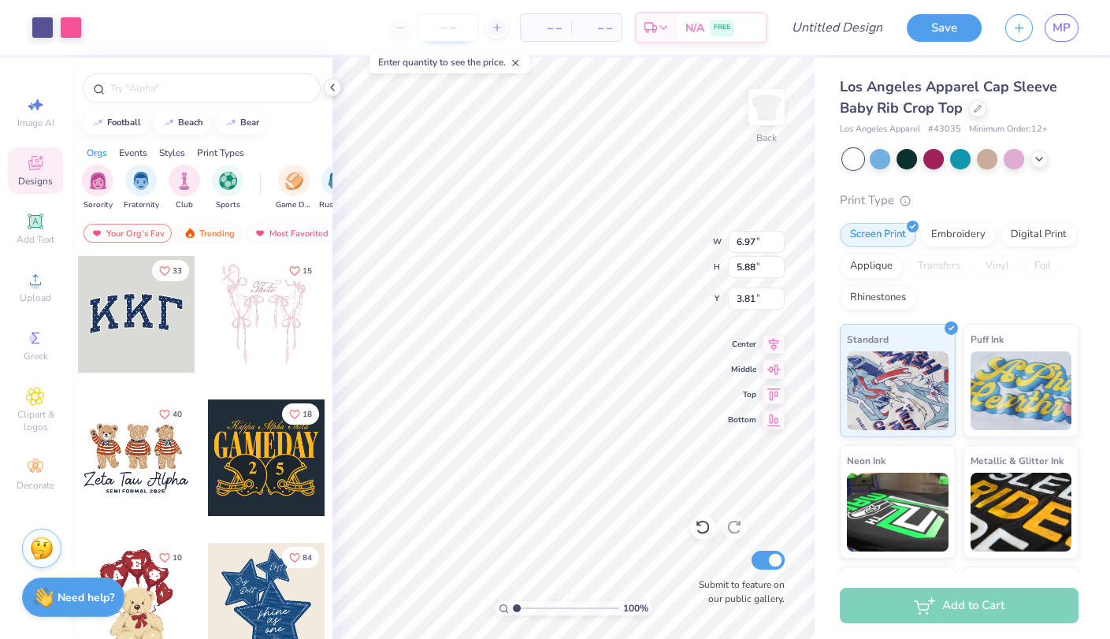
click at [471, 35] on input "number" at bounding box center [447, 27] width 61 height 28
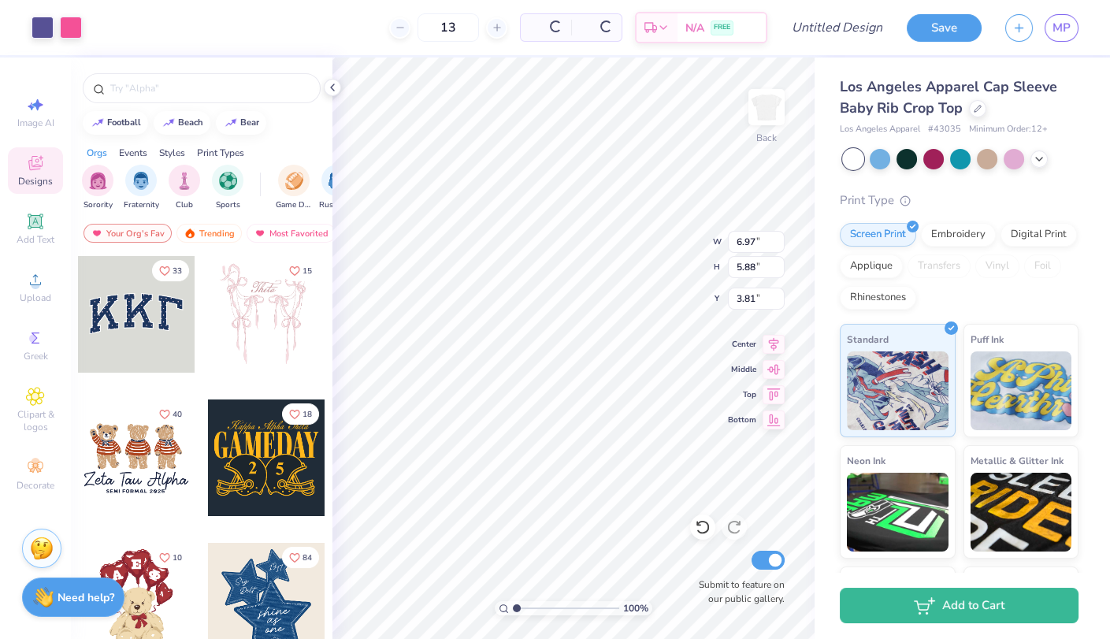
type input "13"
type input "3.00"
click at [876, 24] on input "Design Title" at bounding box center [856, 28] width 77 height 32
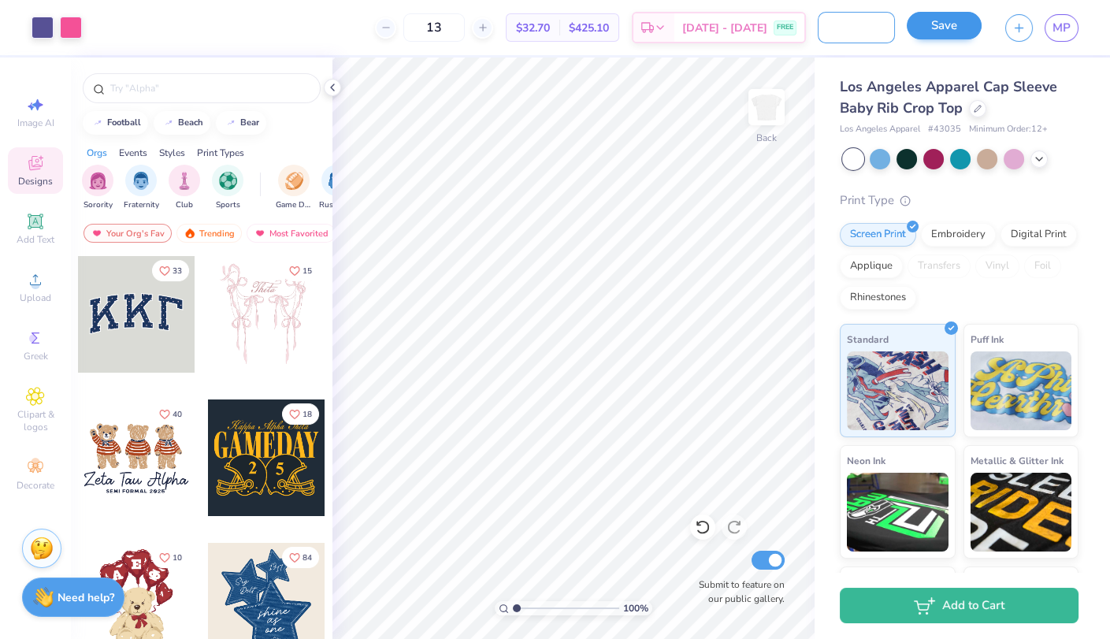
type input "Design 2: SEA U IN GL"
click at [942, 25] on button "Save" at bounding box center [944, 26] width 75 height 28
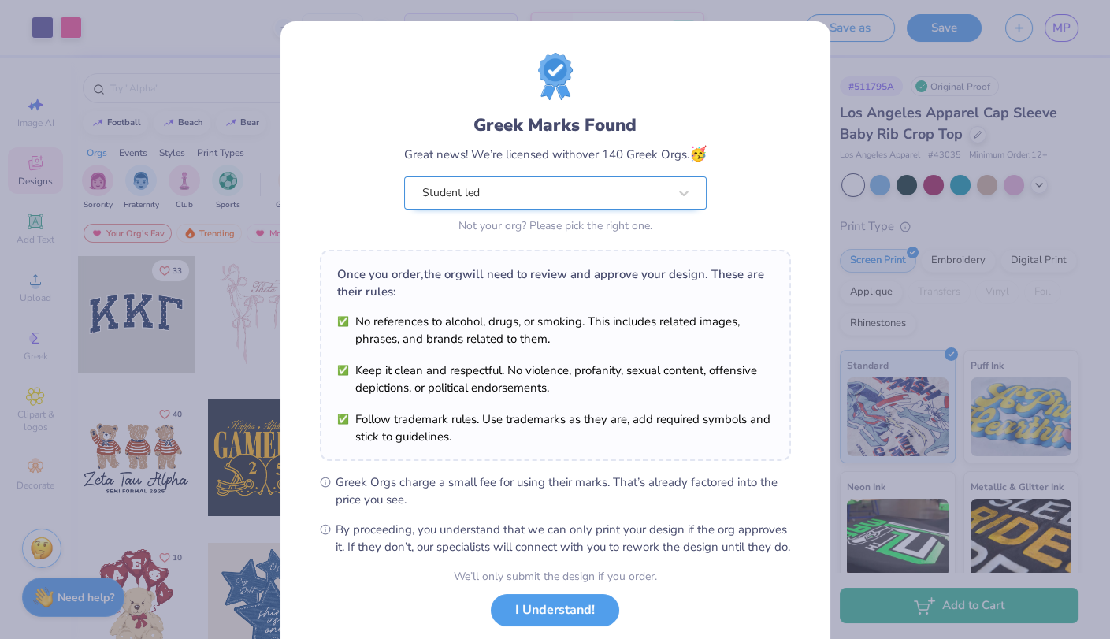
click at [663, 208] on div "Student led" at bounding box center [555, 192] width 302 height 33
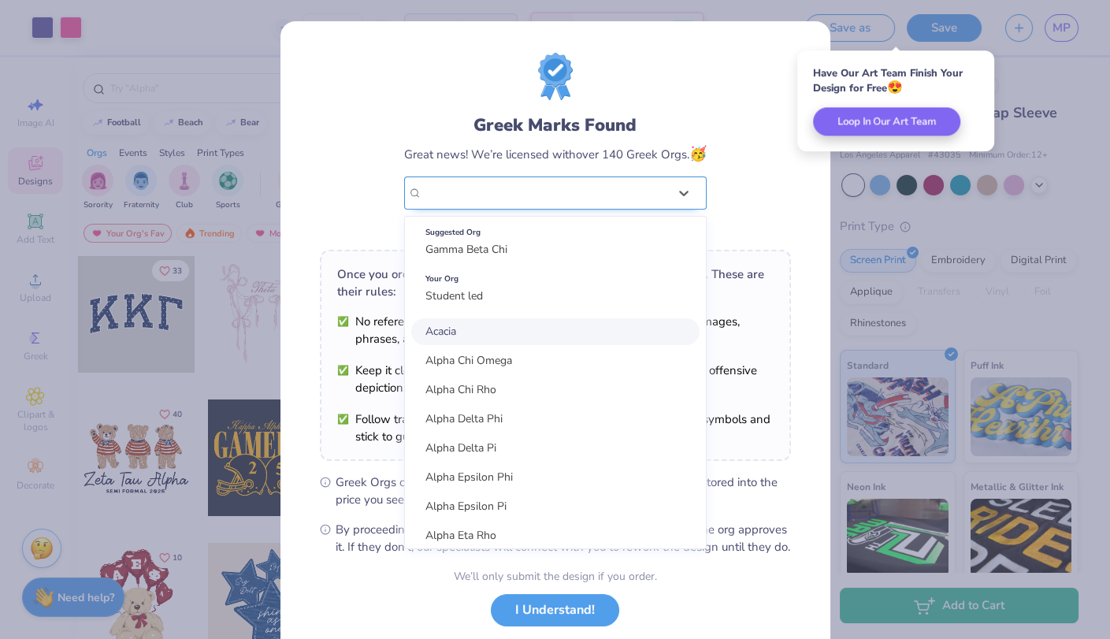
click at [587, 180] on div "Student led" at bounding box center [545, 193] width 249 height 32
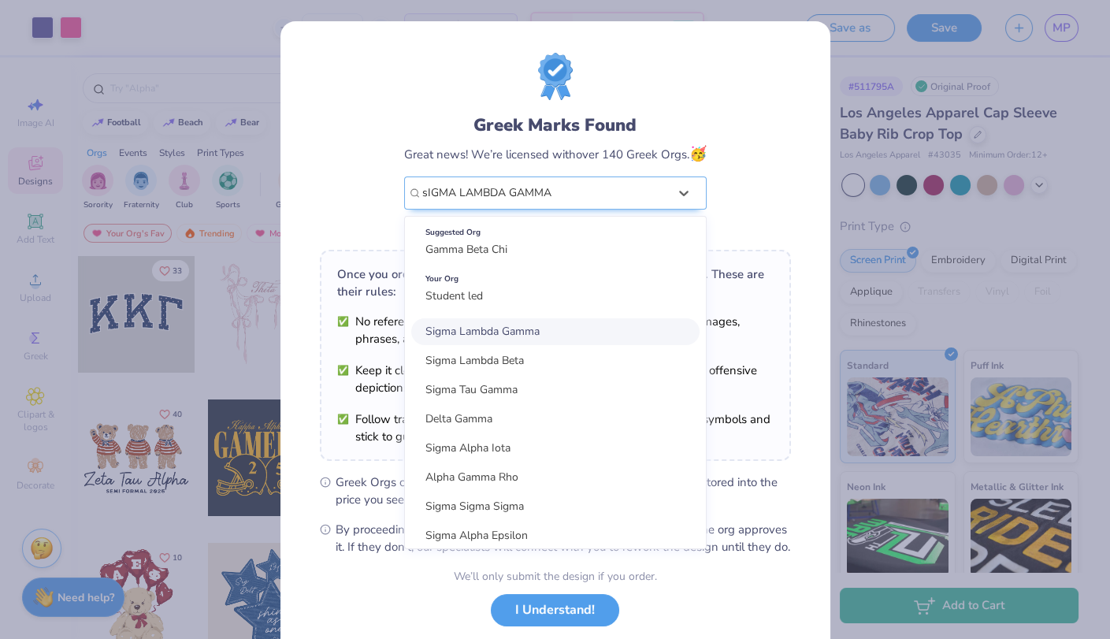
click at [547, 324] on div "Sigma Lambda Gamma" at bounding box center [555, 331] width 288 height 27
type input "sIGMA LAMBDA GAMMA"
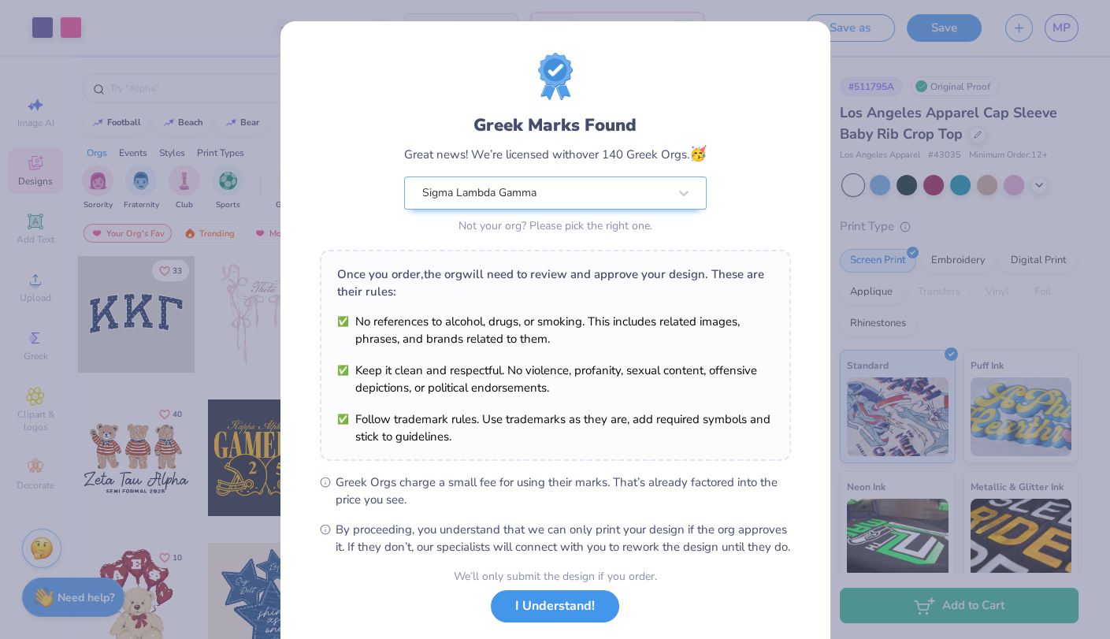
click at [521, 614] on button "I Understand!" at bounding box center [555, 606] width 128 height 32
